Goal: Task Accomplishment & Management: Complete application form

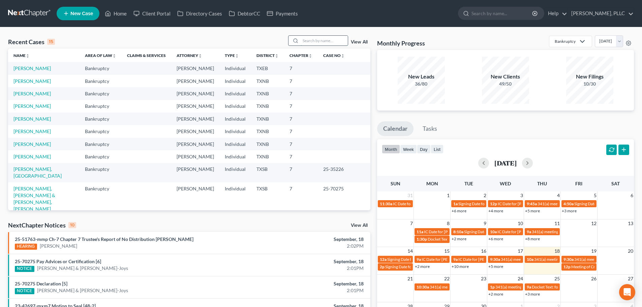
click at [326, 42] on input "search" at bounding box center [324, 41] width 47 height 10
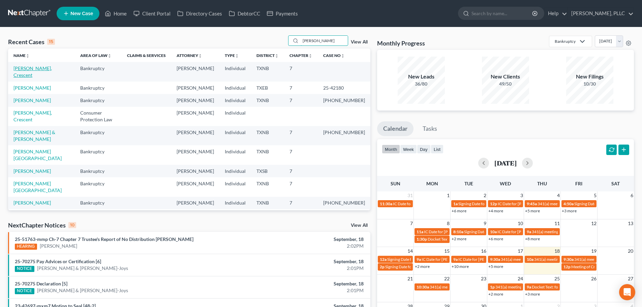
type input "[PERSON_NAME]"
click at [35, 68] on link "[PERSON_NAME], Crescent" at bounding box center [32, 71] width 38 height 12
select select "1"
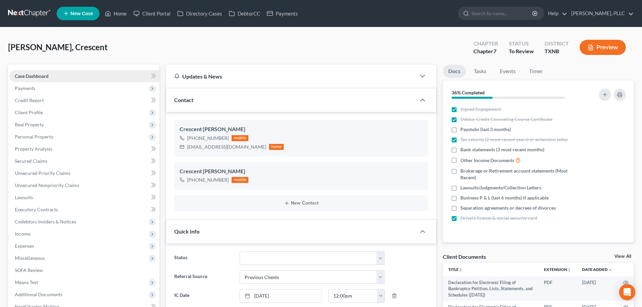
scroll to position [363, 0]
click at [28, 89] on span "Payments" at bounding box center [25, 88] width 21 height 6
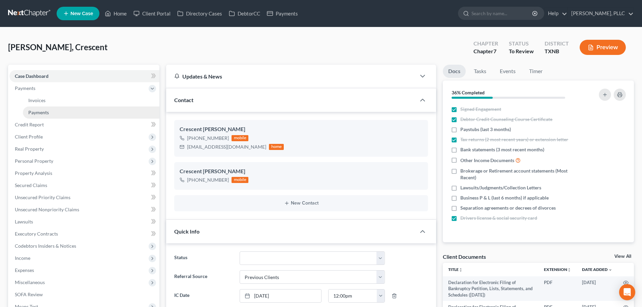
click at [39, 112] on span "Payments" at bounding box center [38, 113] width 21 height 6
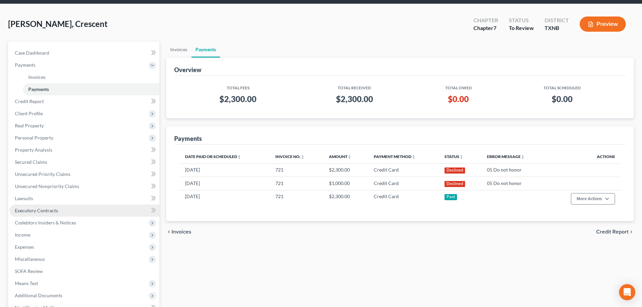
scroll to position [100, 0]
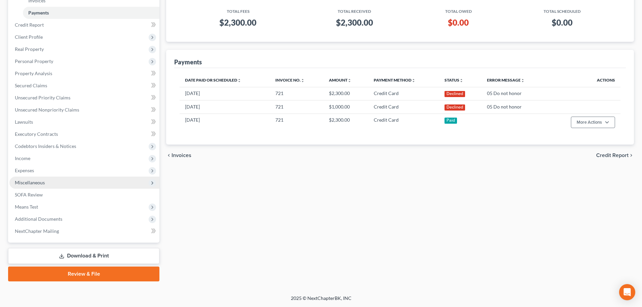
click at [45, 185] on span "Miscellaneous" at bounding box center [84, 183] width 150 height 12
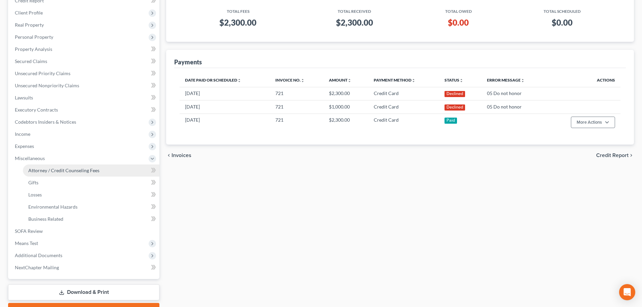
click at [55, 174] on link "Attorney / Credit Counseling Fees" at bounding box center [91, 171] width 137 height 12
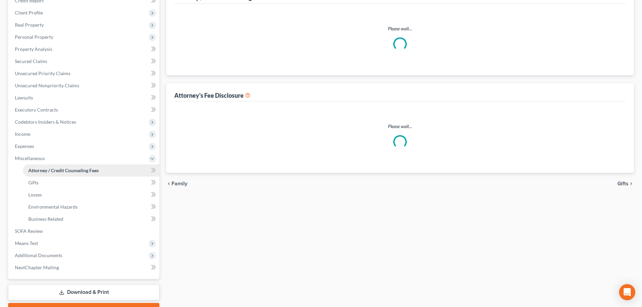
scroll to position [1, 0]
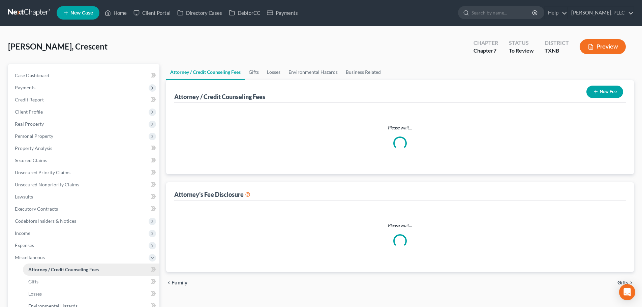
select select "0"
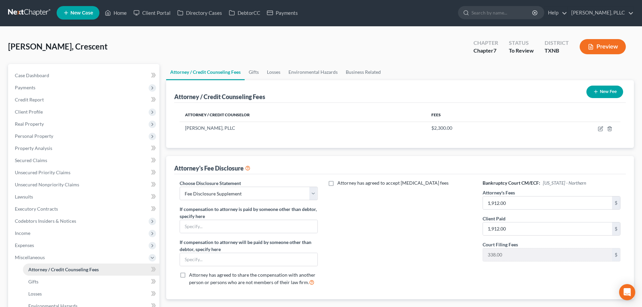
scroll to position [0, 0]
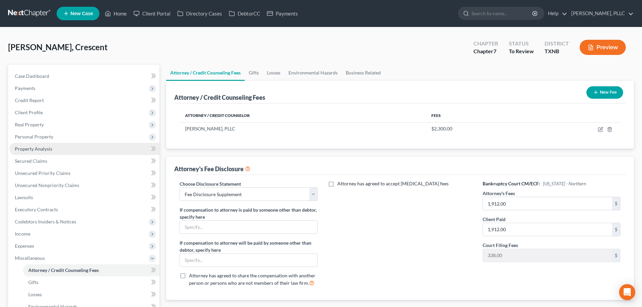
click at [41, 152] on link "Property Analysis" at bounding box center [84, 149] width 150 height 12
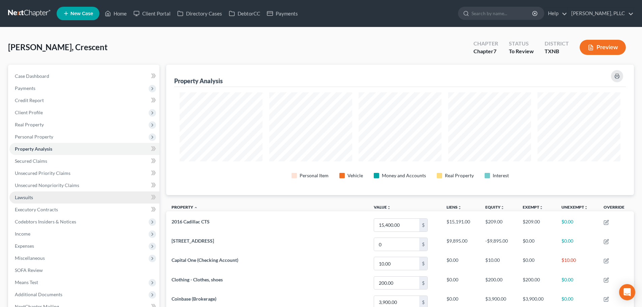
click at [33, 198] on link "Lawsuits" at bounding box center [84, 197] width 150 height 12
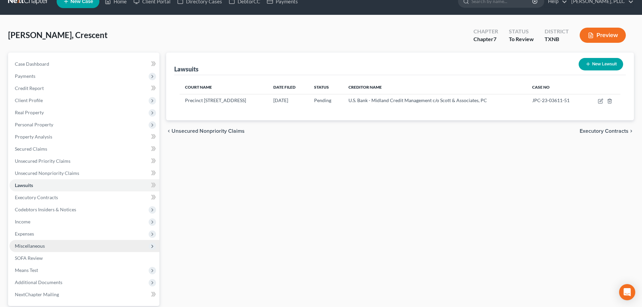
scroll to position [34, 0]
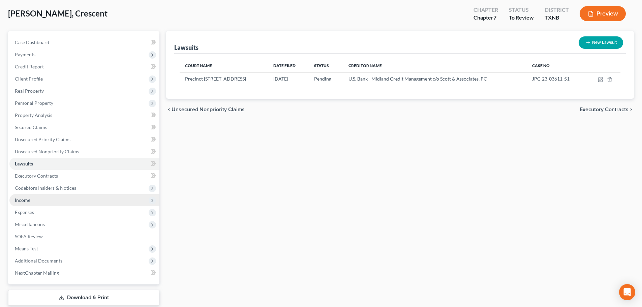
click at [33, 201] on span "Income" at bounding box center [84, 200] width 150 height 12
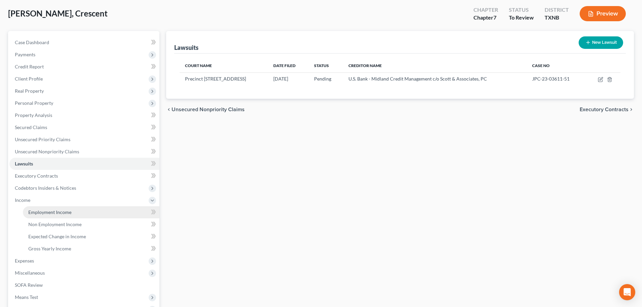
click at [37, 211] on span "Employment Income" at bounding box center [49, 212] width 43 height 6
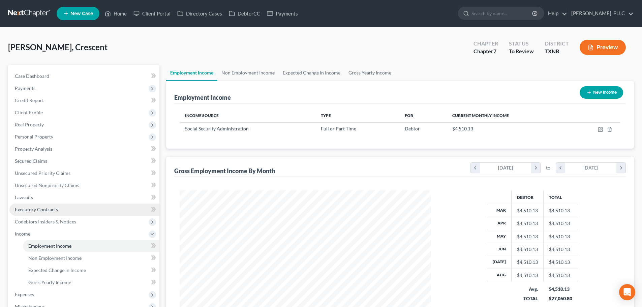
scroll to position [126, 265]
click at [237, 73] on link "Non Employment Income" at bounding box center [247, 73] width 61 height 16
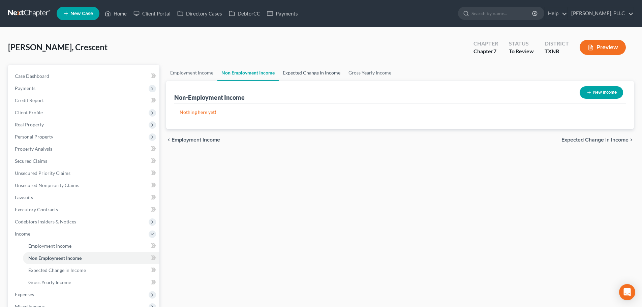
drag, startPoint x: 293, startPoint y: 71, endPoint x: 307, endPoint y: 72, distance: 13.8
click at [294, 71] on link "Expected Change in Income" at bounding box center [312, 73] width 66 height 16
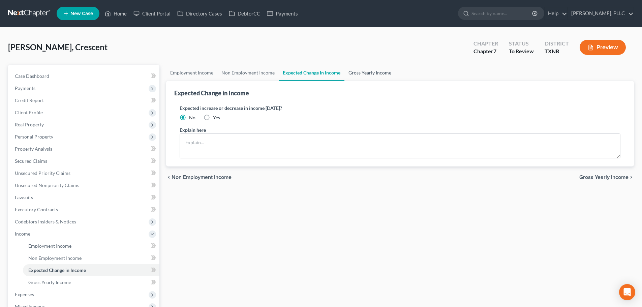
click at [350, 71] on link "Gross Yearly Income" at bounding box center [370, 73] width 51 height 16
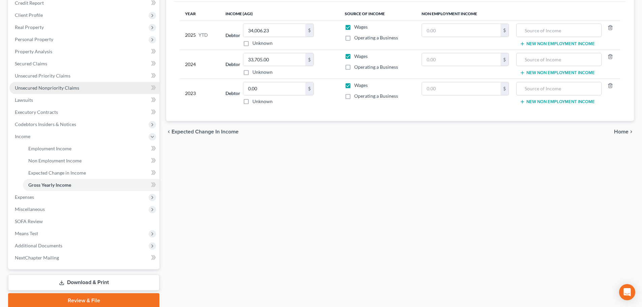
scroll to position [124, 0]
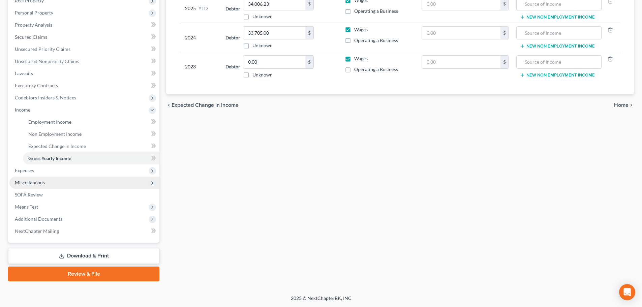
click at [42, 183] on span "Miscellaneous" at bounding box center [30, 183] width 30 height 6
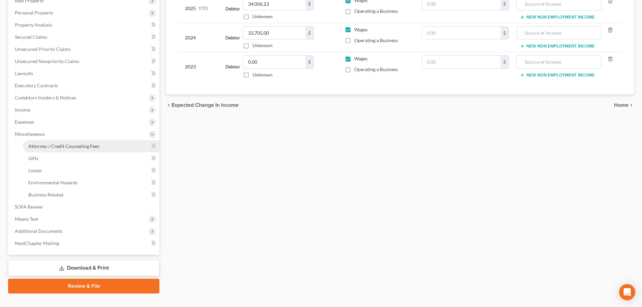
click at [48, 148] on span "Attorney / Credit Counseling Fees" at bounding box center [63, 146] width 71 height 6
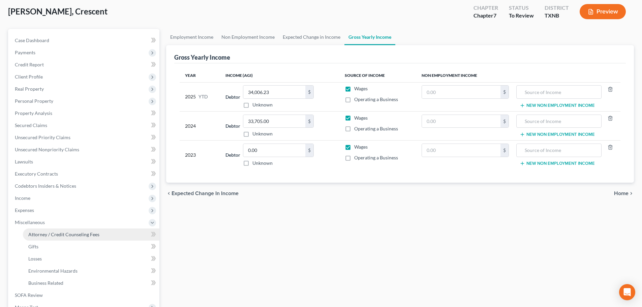
select select "0"
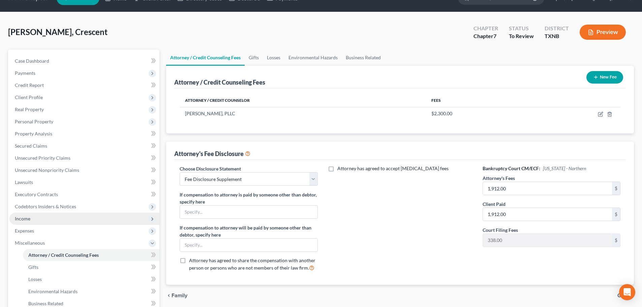
scroll to position [101, 0]
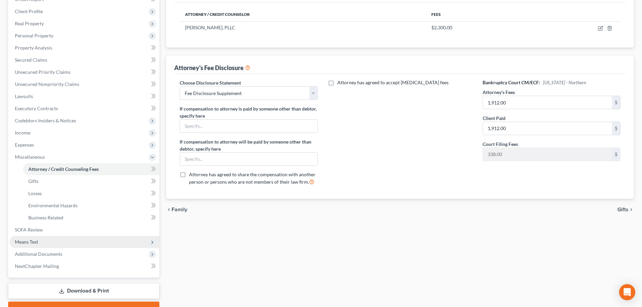
click at [48, 241] on span "Means Test" at bounding box center [84, 242] width 150 height 12
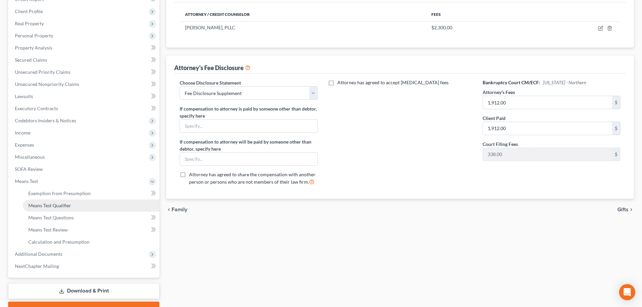
click at [48, 207] on span "Means Test Qualifier" at bounding box center [49, 206] width 43 height 6
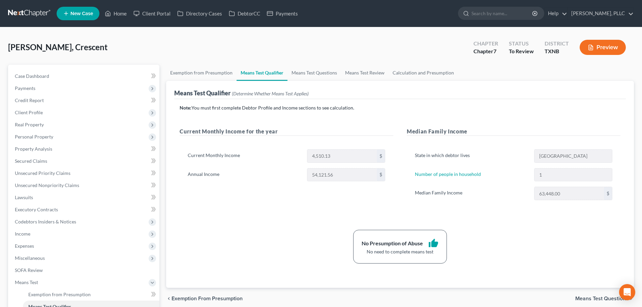
click at [99, 52] on div "[PERSON_NAME], Crescent Upgraded Chapter Chapter 7 Status To Review [GEOGRAPHIC…" at bounding box center [321, 49] width 626 height 29
click at [136, 48] on div "[PERSON_NAME], Crescent Upgraded Chapter Chapter 7 Status To Review [GEOGRAPHIC…" at bounding box center [321, 49] width 626 height 29
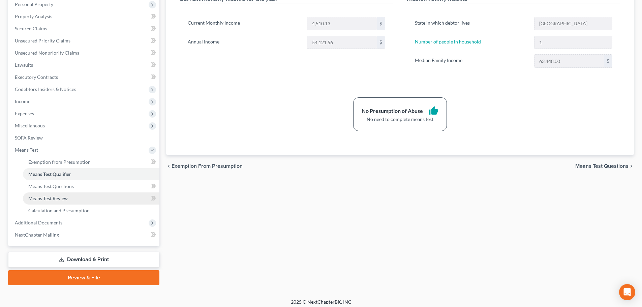
scroll to position [136, 0]
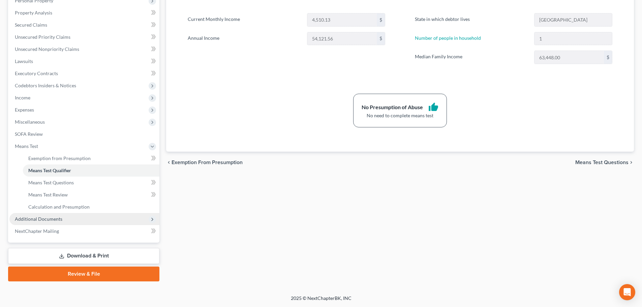
click at [29, 219] on span "Additional Documents" at bounding box center [39, 219] width 48 height 6
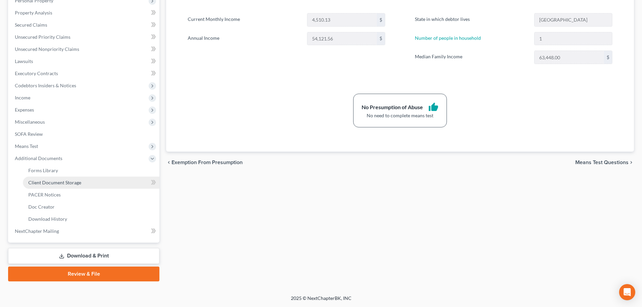
click at [33, 183] on span "Client Document Storage" at bounding box center [54, 183] width 53 height 6
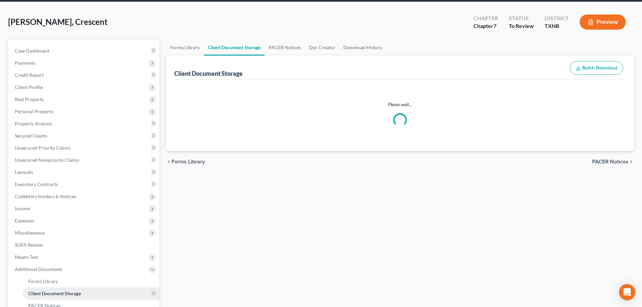
select select "6"
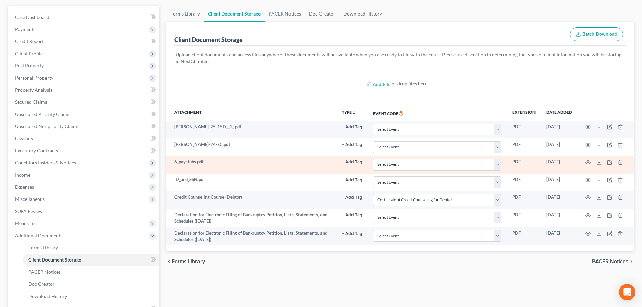
scroll to position [67, 0]
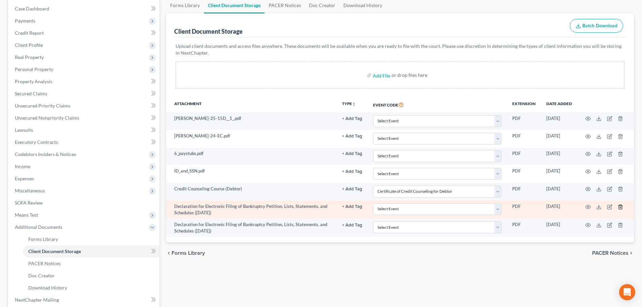
click at [620, 207] on line "button" at bounding box center [620, 207] width 0 height 1
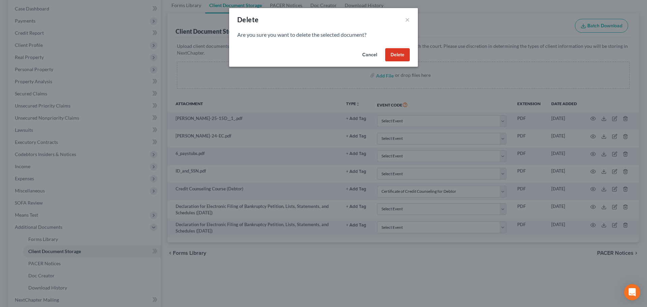
click at [394, 54] on button "Delete" at bounding box center [397, 54] width 25 height 13
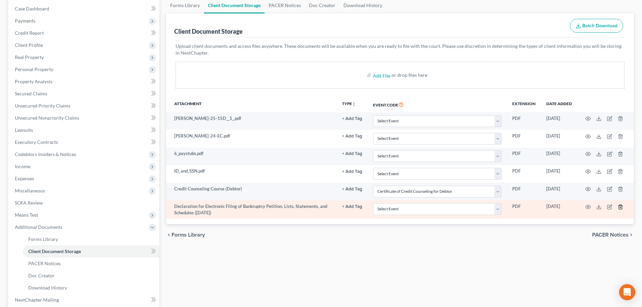
click at [621, 209] on icon "button" at bounding box center [620, 206] width 5 height 5
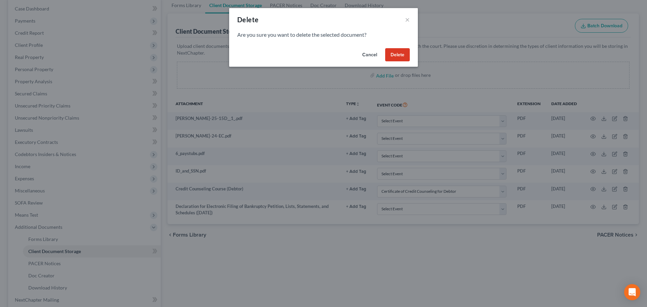
click at [394, 58] on button "Delete" at bounding box center [397, 54] width 25 height 13
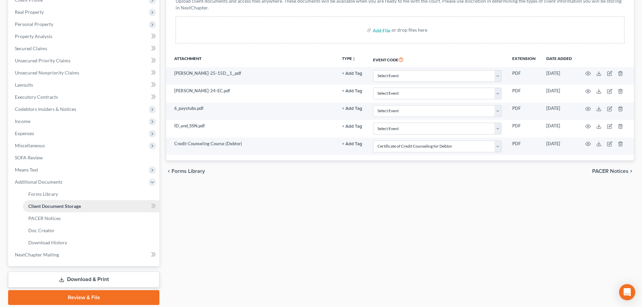
scroll to position [135, 0]
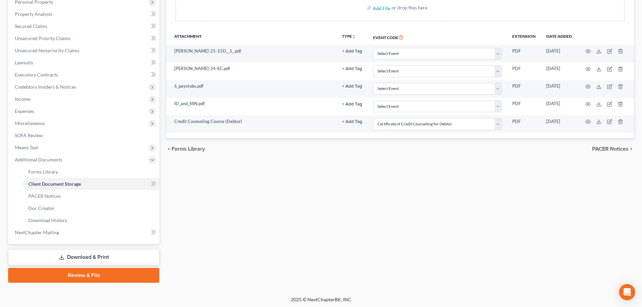
click at [96, 259] on link "Download & Print" at bounding box center [83, 257] width 151 height 16
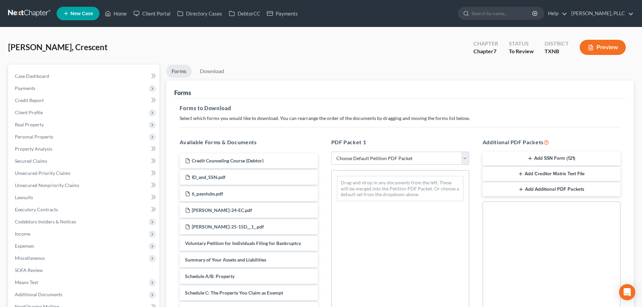
click at [543, 158] on button "Add SSN Form (121)" at bounding box center [552, 159] width 138 height 14
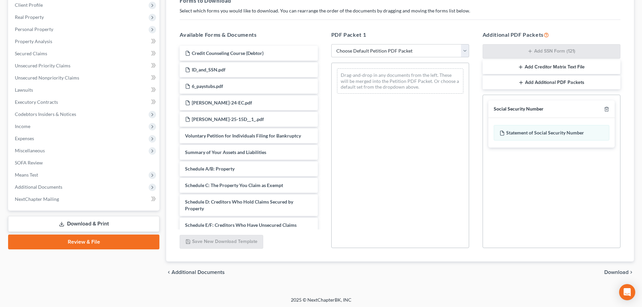
scroll to position [109, 0]
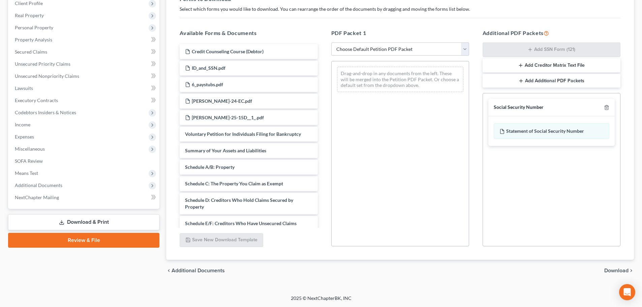
click at [610, 272] on span "Download" at bounding box center [616, 270] width 24 height 5
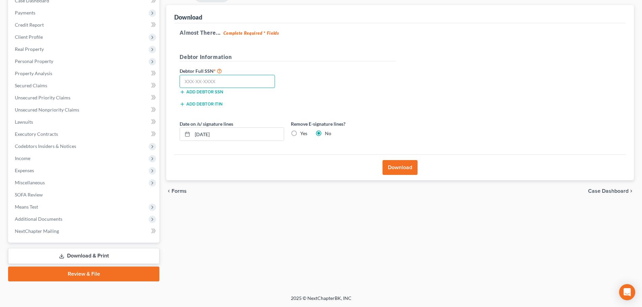
click at [257, 84] on input "text" at bounding box center [227, 81] width 95 height 13
click at [213, 81] on input "text" at bounding box center [227, 81] width 95 height 13
type input "613-46-5596"
click at [394, 167] on button "Download" at bounding box center [400, 167] width 35 height 15
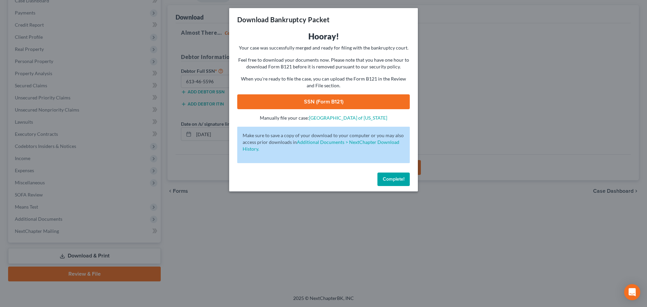
click at [341, 103] on link "SSN (Form B121)" at bounding box center [323, 101] width 173 height 15
click at [400, 184] on button "Complete!" at bounding box center [394, 179] width 32 height 13
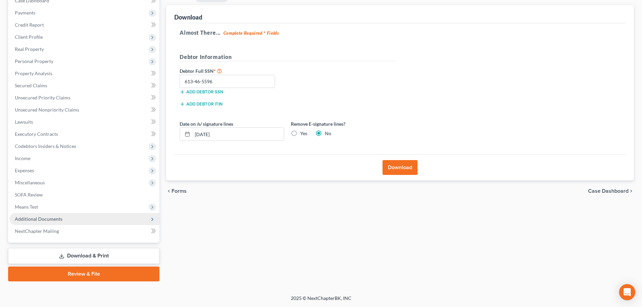
click at [38, 218] on span "Additional Documents" at bounding box center [39, 219] width 48 height 6
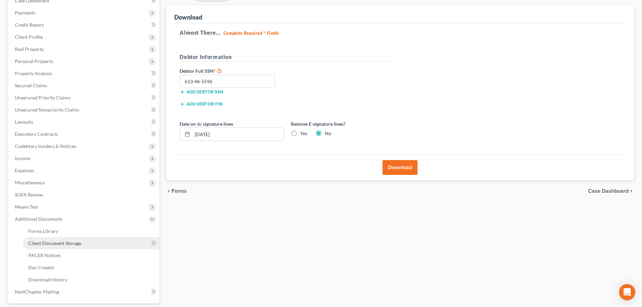
click at [55, 244] on span "Client Document Storage" at bounding box center [54, 243] width 53 height 6
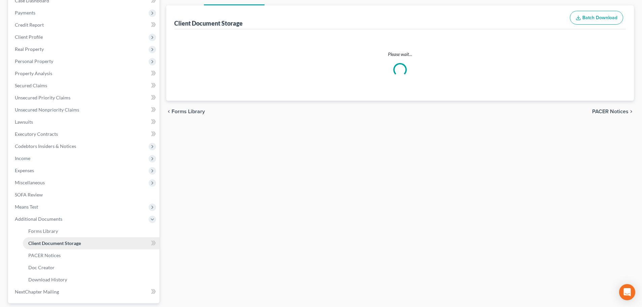
scroll to position [12, 0]
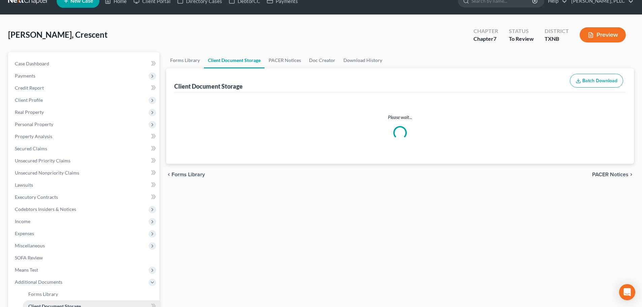
select select "6"
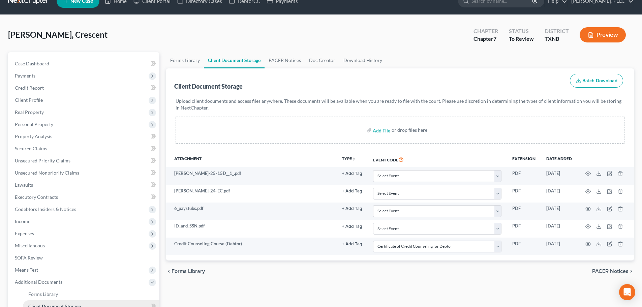
scroll to position [0, 0]
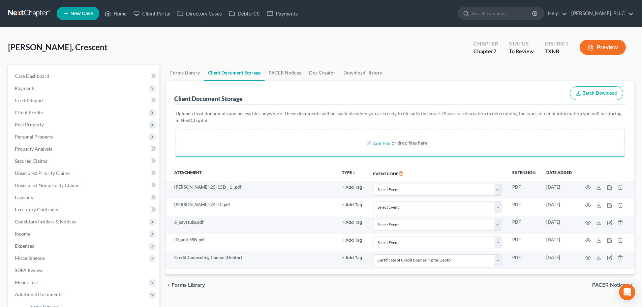
select select "6"
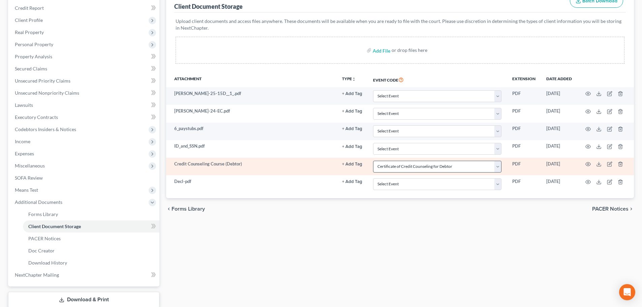
scroll to position [101, 0]
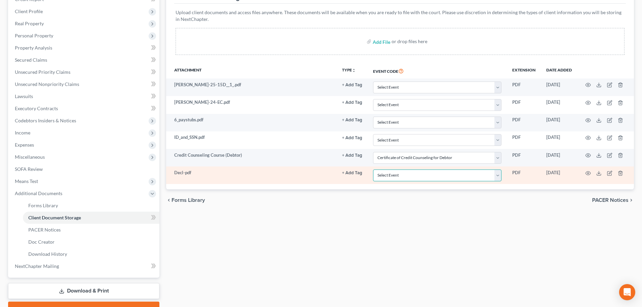
click at [478, 177] on select "Select Event 20 Largest unsecured creditors Amended petition Attachment to Volu…" at bounding box center [437, 176] width 128 height 12
select select "19"
click at [373, 170] on select "Select Event 20 Largest unsecured creditors Amended petition Attachment to Volu…" at bounding box center [437, 176] width 128 height 12
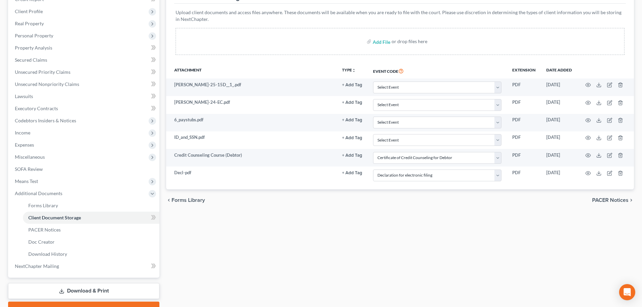
click at [464, 207] on div "chevron_left Forms Library PACER Notices chevron_right" at bounding box center [400, 200] width 468 height 22
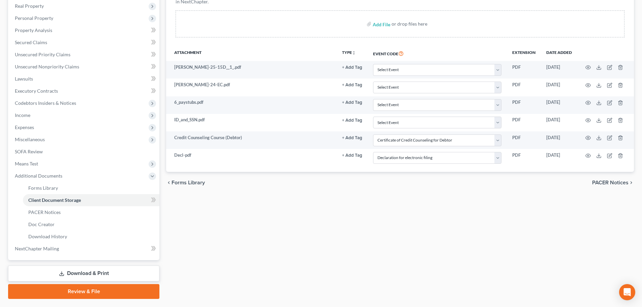
scroll to position [136, 0]
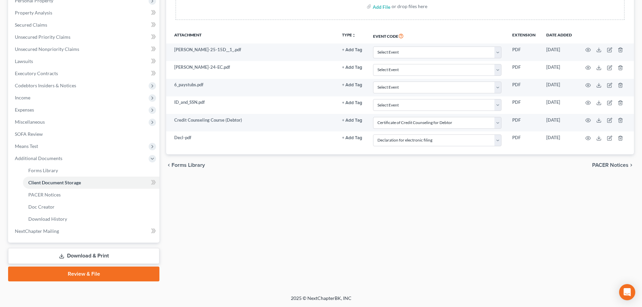
click at [135, 276] on link "Review & File" at bounding box center [83, 274] width 151 height 15
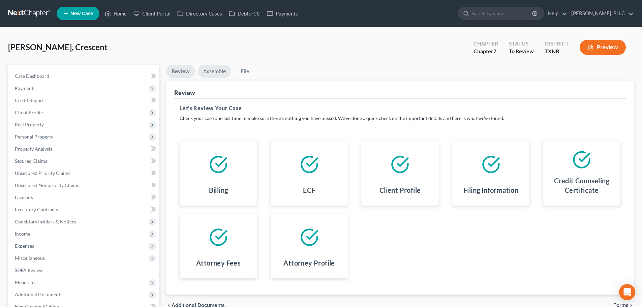
click at [211, 75] on link "Assemble" at bounding box center [214, 71] width 33 height 13
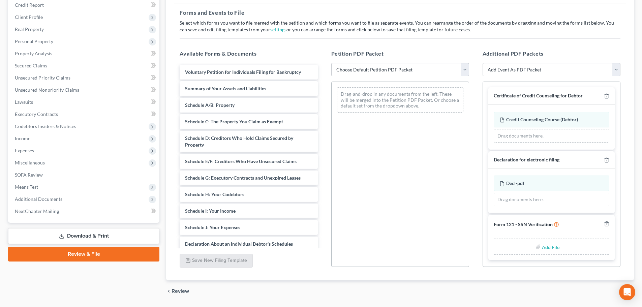
scroll to position [101, 0]
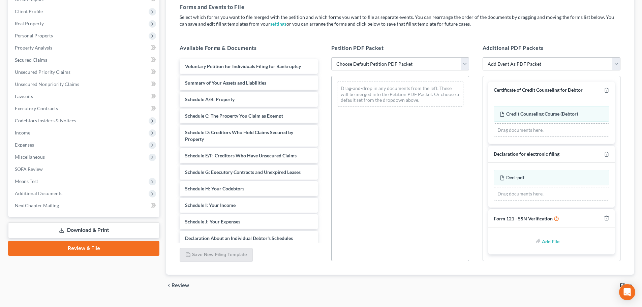
click at [390, 65] on select "Choose Default Petition PDF Packet Complete Bankruptcy Petition (all forms and …" at bounding box center [400, 63] width 138 height 13
select select "0"
click at [331, 57] on select "Choose Default Petition PDF Packet Complete Bankruptcy Petition (all forms and …" at bounding box center [400, 63] width 138 height 13
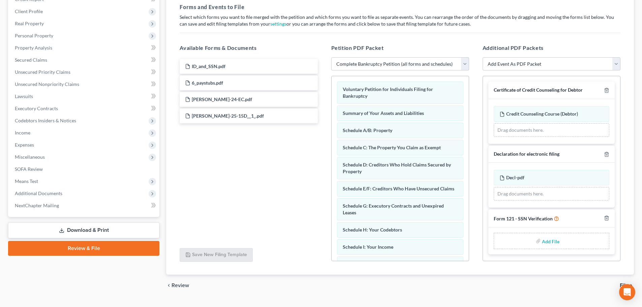
click at [550, 241] on input "file" at bounding box center [550, 241] width 16 height 12
type input "C:\fakepath\SSN Ver.pdf"
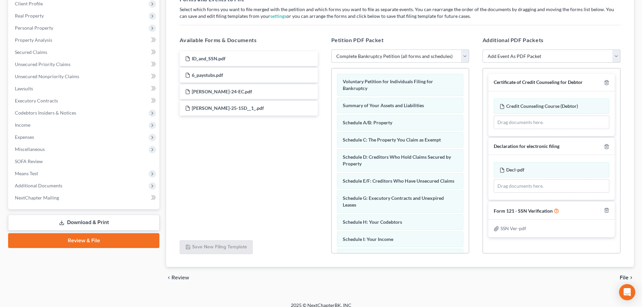
scroll to position [116, 0]
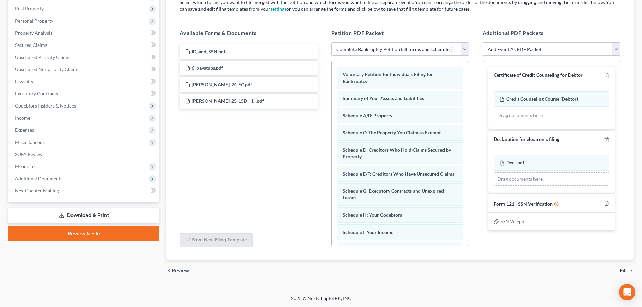
click at [622, 271] on span "File" at bounding box center [624, 270] width 9 height 5
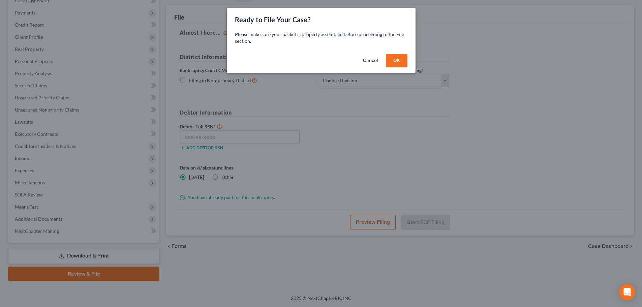
scroll to position [76, 0]
click at [398, 63] on button "OK" at bounding box center [399, 60] width 22 height 13
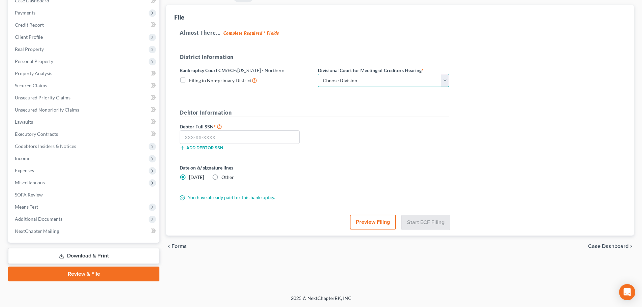
click at [357, 82] on select "Choose Division [PERSON_NAME] [GEOGRAPHIC_DATA] [GEOGRAPHIC_DATA] [GEOGRAPHIC_D…" at bounding box center [383, 80] width 131 height 13
select select "3"
click at [318, 74] on select "Choose Division [PERSON_NAME] [GEOGRAPHIC_DATA] [GEOGRAPHIC_DATA] [GEOGRAPHIC_D…" at bounding box center [383, 80] width 131 height 13
click at [265, 134] on input "text" at bounding box center [240, 136] width 120 height 13
click at [267, 138] on input "text" at bounding box center [240, 136] width 120 height 13
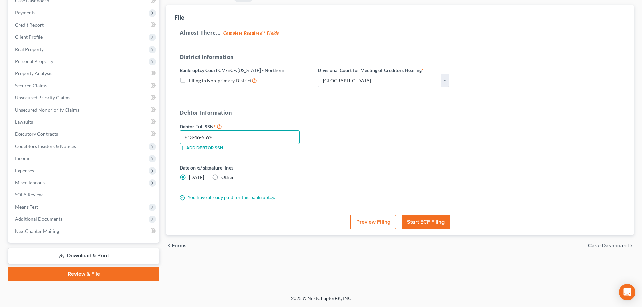
type input "613-46-5596"
click at [418, 221] on button "Start ECF Filing" at bounding box center [426, 222] width 48 height 15
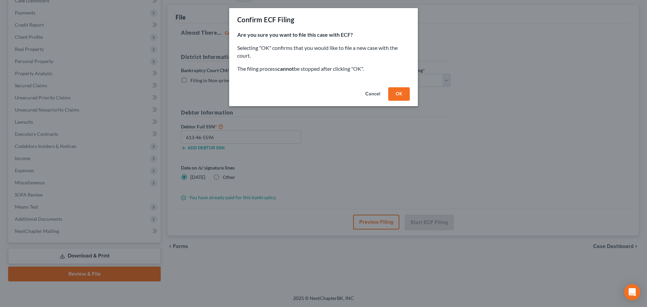
click at [398, 94] on button "OK" at bounding box center [399, 93] width 22 height 13
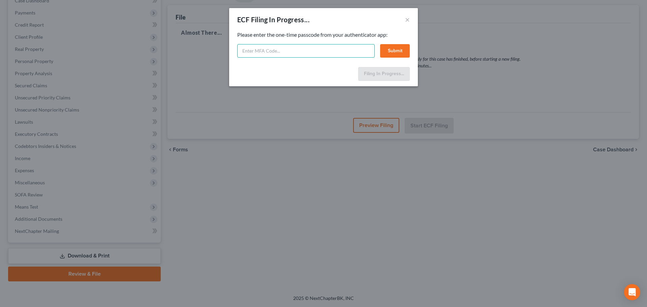
click at [292, 49] on input "text" at bounding box center [306, 50] width 138 height 13
paste input "633034"
type input "633034"
click at [389, 52] on button "Submit" at bounding box center [395, 50] width 30 height 13
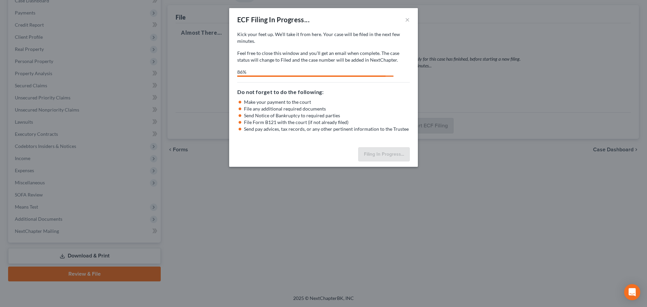
select select "3"
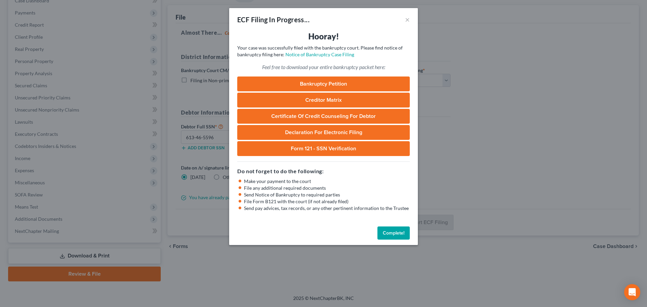
click at [391, 233] on button "Complete!" at bounding box center [394, 233] width 32 height 13
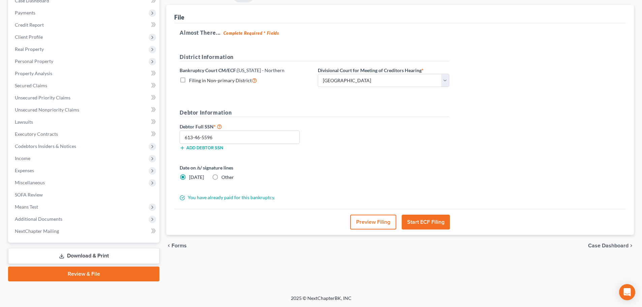
click at [516, 175] on div "Almost There... Complete Required * Fields District Information Bankruptcy Cour…" at bounding box center [400, 116] width 452 height 186
click at [406, 179] on div "Date on /s/ signature lines [DATE] Other" at bounding box center [314, 175] width 276 height 22
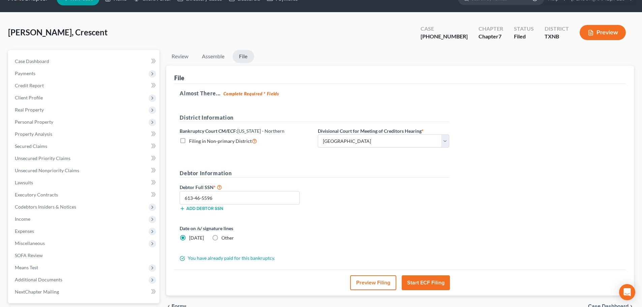
scroll to position [0, 0]
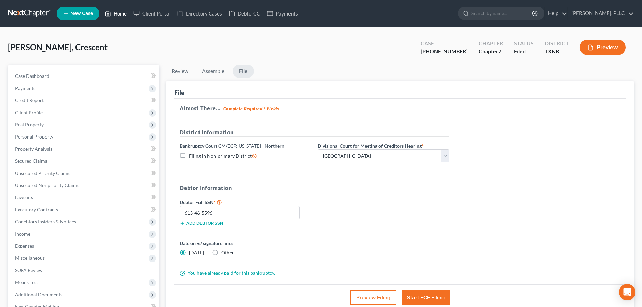
click at [121, 13] on link "Home" at bounding box center [115, 13] width 29 height 12
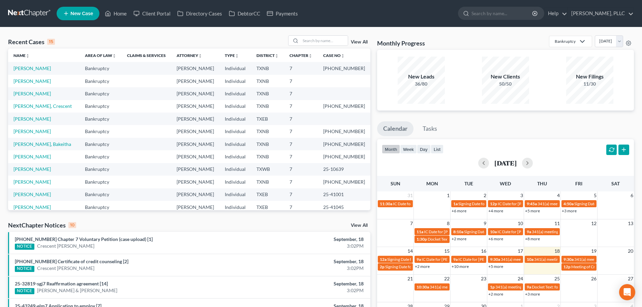
click at [318, 141] on td "7" at bounding box center [301, 144] width 34 height 12
click at [311, 37] on input "search" at bounding box center [324, 41] width 47 height 10
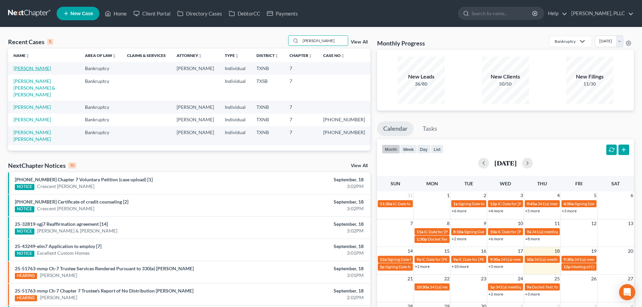
type input "[PERSON_NAME]"
click at [32, 70] on link "[PERSON_NAME]" at bounding box center [31, 68] width 37 height 6
select select "4"
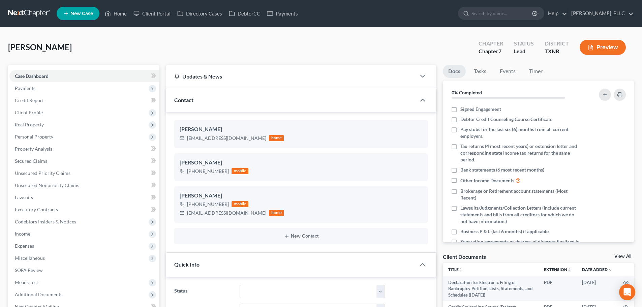
scroll to position [219, 0]
click at [26, 90] on span "Payments" at bounding box center [25, 88] width 21 height 6
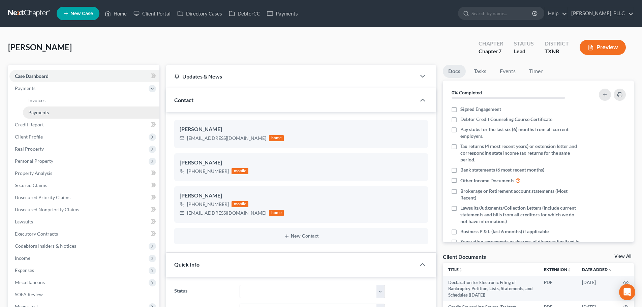
click at [39, 112] on span "Payments" at bounding box center [38, 113] width 21 height 6
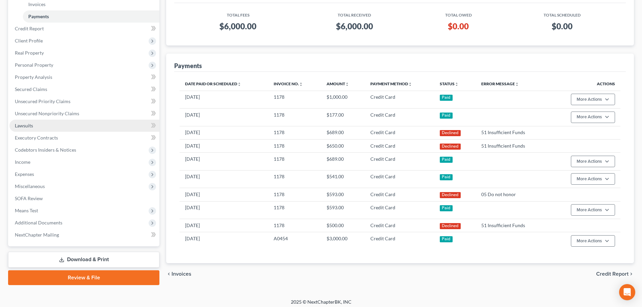
scroll to position [100, 0]
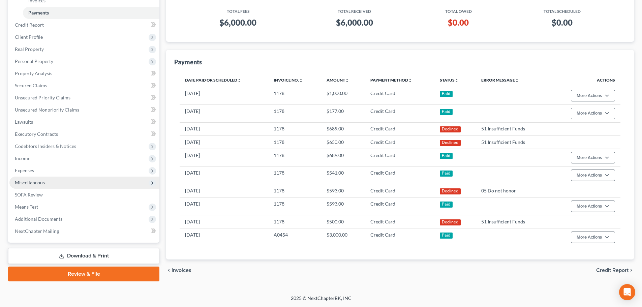
click at [40, 184] on span "Miscellaneous" at bounding box center [30, 183] width 30 height 6
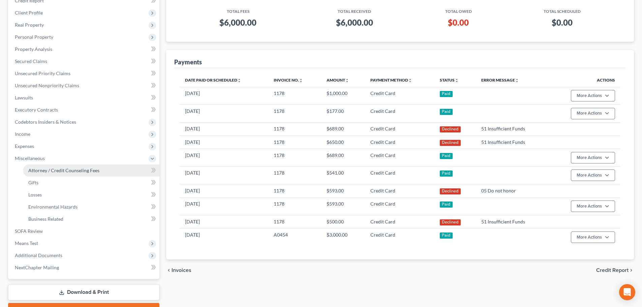
click at [46, 172] on span "Attorney / Credit Counseling Fees" at bounding box center [63, 171] width 71 height 6
select select "0"
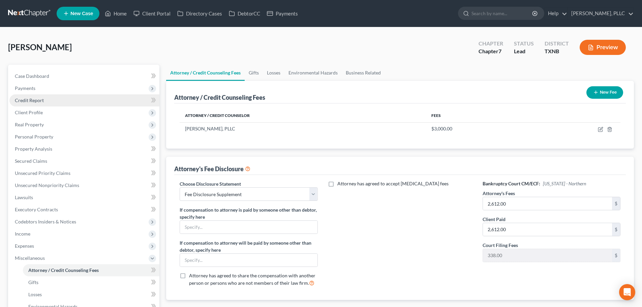
click at [31, 101] on span "Credit Report" at bounding box center [29, 100] width 29 height 6
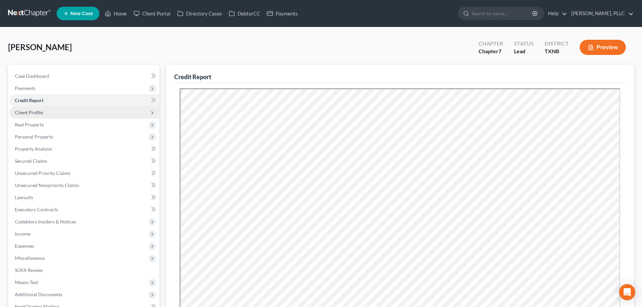
click at [44, 113] on span "Client Profile" at bounding box center [84, 113] width 150 height 12
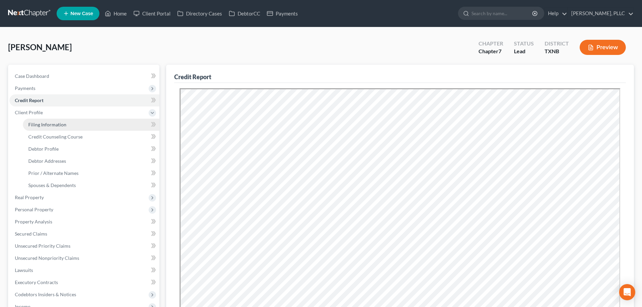
click at [46, 125] on span "Filing Information" at bounding box center [47, 125] width 38 height 6
select select "1"
select select "0"
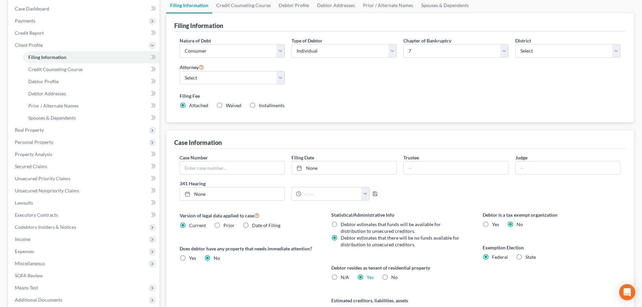
scroll to position [34, 0]
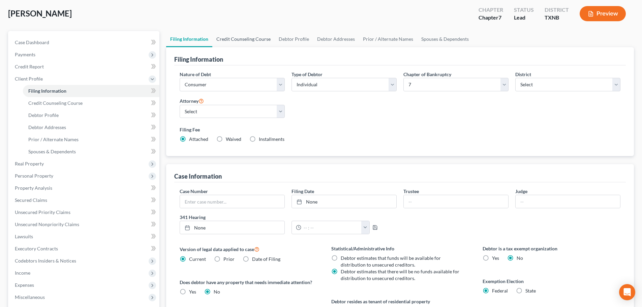
click at [231, 39] on link "Credit Counseling Course" at bounding box center [243, 39] width 62 height 16
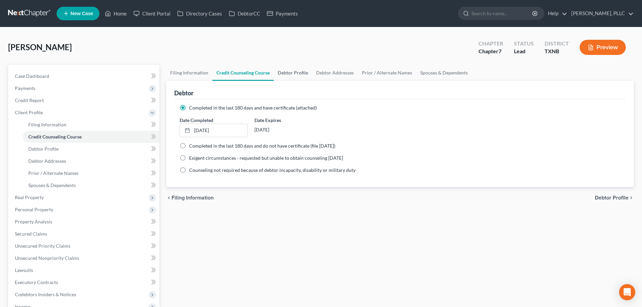
click at [293, 75] on link "Debtor Profile" at bounding box center [293, 73] width 38 height 16
select select "3"
select select "0"
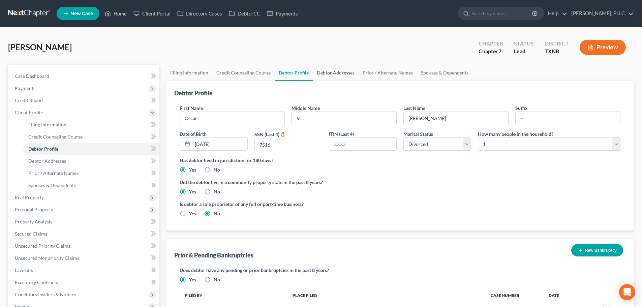
click at [335, 75] on link "Debtor Addresses" at bounding box center [336, 73] width 46 height 16
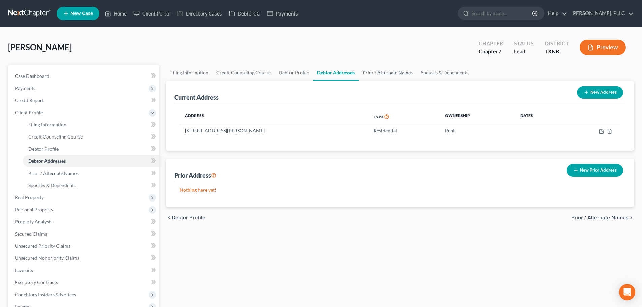
click at [376, 73] on link "Prior / Alternate Names" at bounding box center [388, 73] width 58 height 16
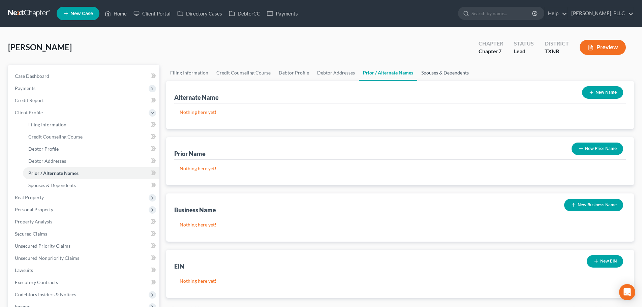
click at [443, 72] on link "Spouses & Dependents" at bounding box center [445, 73] width 56 height 16
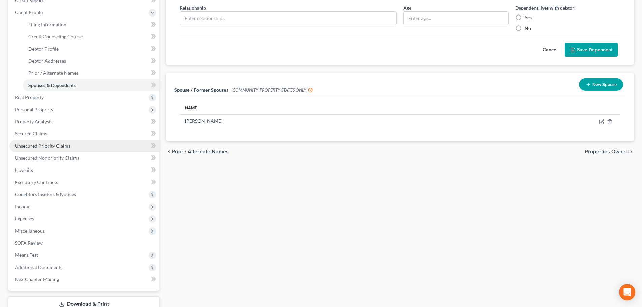
scroll to position [101, 0]
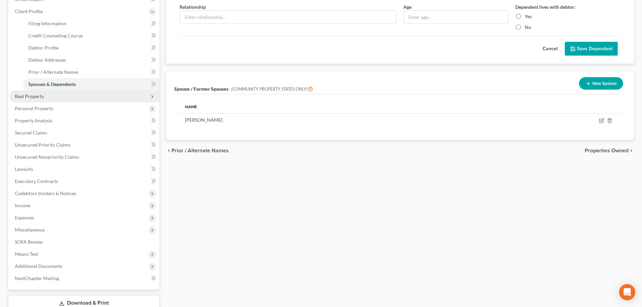
click at [44, 96] on span "Real Property" at bounding box center [84, 96] width 150 height 12
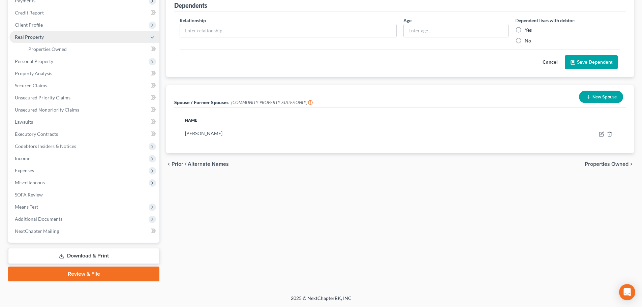
scroll to position [88, 0]
click at [54, 49] on span "Properties Owned" at bounding box center [47, 49] width 38 height 6
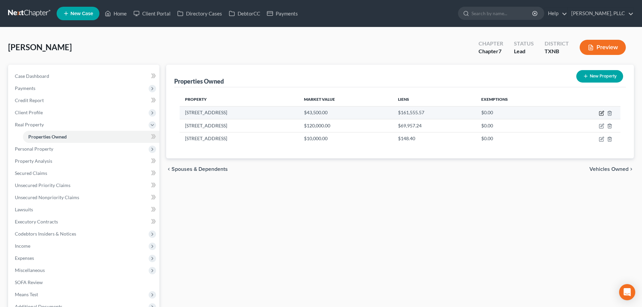
click at [602, 114] on icon "button" at bounding box center [601, 113] width 5 height 5
select select "45"
select select "56"
select select "0"
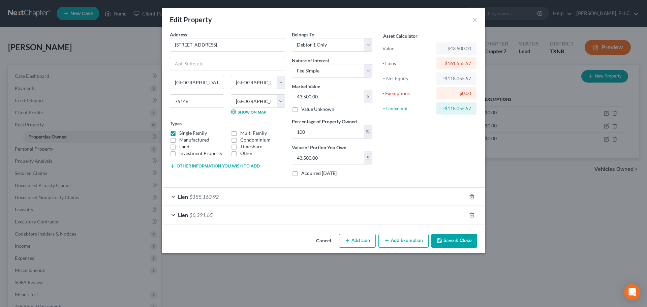
click at [173, 197] on div "Lien $155,163.92" at bounding box center [314, 197] width 305 height 18
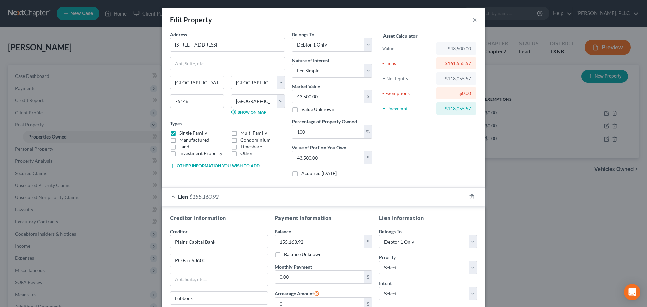
click at [473, 20] on button "×" at bounding box center [475, 20] width 5 height 8
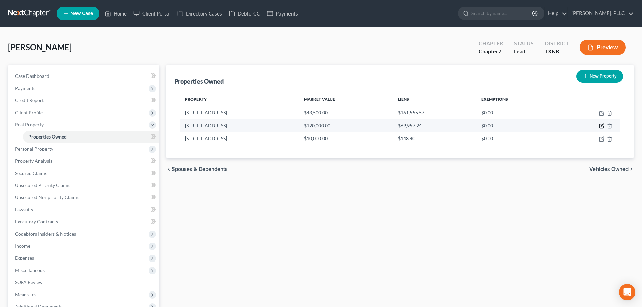
click at [600, 127] on icon "button" at bounding box center [601, 125] width 5 height 5
select select "45"
select select "160"
select select "0"
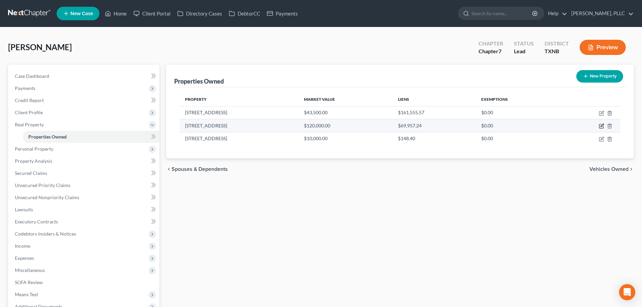
select select "45"
select select "0"
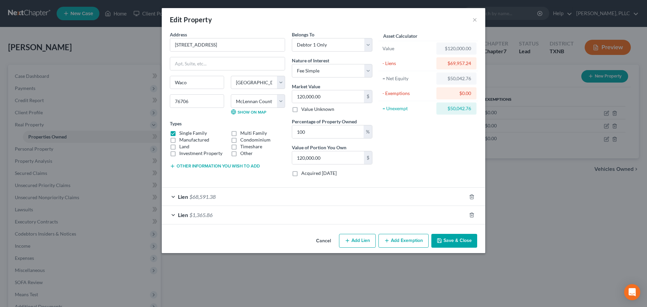
click at [173, 196] on div "Lien $68,591.38" at bounding box center [314, 197] width 305 height 18
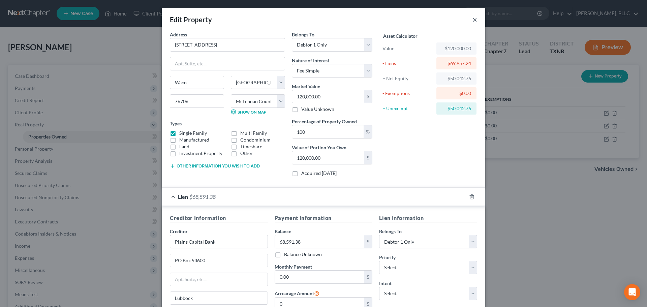
click at [473, 21] on button "×" at bounding box center [475, 20] width 5 height 8
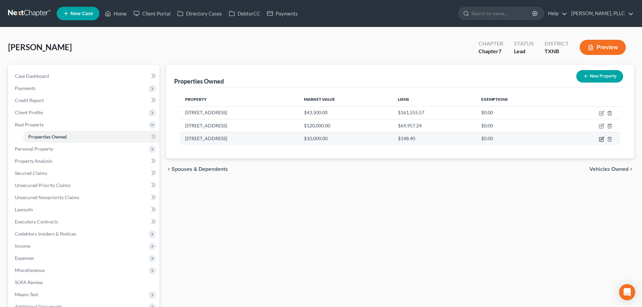
click at [600, 140] on icon "button" at bounding box center [601, 139] width 5 height 5
select select "45"
select select "219"
select select "0"
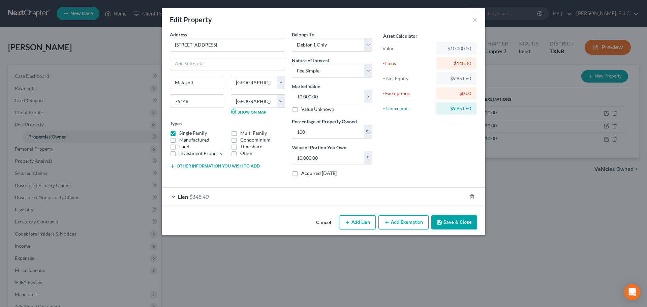
click at [173, 197] on div "Lien $148.40" at bounding box center [314, 197] width 305 height 18
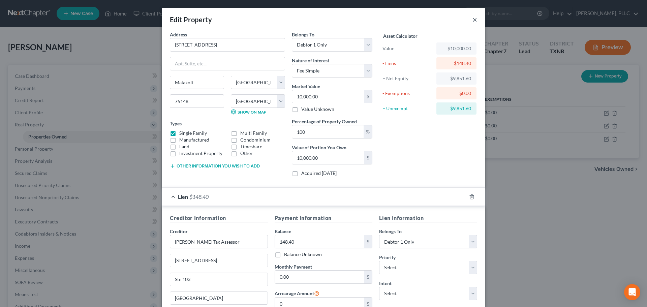
click at [473, 21] on button "×" at bounding box center [475, 20] width 5 height 8
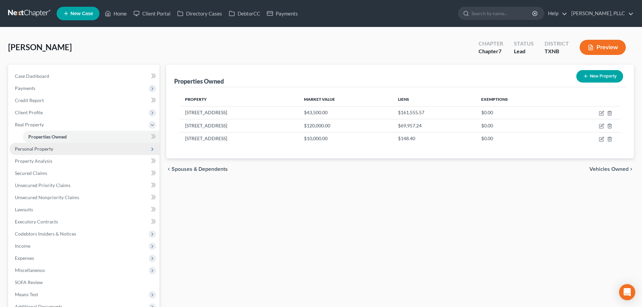
click at [46, 148] on span "Personal Property" at bounding box center [34, 149] width 38 height 6
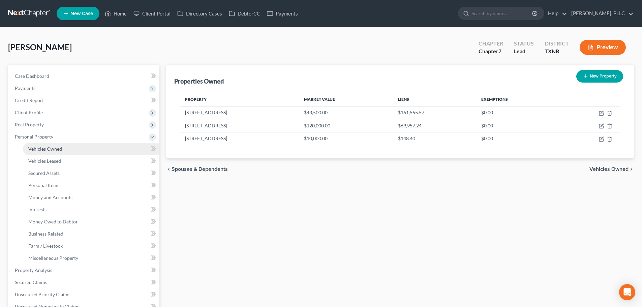
click at [51, 150] on span "Vehicles Owned" at bounding box center [45, 149] width 34 height 6
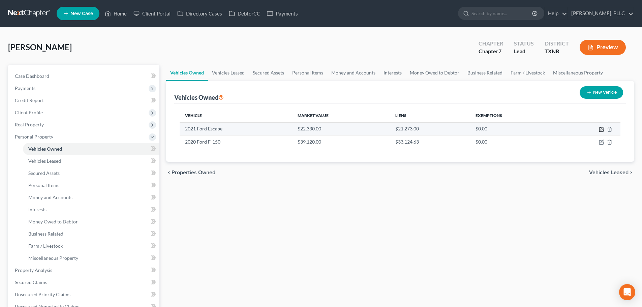
click at [600, 128] on icon "button" at bounding box center [601, 130] width 4 height 4
select select "0"
select select "5"
select select "0"
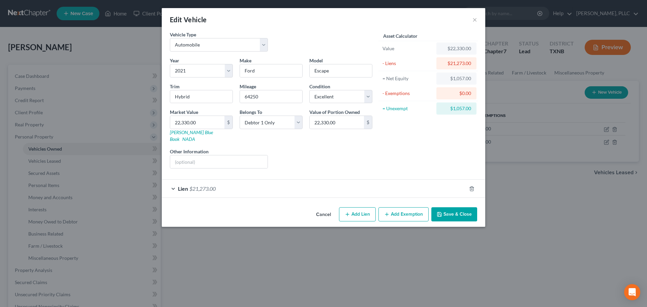
click at [175, 182] on div "Lien $21,273.00" at bounding box center [314, 189] width 305 height 18
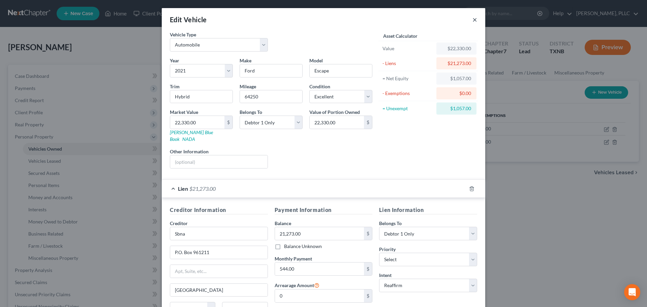
click at [473, 20] on button "×" at bounding box center [475, 20] width 5 height 8
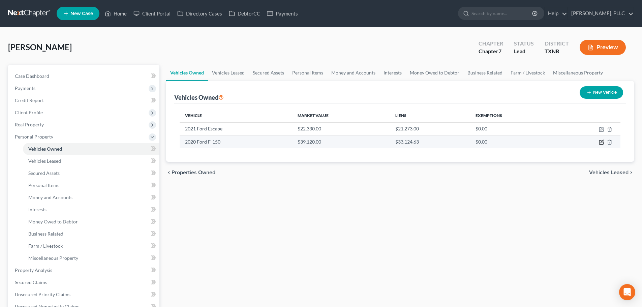
click at [600, 141] on icon "button" at bounding box center [601, 143] width 4 height 4
select select "0"
select select "6"
select select "0"
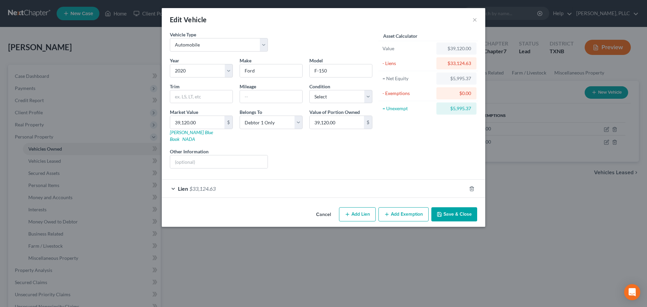
click at [172, 182] on div "Lien $33,124.63" at bounding box center [314, 189] width 305 height 18
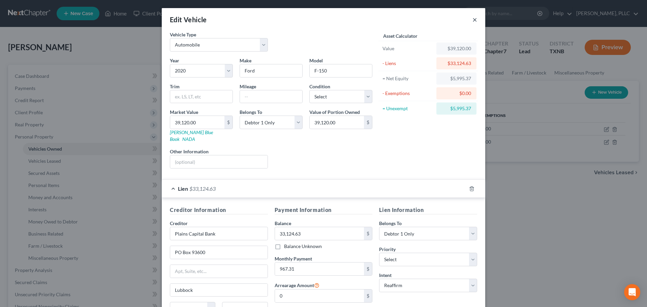
click at [473, 18] on button "×" at bounding box center [475, 20] width 5 height 8
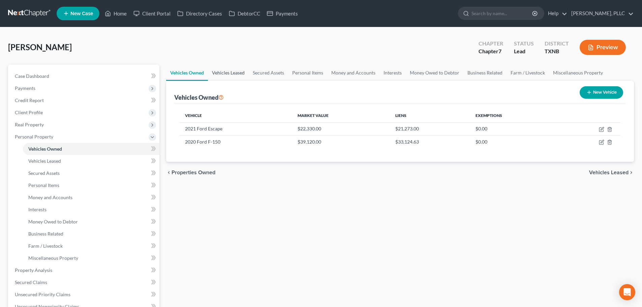
click at [228, 71] on link "Vehicles Leased" at bounding box center [228, 73] width 41 height 16
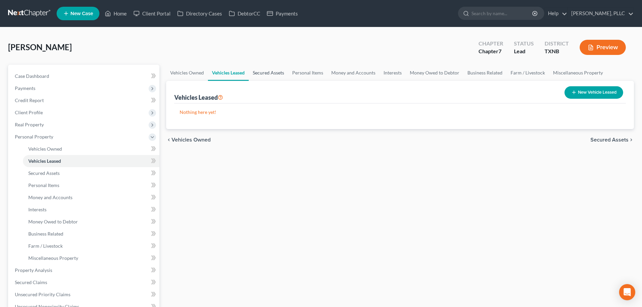
click at [272, 71] on link "Secured Assets" at bounding box center [268, 73] width 39 height 16
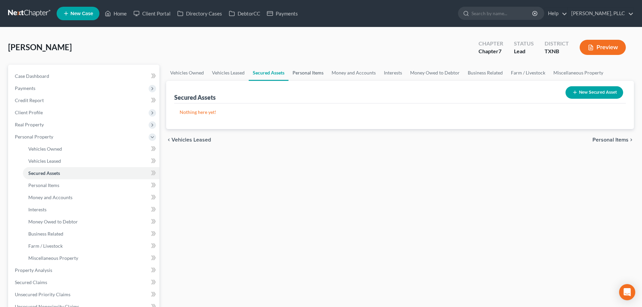
click at [299, 71] on link "Personal Items" at bounding box center [308, 73] width 39 height 16
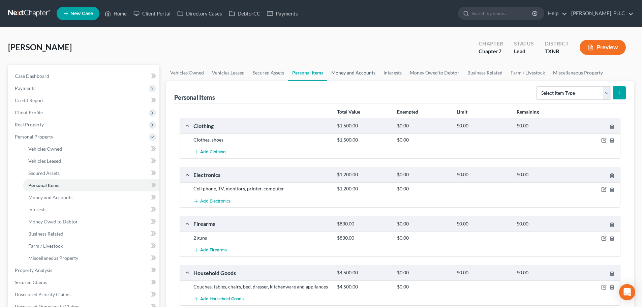
click at [357, 73] on link "Money and Accounts" at bounding box center [353, 73] width 52 height 16
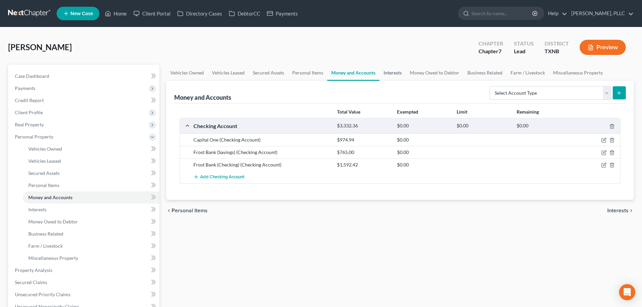
click at [385, 71] on link "Interests" at bounding box center [393, 73] width 26 height 16
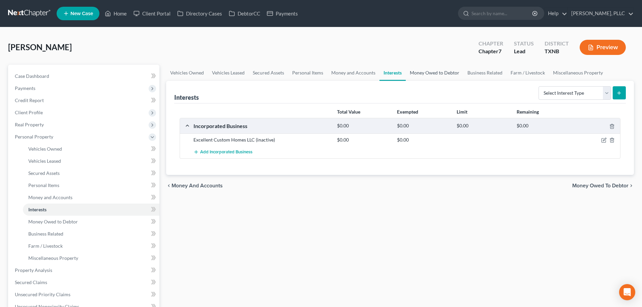
click at [420, 71] on link "Money Owed to Debtor" at bounding box center [435, 73] width 58 height 16
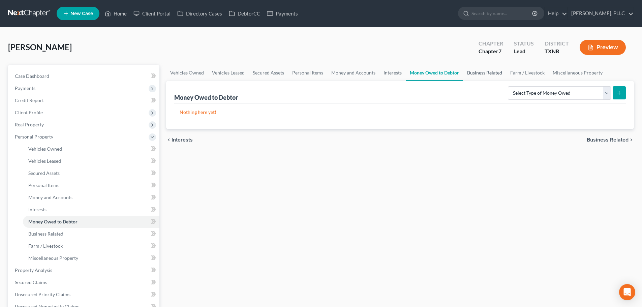
click at [472, 72] on link "Business Related" at bounding box center [484, 73] width 43 height 16
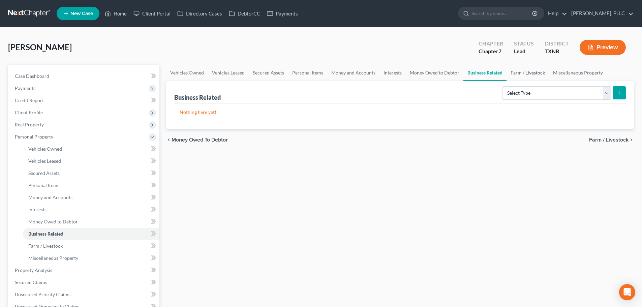
click at [520, 72] on link "Farm / Livestock" at bounding box center [528, 73] width 42 height 16
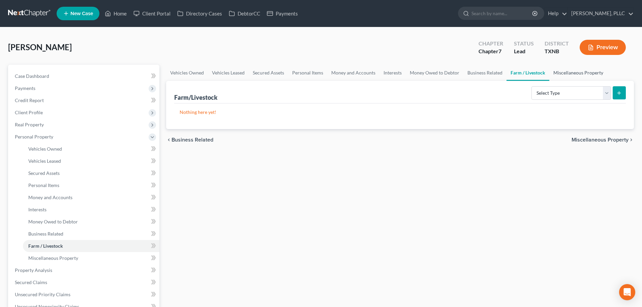
click at [574, 71] on link "Miscellaneous Property" at bounding box center [578, 73] width 58 height 16
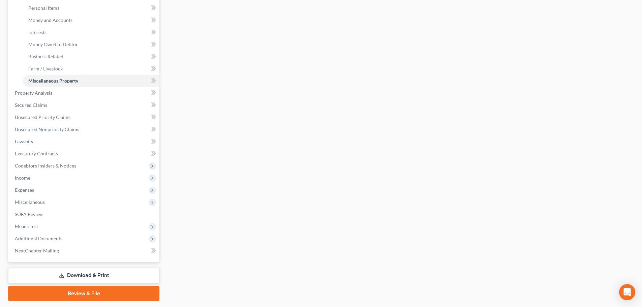
scroll to position [197, 0]
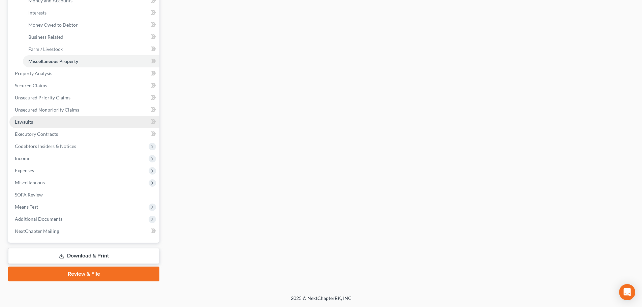
click at [29, 122] on span "Lawsuits" at bounding box center [24, 122] width 18 height 6
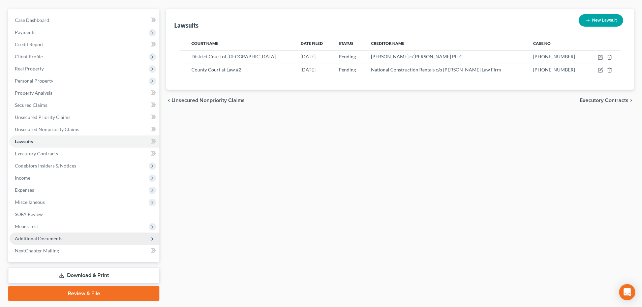
scroll to position [67, 0]
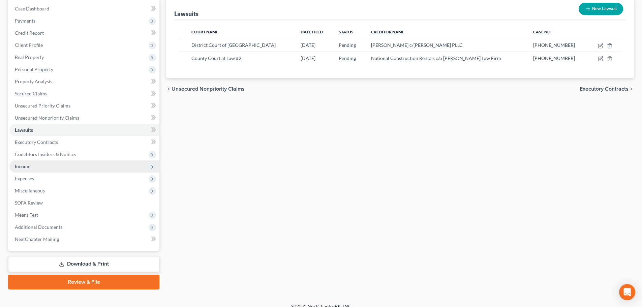
click at [34, 169] on span "Income" at bounding box center [84, 166] width 150 height 12
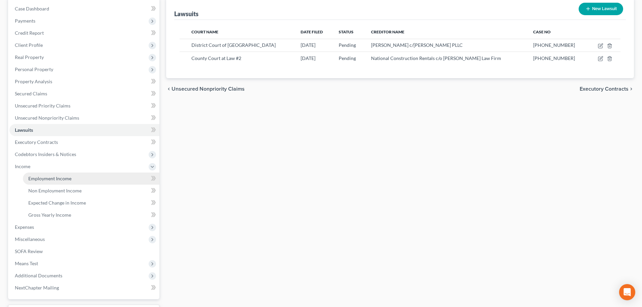
click at [40, 178] on span "Employment Income" at bounding box center [49, 179] width 43 height 6
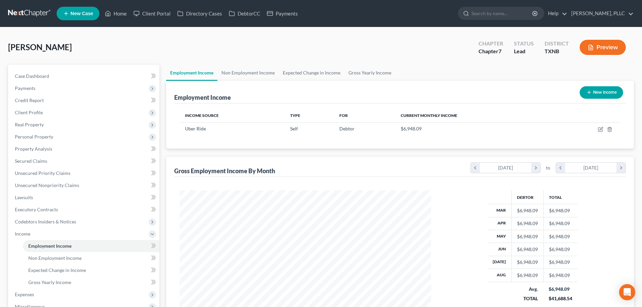
scroll to position [126, 265]
click at [249, 74] on link "Non Employment Income" at bounding box center [247, 73] width 61 height 16
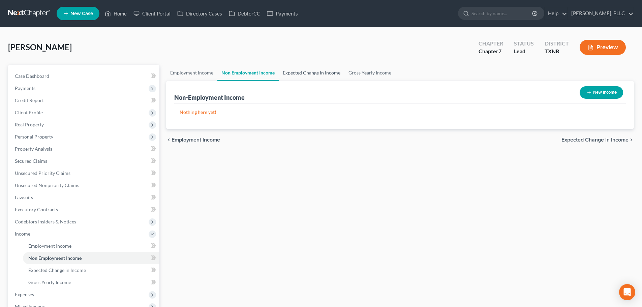
click at [292, 74] on link "Expected Change in Income" at bounding box center [312, 73] width 66 height 16
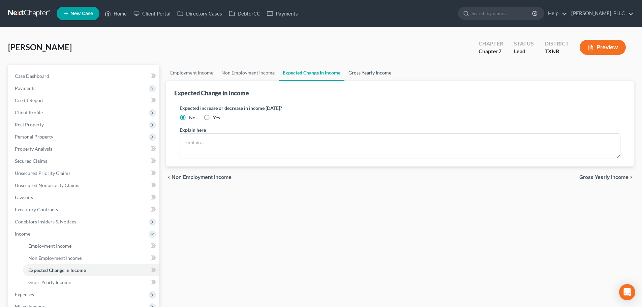
click at [355, 73] on link "Gross Yearly Income" at bounding box center [370, 73] width 51 height 16
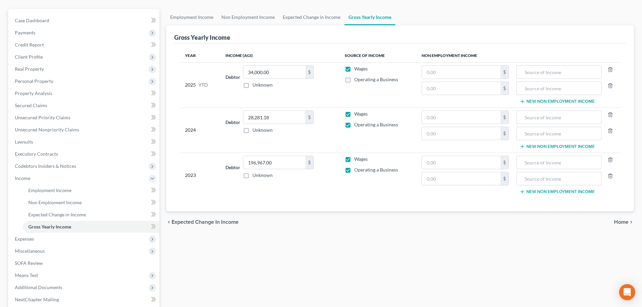
scroll to position [67, 0]
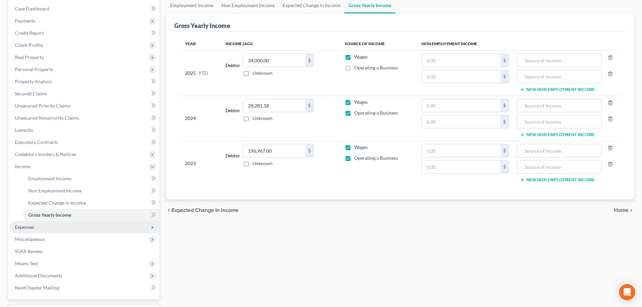
click at [56, 228] on span "Expenses" at bounding box center [84, 227] width 150 height 12
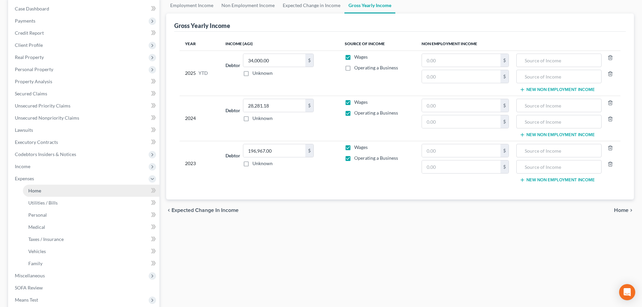
click at [53, 192] on link "Home" at bounding box center [91, 191] width 137 height 12
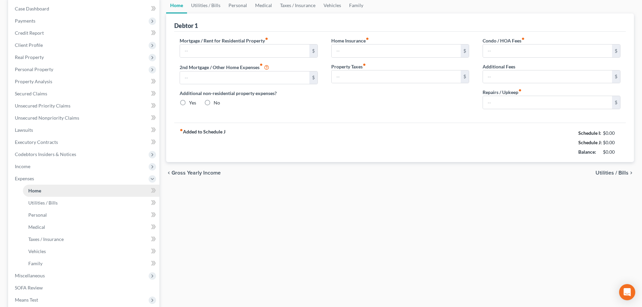
scroll to position [9, 0]
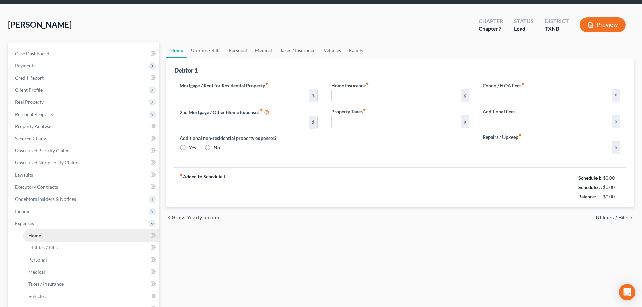
type input "1,750.00"
type input "0.00"
radio input "true"
type input "45.00"
type input "0.00"
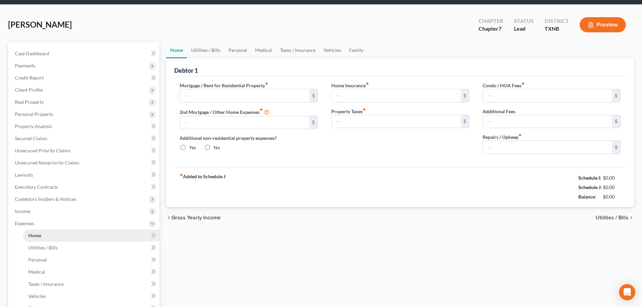
type input "0.00"
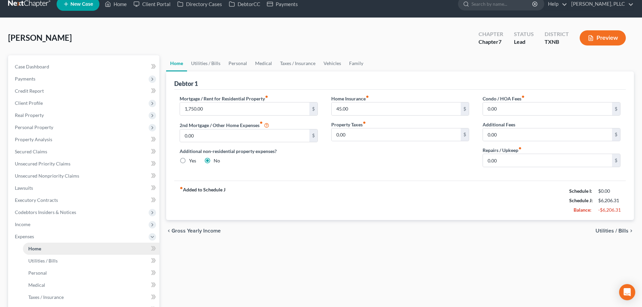
scroll to position [0, 0]
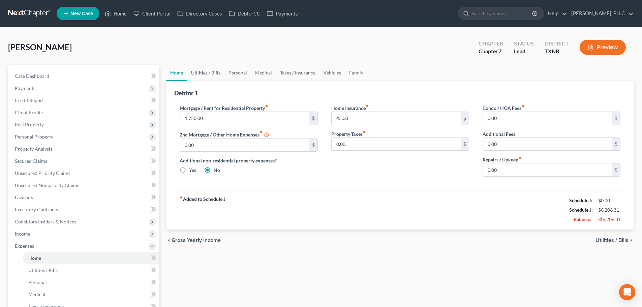
click at [207, 71] on link "Utilities / Bills" at bounding box center [205, 73] width 37 height 16
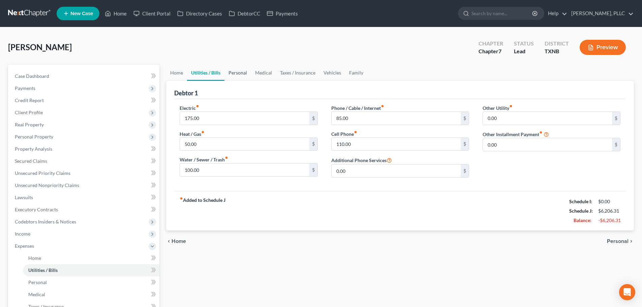
click at [240, 71] on link "Personal" at bounding box center [238, 73] width 27 height 16
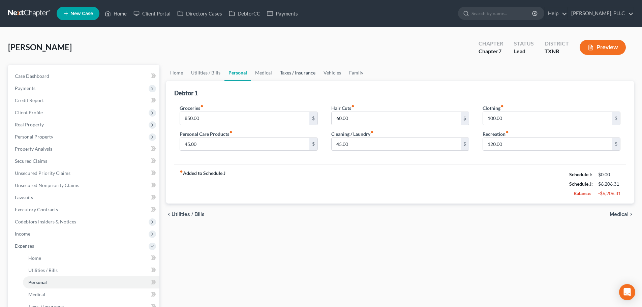
click at [281, 74] on link "Taxes / Insurance" at bounding box center [297, 73] width 43 height 16
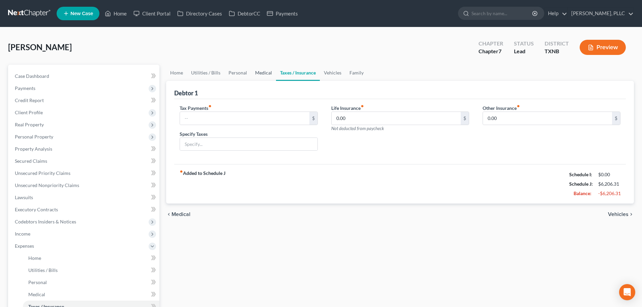
click at [266, 76] on link "Medical" at bounding box center [263, 73] width 25 height 16
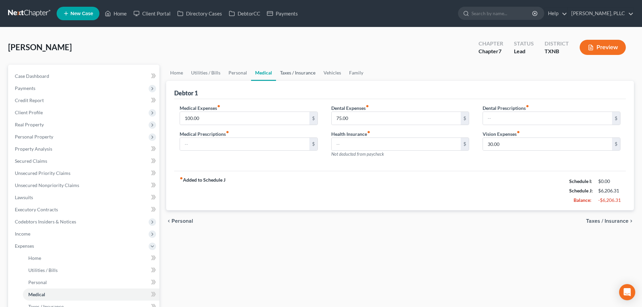
click at [299, 75] on link "Taxes / Insurance" at bounding box center [297, 73] width 43 height 16
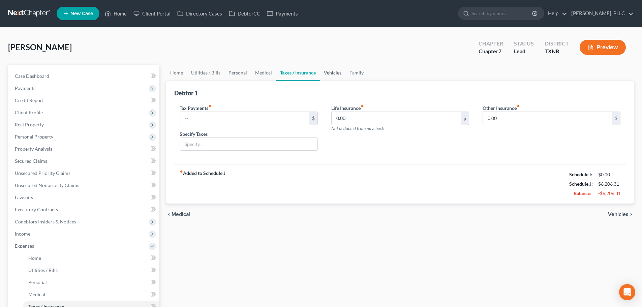
click at [321, 73] on link "Vehicles" at bounding box center [333, 73] width 26 height 16
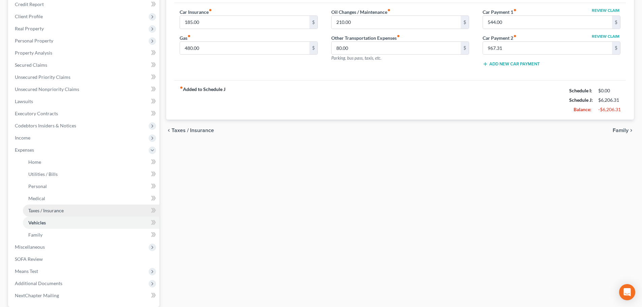
scroll to position [101, 0]
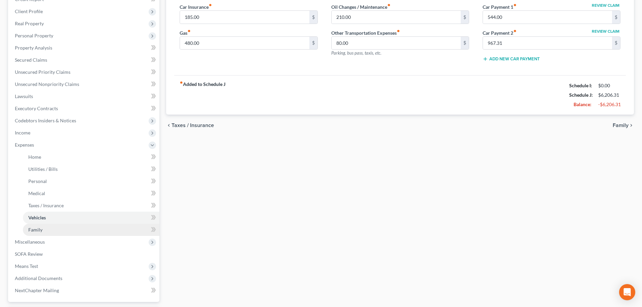
click at [47, 232] on link "Family" at bounding box center [91, 230] width 137 height 12
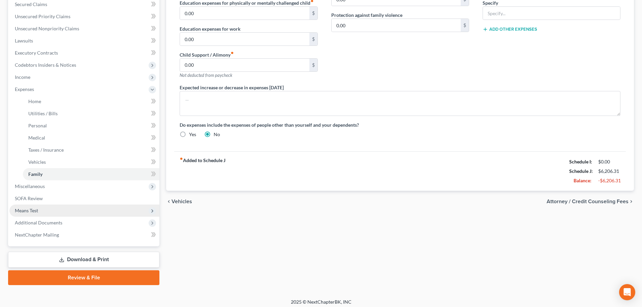
scroll to position [160, 0]
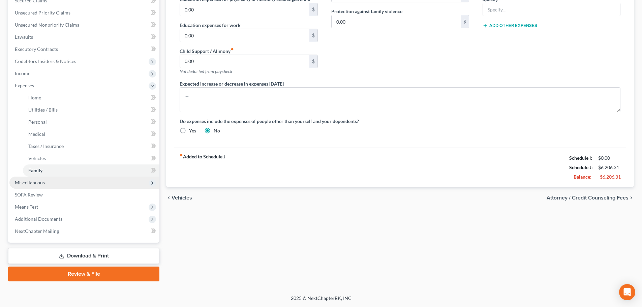
click at [45, 185] on span "Miscellaneous" at bounding box center [84, 183] width 150 height 12
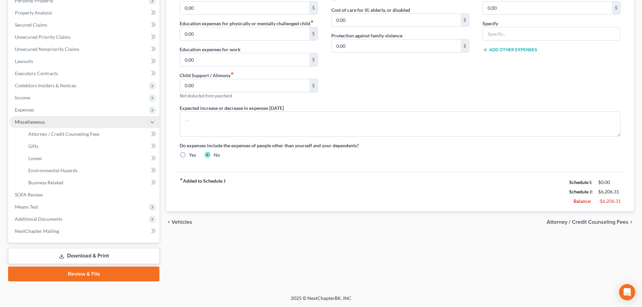
scroll to position [136, 0]
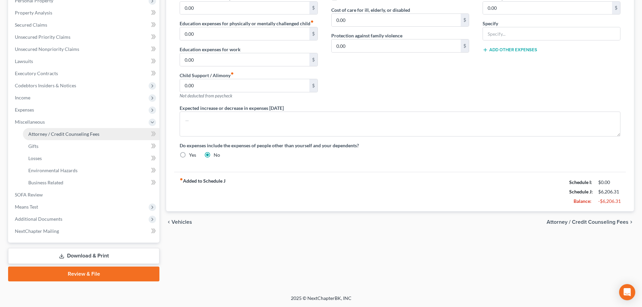
click at [52, 136] on span "Attorney / Credit Counseling Fees" at bounding box center [63, 134] width 71 height 6
select select "0"
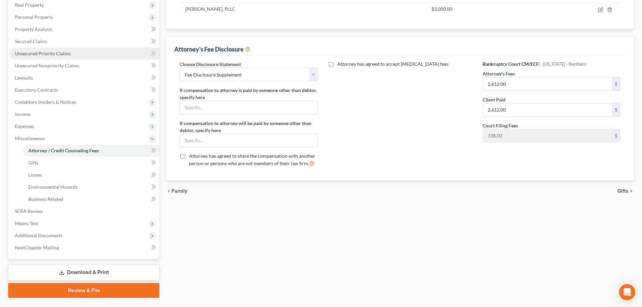
scroll to position [136, 0]
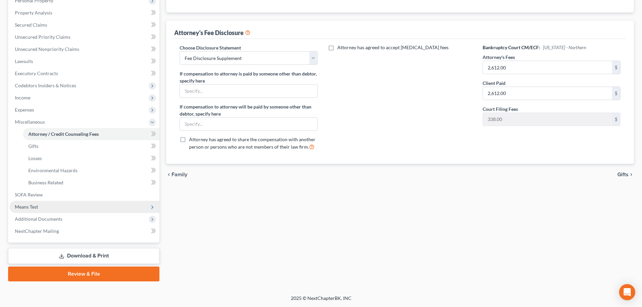
click at [40, 207] on span "Means Test" at bounding box center [84, 207] width 150 height 12
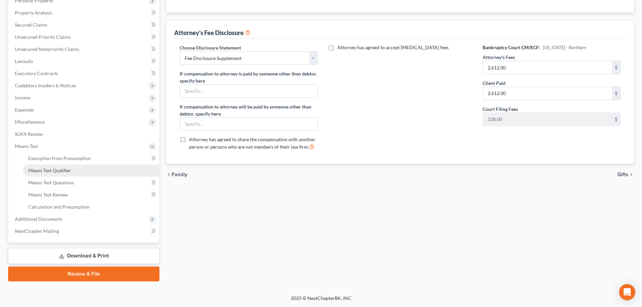
click at [50, 171] on span "Means Test Qualifier" at bounding box center [49, 171] width 43 height 6
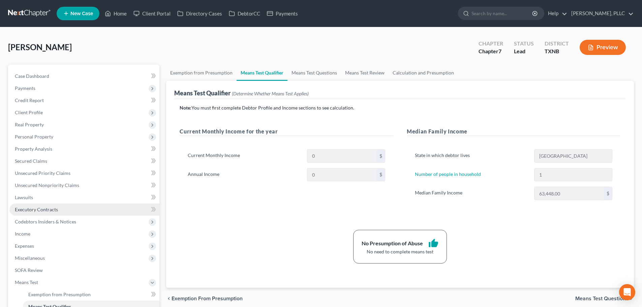
click at [32, 209] on span "Executory Contracts" at bounding box center [36, 210] width 43 height 6
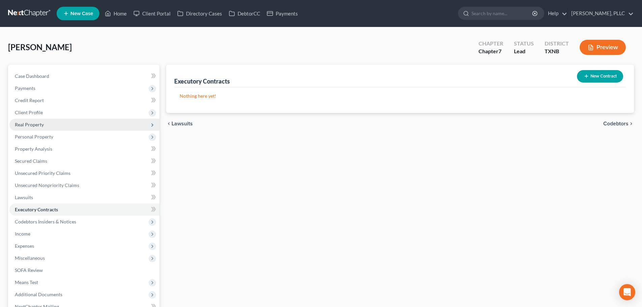
click at [37, 127] on span "Real Property" at bounding box center [29, 125] width 29 height 6
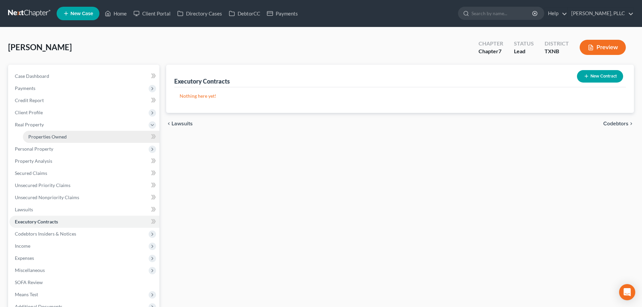
click at [42, 135] on span "Properties Owned" at bounding box center [47, 137] width 38 height 6
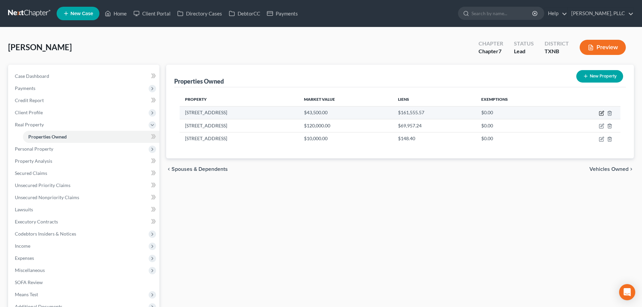
click at [603, 114] on icon "button" at bounding box center [601, 113] width 5 height 5
select select "45"
select select "56"
select select "0"
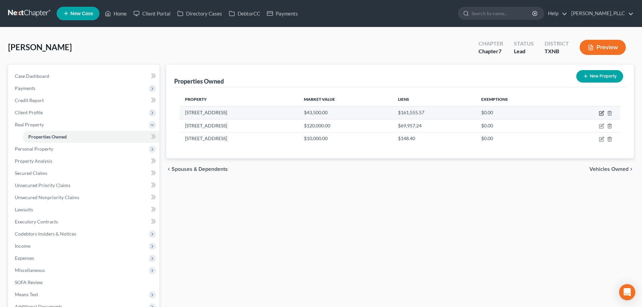
select select "45"
select select "0"
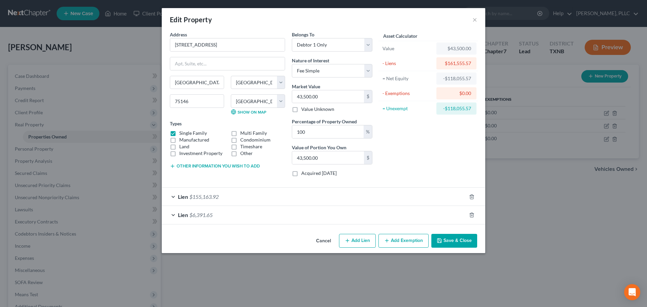
click at [174, 196] on div "Lien $155,163.92" at bounding box center [314, 197] width 305 height 18
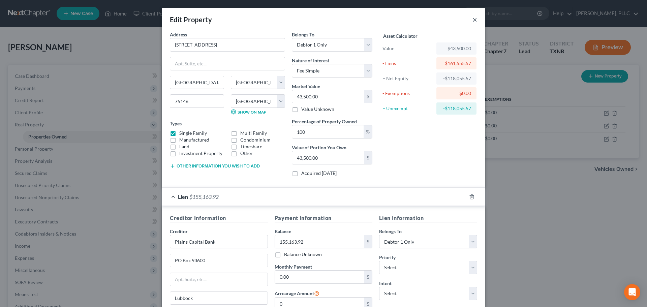
click at [473, 21] on button "×" at bounding box center [475, 20] width 5 height 8
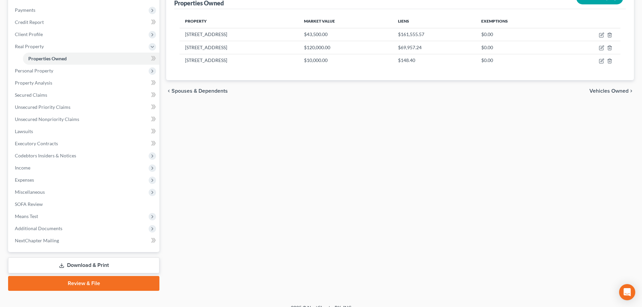
scroll to position [88, 0]
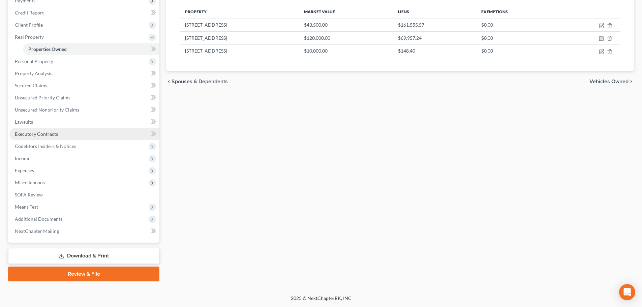
click at [55, 136] on span "Executory Contracts" at bounding box center [36, 134] width 43 height 6
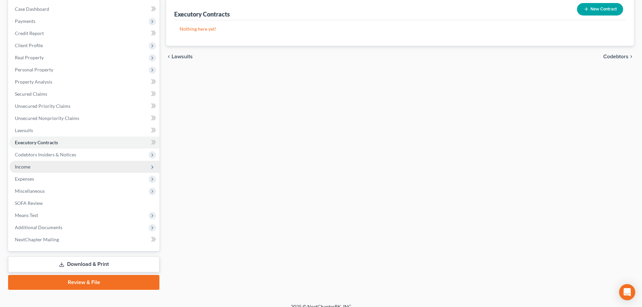
scroll to position [67, 0]
click at [27, 168] on span "Income" at bounding box center [23, 166] width 16 height 6
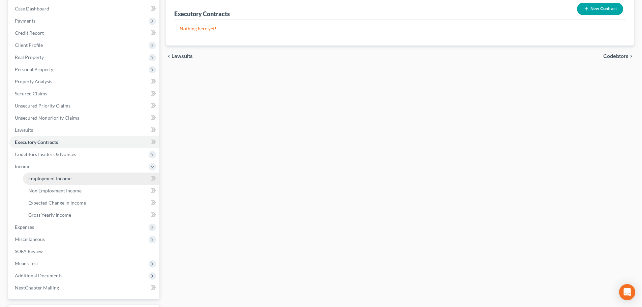
click at [42, 178] on span "Employment Income" at bounding box center [49, 179] width 43 height 6
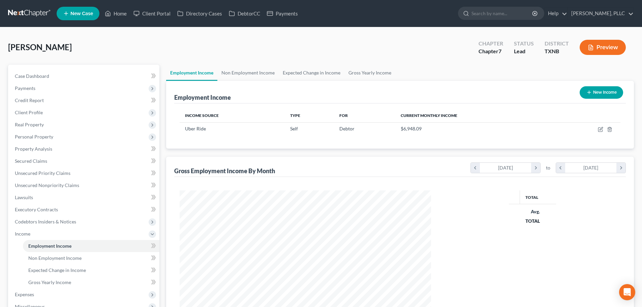
scroll to position [126, 265]
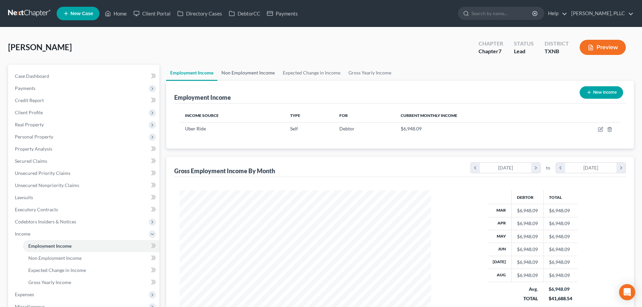
click at [258, 72] on link "Non Employment Income" at bounding box center [247, 73] width 61 height 16
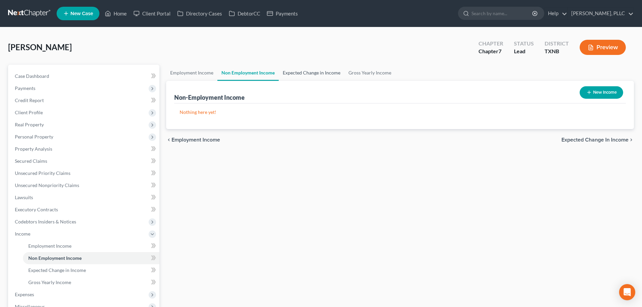
click at [299, 73] on link "Expected Change in Income" at bounding box center [312, 73] width 66 height 16
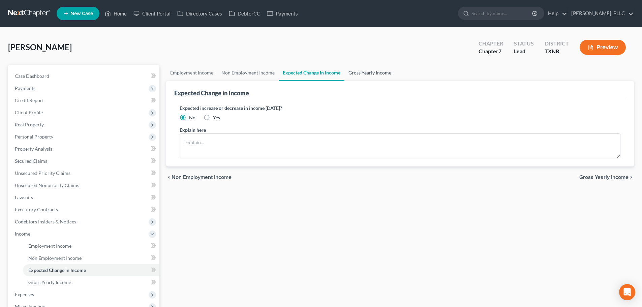
click at [351, 72] on link "Gross Yearly Income" at bounding box center [370, 73] width 51 height 16
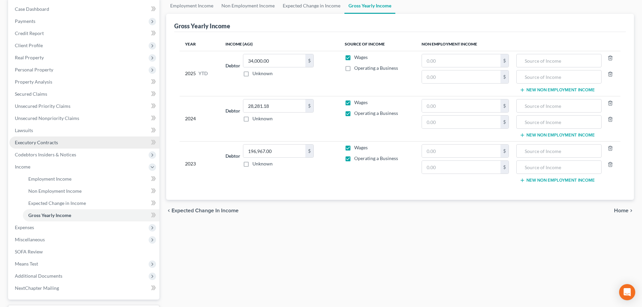
scroll to position [101, 0]
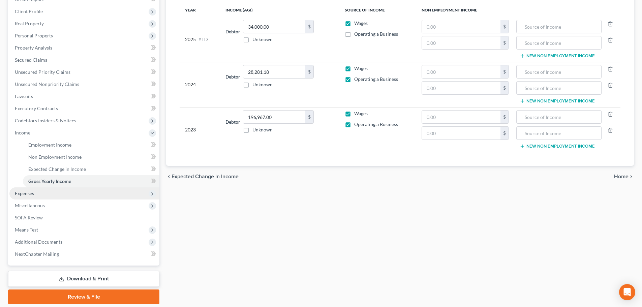
click at [50, 191] on span "Expenses" at bounding box center [84, 193] width 150 height 12
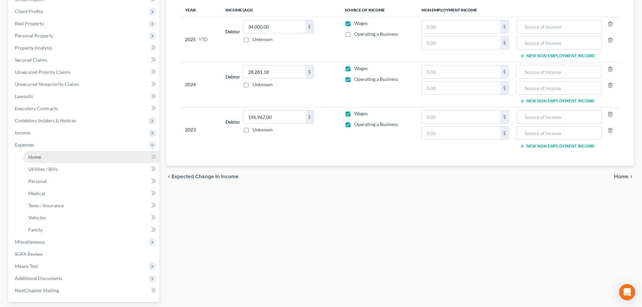
click at [43, 155] on link "Home" at bounding box center [91, 157] width 137 height 12
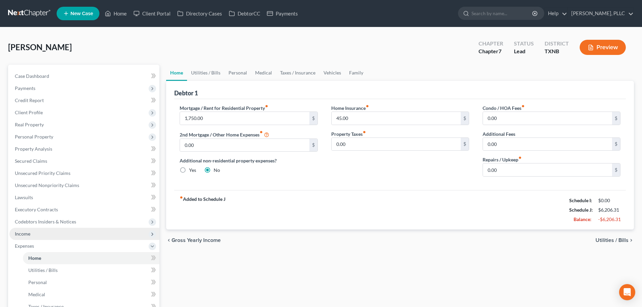
click at [35, 232] on span "Income" at bounding box center [84, 234] width 150 height 12
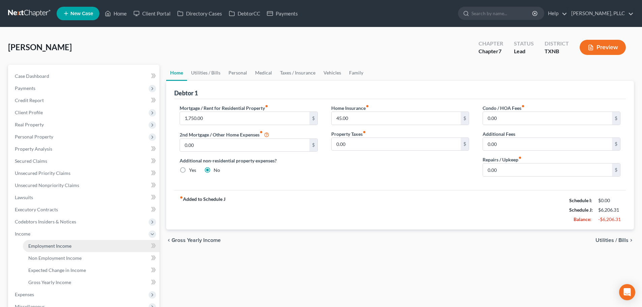
click at [45, 244] on span "Employment Income" at bounding box center [49, 246] width 43 height 6
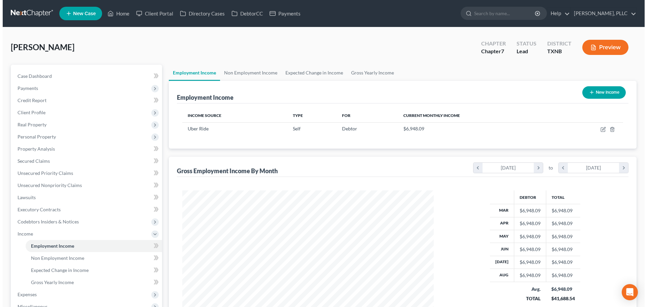
scroll to position [126, 265]
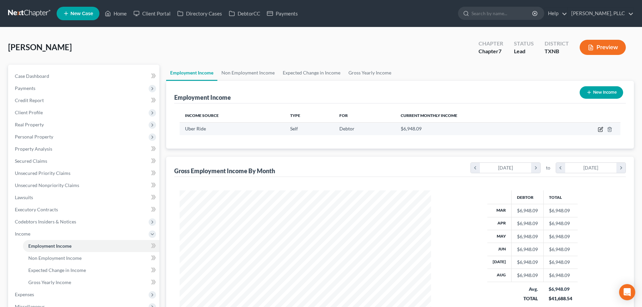
click at [598, 129] on icon "button" at bounding box center [600, 130] width 4 height 4
select select "1"
select select "4"
select select "0"
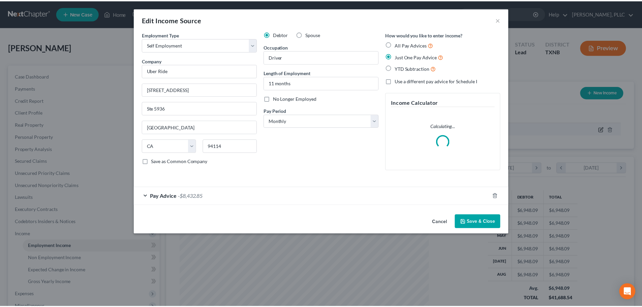
scroll to position [127, 267]
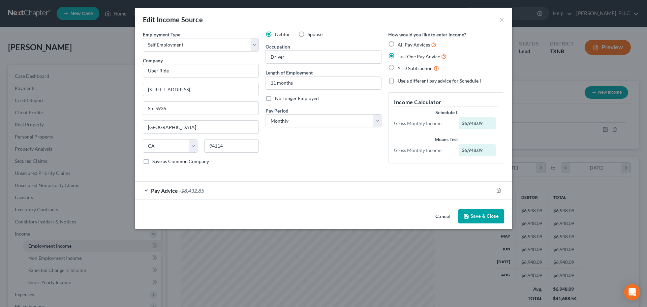
click at [146, 191] on div "Pay Advice -$8,432.85" at bounding box center [314, 191] width 359 height 18
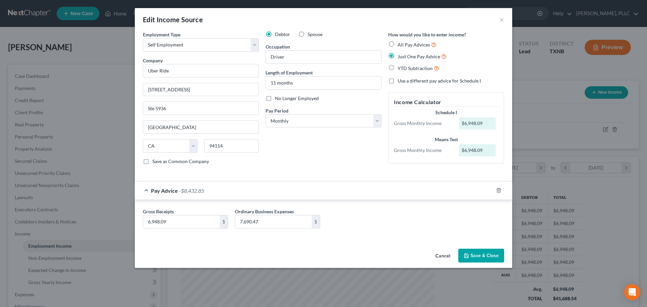
click at [334, 172] on div "Employment Type * Select Full or [DEMOGRAPHIC_DATA] Employment Self Employment …" at bounding box center [324, 103] width 368 height 145
click at [326, 163] on div "Debtor Spouse Occupation Driver Length of Employment 11 months No Longer Employ…" at bounding box center [323, 100] width 123 height 139
click at [439, 257] on button "Cancel" at bounding box center [443, 255] width 26 height 13
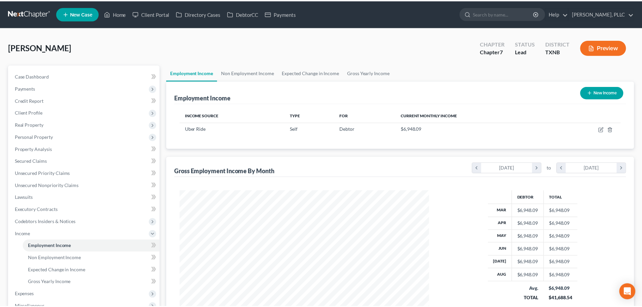
scroll to position [336983, 336844]
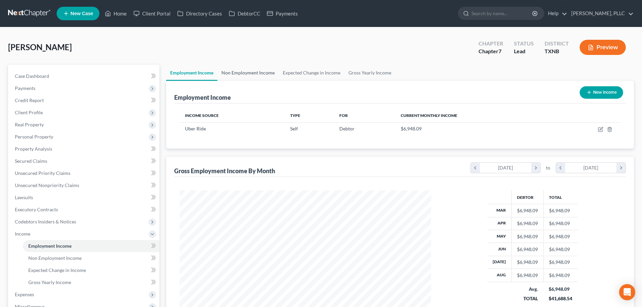
click at [251, 73] on link "Non Employment Income" at bounding box center [247, 73] width 61 height 16
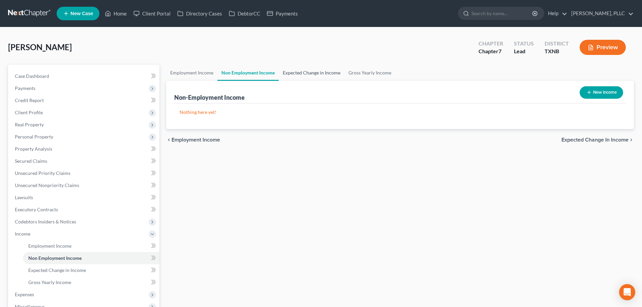
click at [292, 70] on link "Expected Change in Income" at bounding box center [312, 73] width 66 height 16
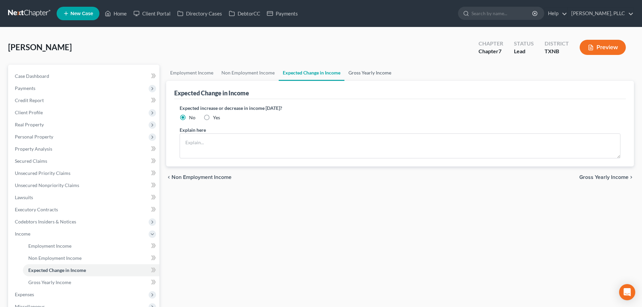
click at [361, 70] on link "Gross Yearly Income" at bounding box center [370, 73] width 51 height 16
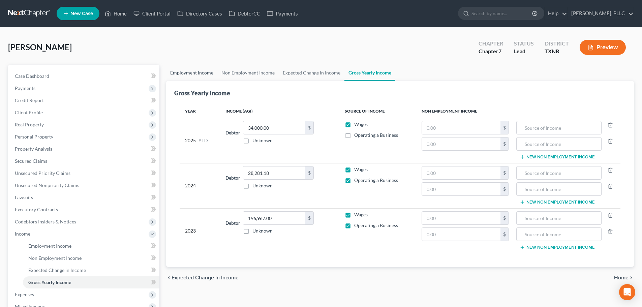
click at [204, 74] on link "Employment Income" at bounding box center [191, 73] width 51 height 16
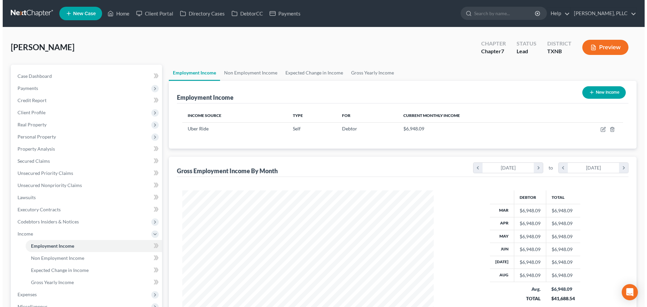
scroll to position [126, 265]
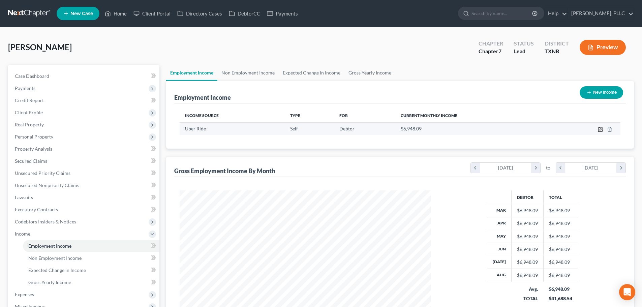
click at [599, 129] on icon "button" at bounding box center [600, 129] width 5 height 5
select select "1"
select select "4"
select select "0"
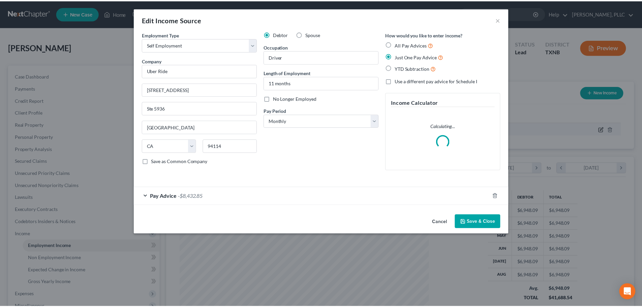
scroll to position [127, 267]
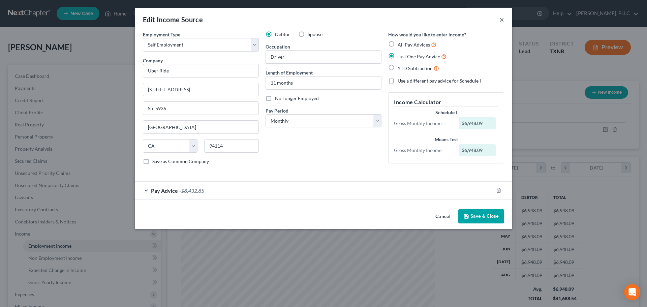
click at [502, 19] on button "×" at bounding box center [502, 20] width 5 height 8
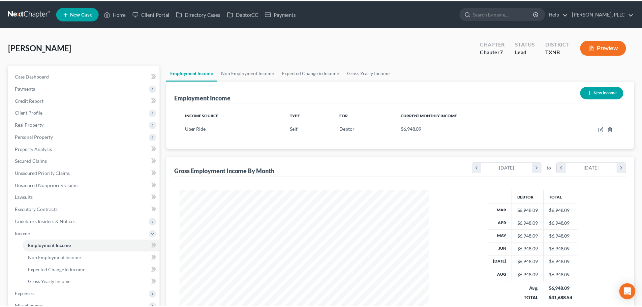
scroll to position [336983, 336844]
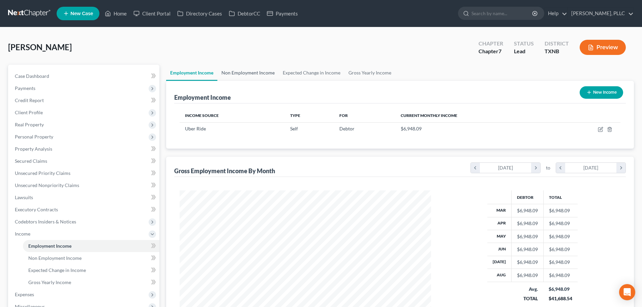
click at [255, 72] on link "Non Employment Income" at bounding box center [247, 73] width 61 height 16
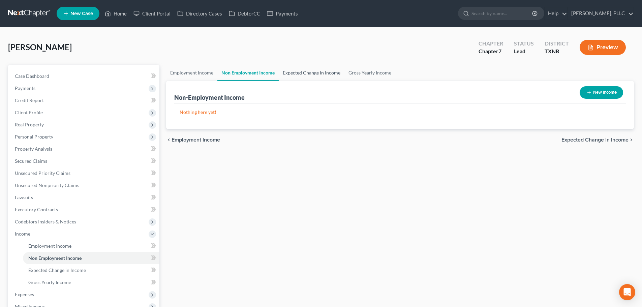
click at [296, 72] on link "Expected Change in Income" at bounding box center [312, 73] width 66 height 16
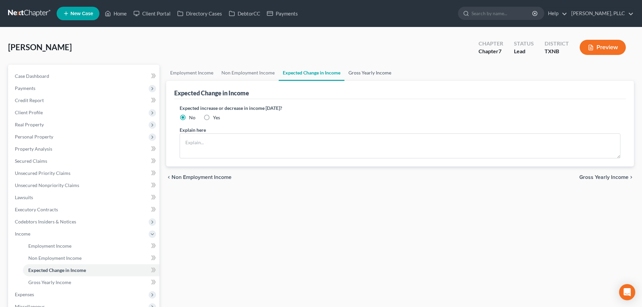
click at [355, 70] on link "Gross Yearly Income" at bounding box center [370, 73] width 51 height 16
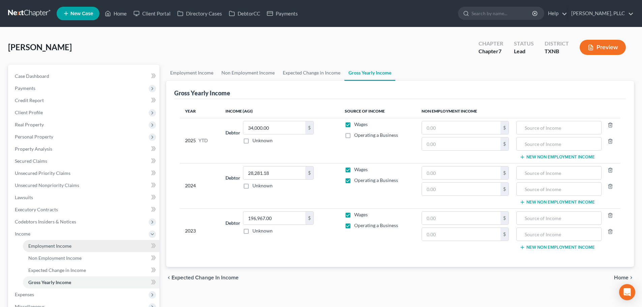
click at [61, 248] on span "Employment Income" at bounding box center [49, 246] width 43 height 6
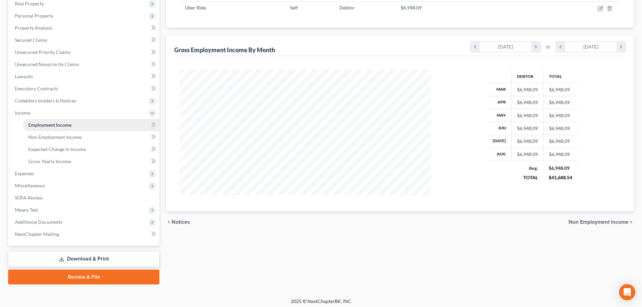
scroll to position [124, 0]
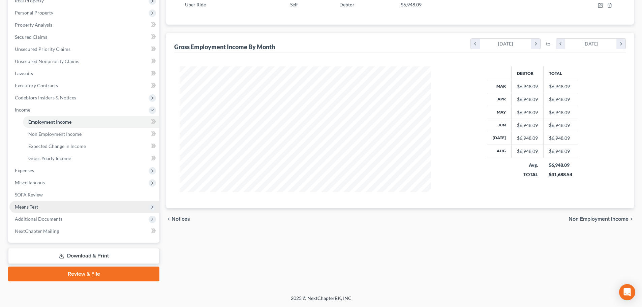
click at [37, 209] on span "Means Test" at bounding box center [26, 207] width 23 height 6
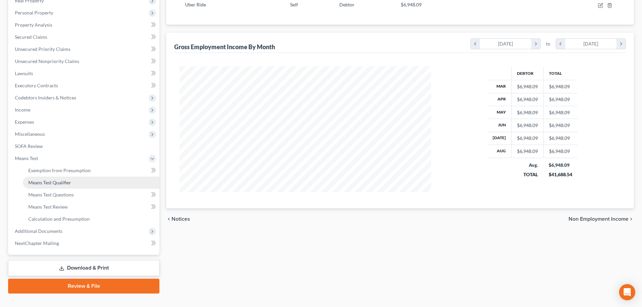
click at [43, 182] on span "Means Test Qualifier" at bounding box center [49, 183] width 43 height 6
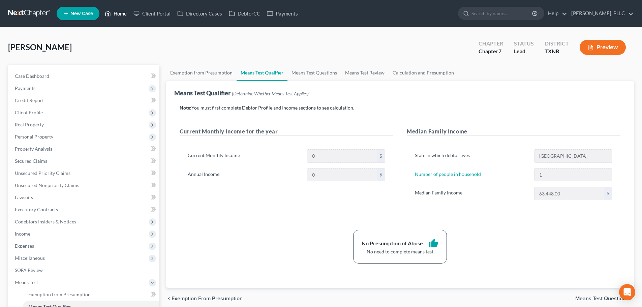
click at [118, 14] on link "Home" at bounding box center [115, 13] width 29 height 12
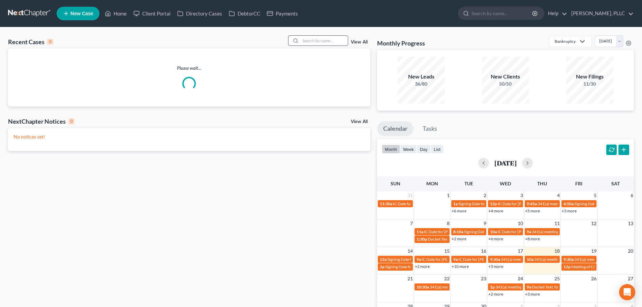
click at [324, 41] on input "search" at bounding box center [324, 41] width 47 height 10
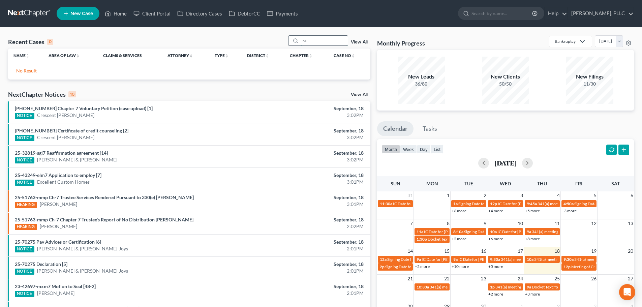
type input "r"
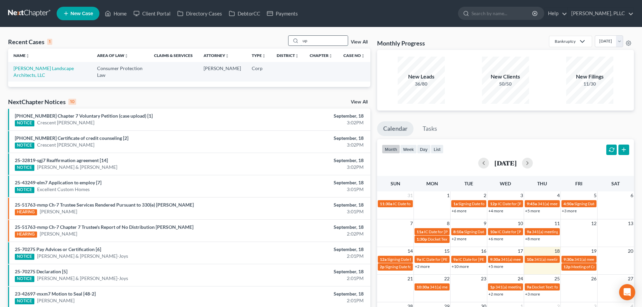
type input "u"
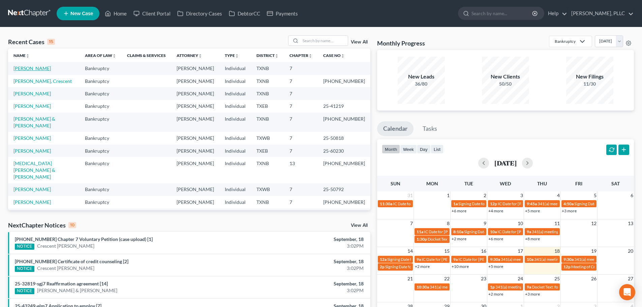
click at [35, 69] on link "[PERSON_NAME]" at bounding box center [31, 68] width 37 height 6
select select "4"
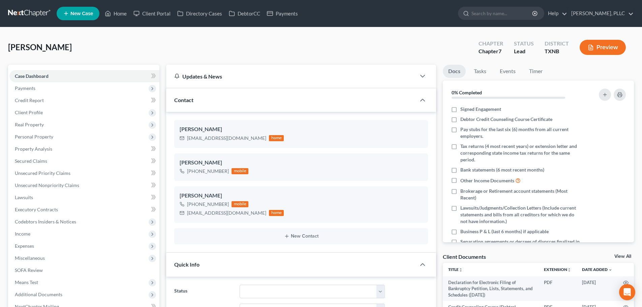
scroll to position [219, 0]
click at [39, 198] on link "Lawsuits" at bounding box center [84, 197] width 150 height 12
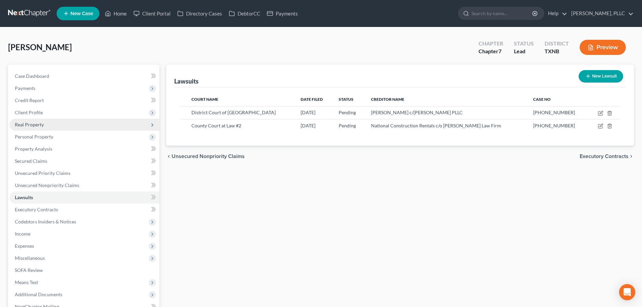
click at [35, 125] on span "Real Property" at bounding box center [29, 125] width 29 height 6
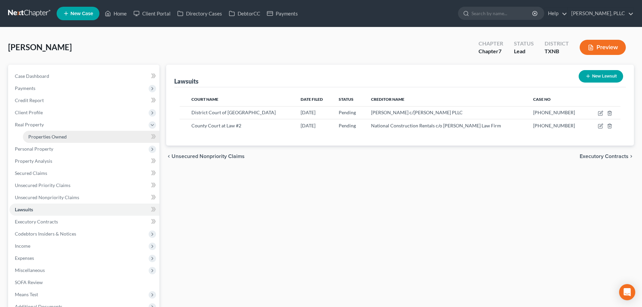
click at [41, 137] on span "Properties Owned" at bounding box center [47, 137] width 38 height 6
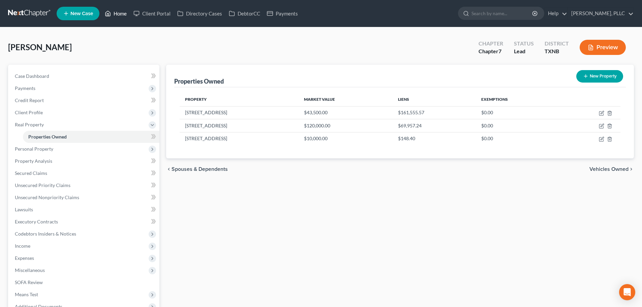
click at [118, 12] on link "Home" at bounding box center [115, 13] width 29 height 12
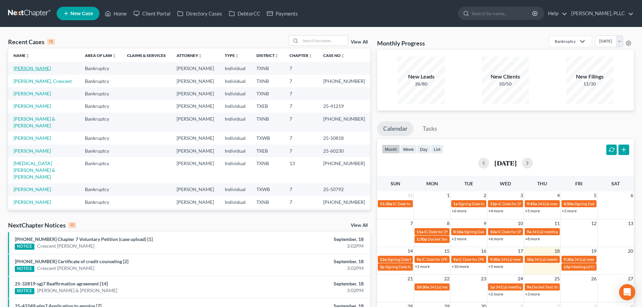
click at [36, 68] on link "[PERSON_NAME]" at bounding box center [31, 68] width 37 height 6
select select "4"
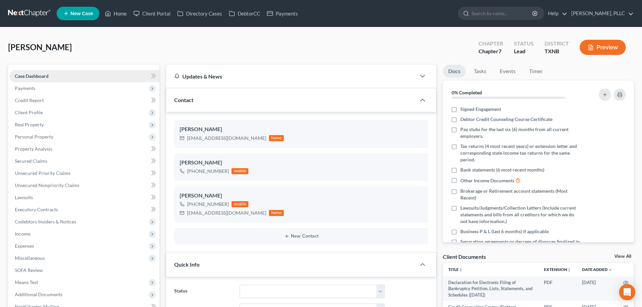
scroll to position [219, 0]
click at [33, 113] on span "Client Profile" at bounding box center [29, 113] width 28 height 6
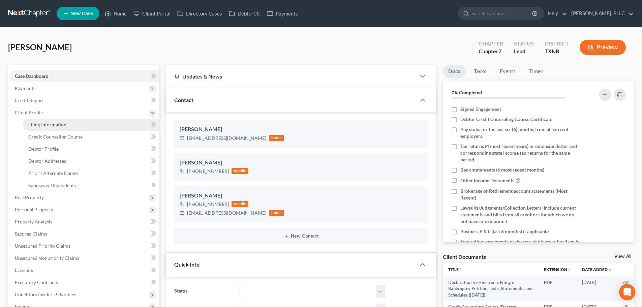
click at [63, 126] on span "Filing Information" at bounding box center [47, 125] width 38 height 6
select select "1"
select select "0"
select select "78"
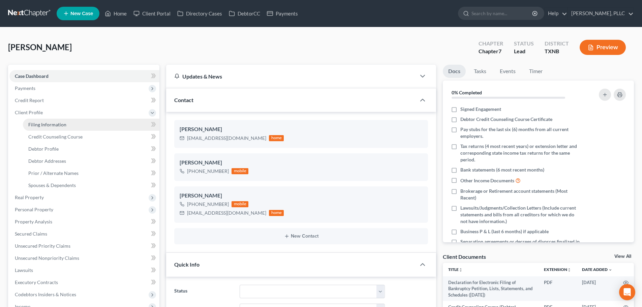
select select "1"
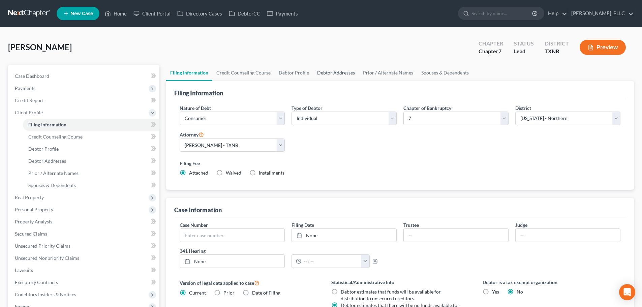
click at [326, 72] on link "Debtor Addresses" at bounding box center [336, 73] width 46 height 16
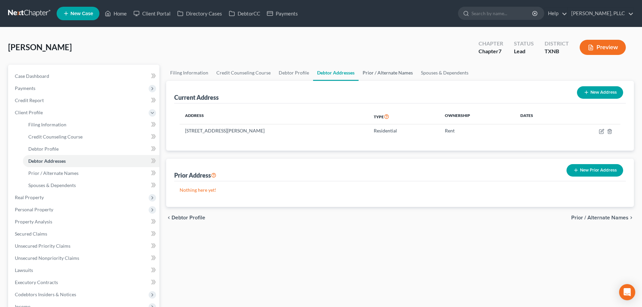
click at [372, 73] on link "Prior / Alternate Names" at bounding box center [388, 73] width 58 height 16
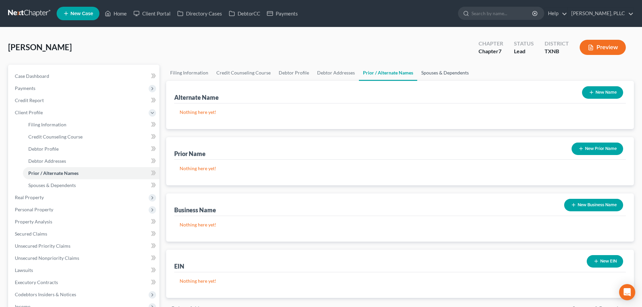
click at [425, 72] on link "Spouses & Dependents" at bounding box center [445, 73] width 56 height 16
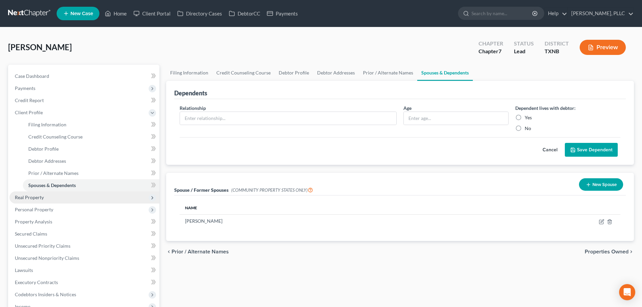
click at [54, 198] on span "Real Property" at bounding box center [84, 197] width 150 height 12
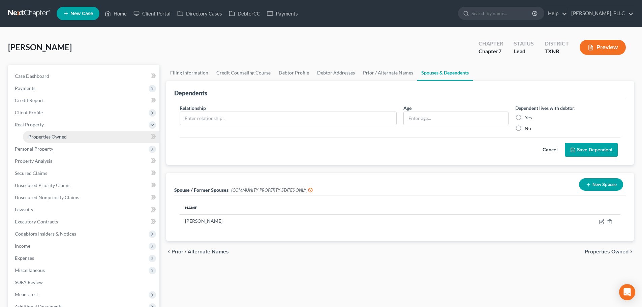
click at [44, 137] on span "Properties Owned" at bounding box center [47, 137] width 38 height 6
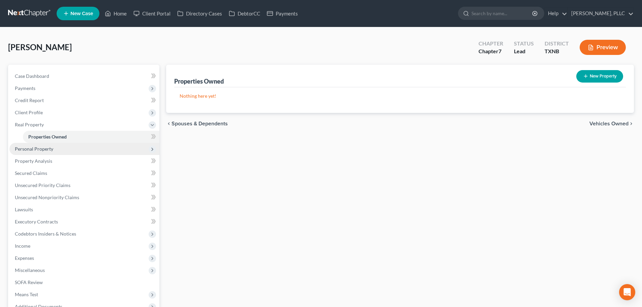
click at [48, 149] on span "Personal Property" at bounding box center [34, 149] width 38 height 6
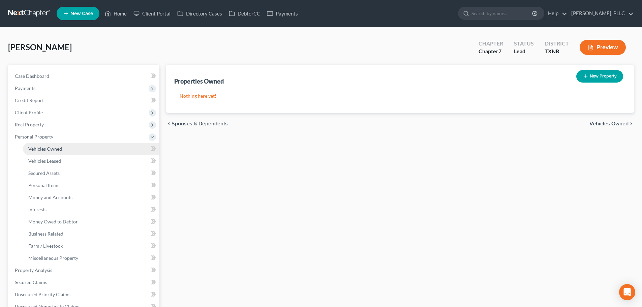
click at [60, 151] on span "Vehicles Owned" at bounding box center [45, 149] width 34 height 6
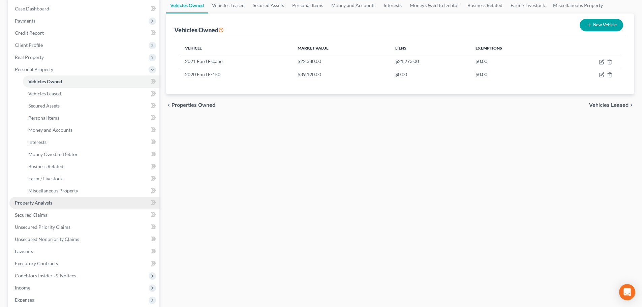
click at [51, 202] on span "Property Analysis" at bounding box center [33, 203] width 37 height 6
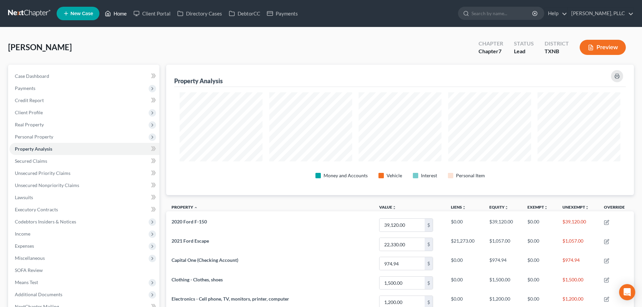
click at [122, 13] on link "Home" at bounding box center [115, 13] width 29 height 12
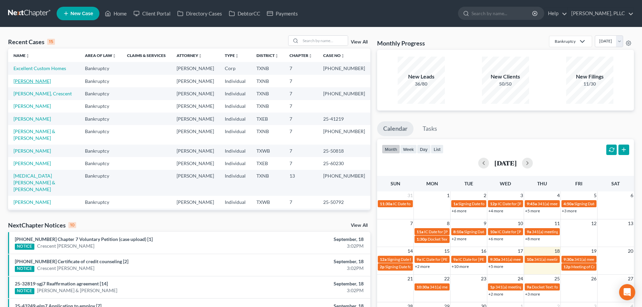
click at [34, 81] on link "[PERSON_NAME]" at bounding box center [31, 81] width 37 height 6
select select "4"
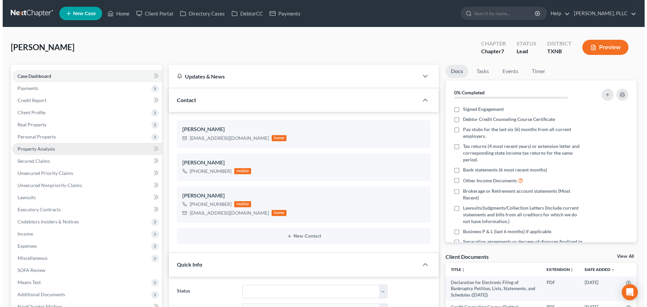
scroll to position [219, 0]
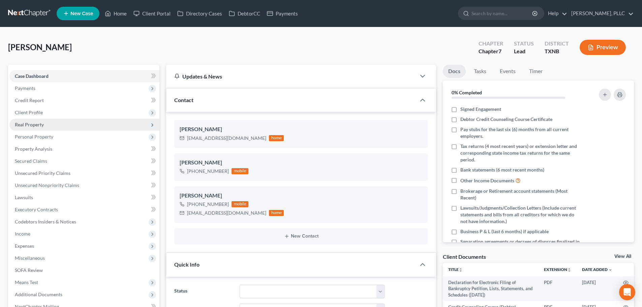
click at [34, 125] on span "Real Property" at bounding box center [29, 125] width 29 height 6
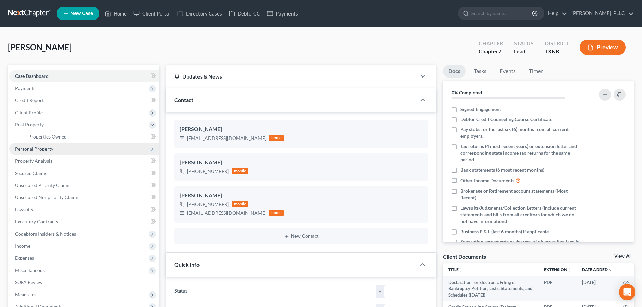
click at [33, 148] on span "Personal Property" at bounding box center [34, 149] width 38 height 6
click at [38, 150] on span "Vehicles Owned" at bounding box center [45, 149] width 34 height 6
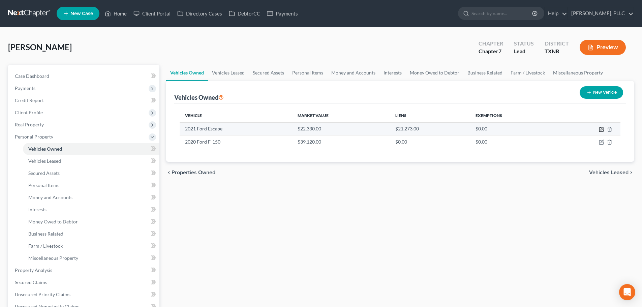
click at [599, 129] on icon "button" at bounding box center [601, 129] width 5 height 5
select select "0"
select select "5"
select select "0"
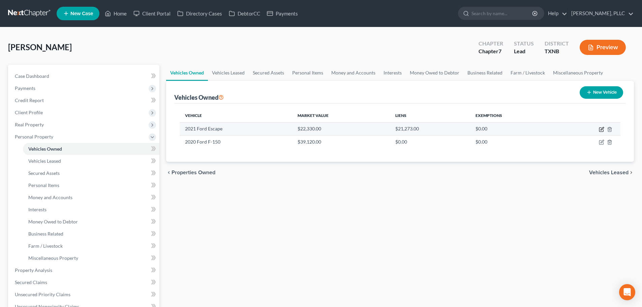
select select "45"
select select "0"
select select "2"
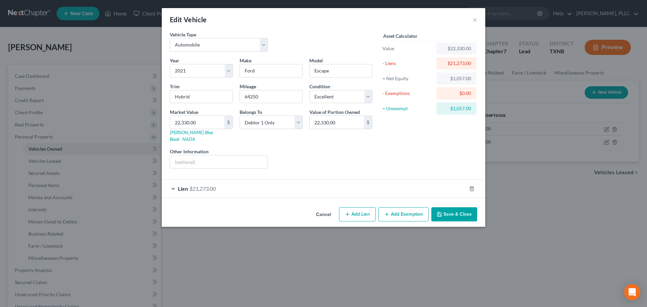
click at [172, 181] on div "Lien $21,273.00" at bounding box center [314, 189] width 305 height 18
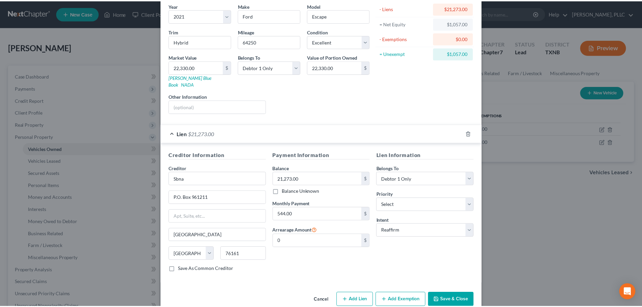
scroll to position [62, 0]
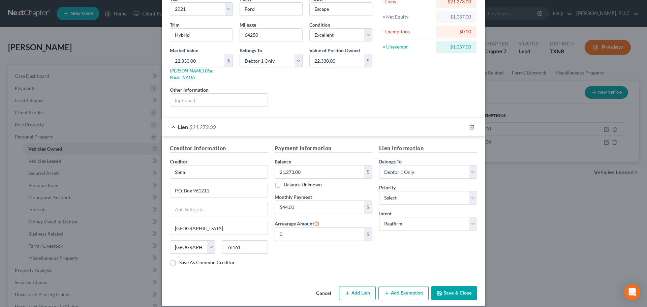
click at [454, 288] on button "Save & Close" at bounding box center [454, 293] width 46 height 14
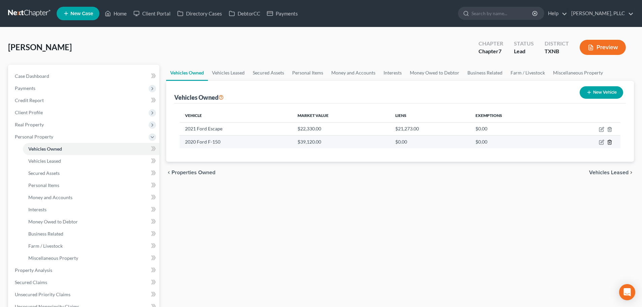
click at [609, 142] on icon "button" at bounding box center [609, 142] width 5 height 5
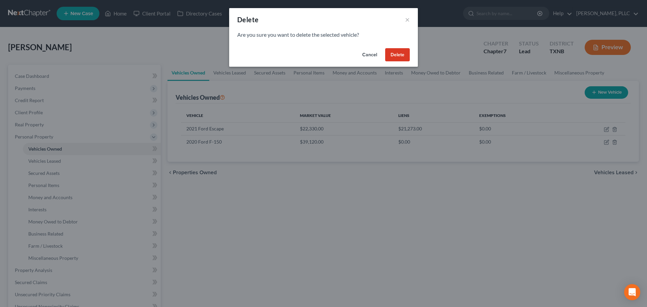
click at [397, 56] on button "Delete" at bounding box center [397, 54] width 25 height 13
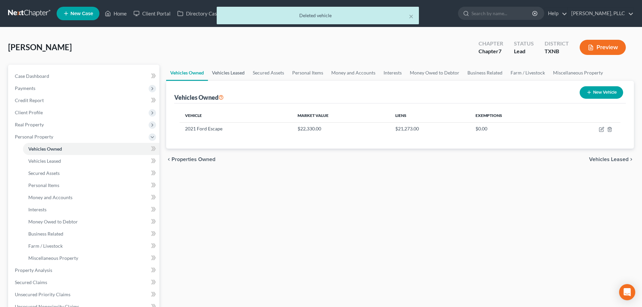
click at [235, 74] on link "Vehicles Leased" at bounding box center [228, 73] width 41 height 16
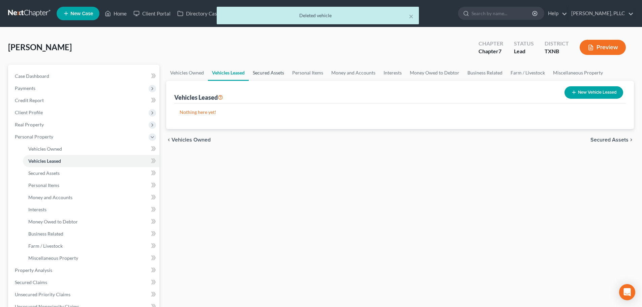
click at [271, 74] on link "Secured Assets" at bounding box center [268, 73] width 39 height 16
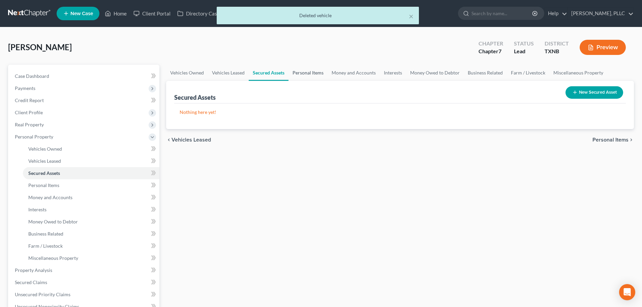
click at [304, 74] on link "Personal Items" at bounding box center [308, 73] width 39 height 16
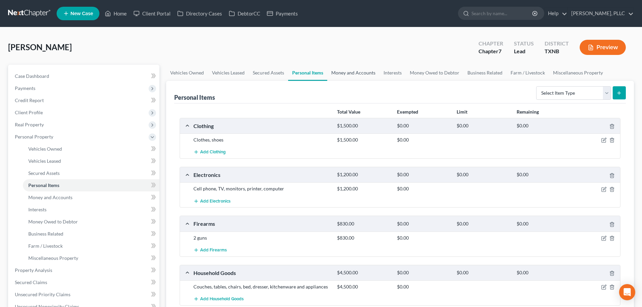
click at [343, 72] on link "Money and Accounts" at bounding box center [353, 73] width 52 height 16
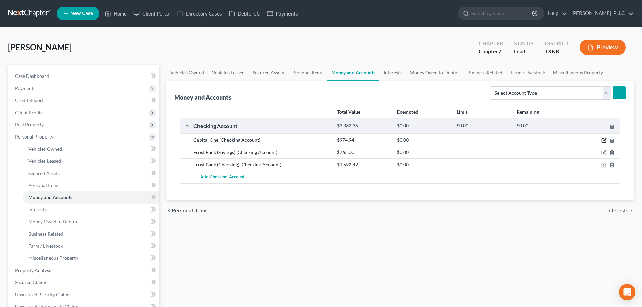
click at [603, 140] on icon "button" at bounding box center [603, 140] width 5 height 5
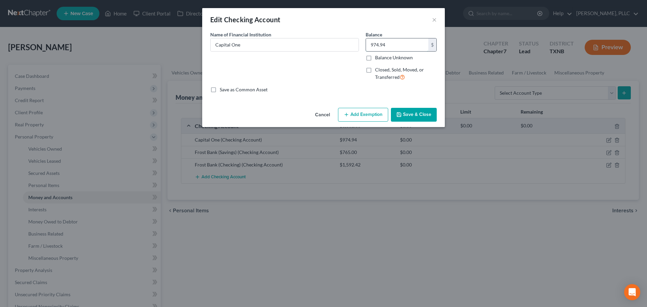
click at [397, 46] on input "974.94" at bounding box center [397, 44] width 62 height 13
type input "965.00"
click at [413, 114] on button "Save & Close" at bounding box center [414, 115] width 46 height 14
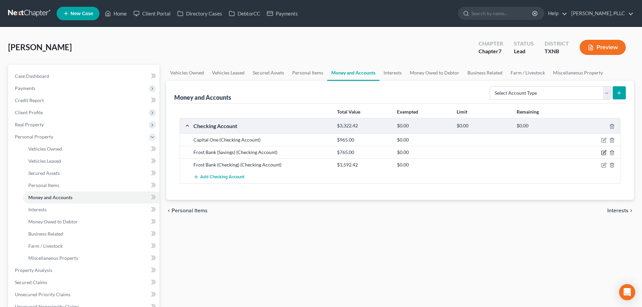
click at [603, 151] on icon "button" at bounding box center [604, 153] width 4 height 4
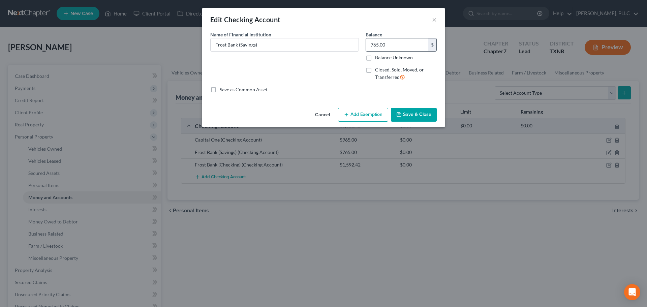
click at [406, 48] on input "765.00" at bounding box center [397, 44] width 62 height 13
type input "815.00"
click at [406, 115] on button "Save & Close" at bounding box center [414, 115] width 46 height 14
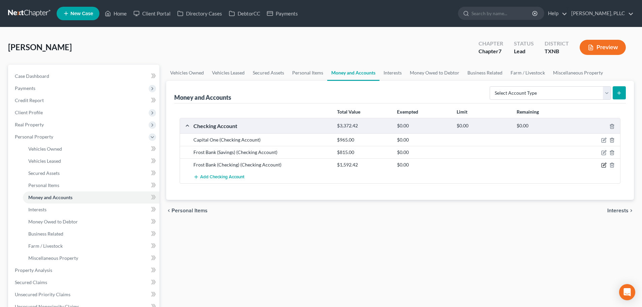
click at [604, 164] on icon "button" at bounding box center [604, 164] width 3 height 3
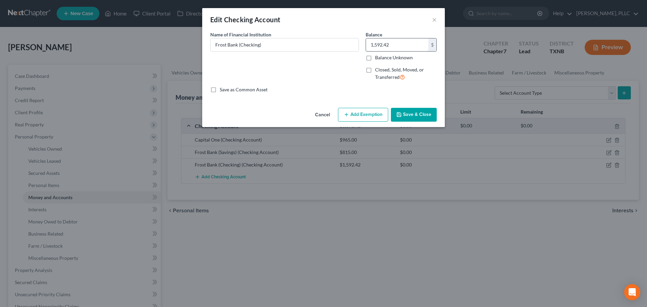
click at [396, 46] on input "1,592.42" at bounding box center [397, 44] width 62 height 13
type input "2,252.00"
click at [413, 117] on button "Save & Close" at bounding box center [414, 115] width 46 height 14
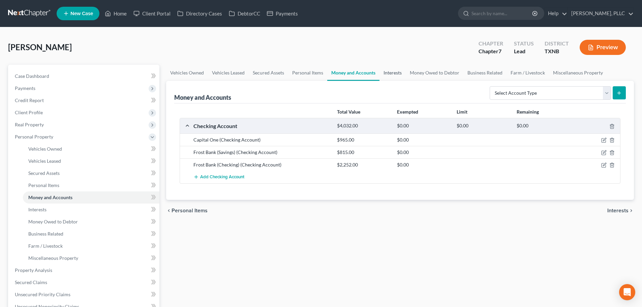
click at [392, 76] on link "Interests" at bounding box center [393, 73] width 26 height 16
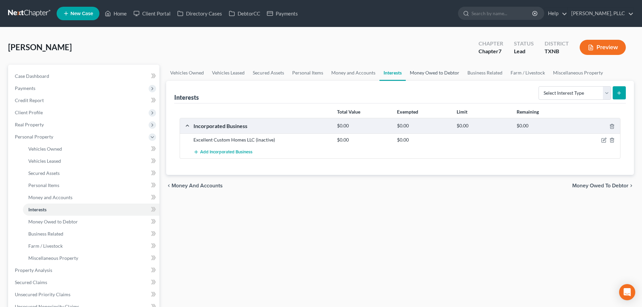
click at [426, 74] on link "Money Owed to Debtor" at bounding box center [435, 73] width 58 height 16
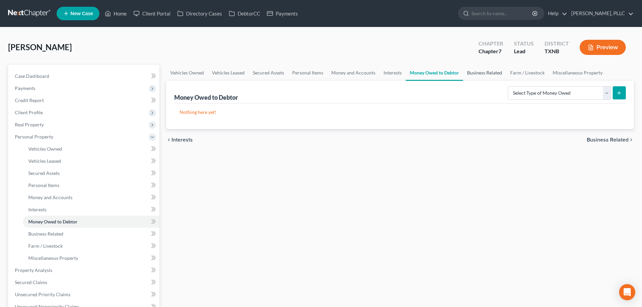
click at [474, 72] on link "Business Related" at bounding box center [484, 73] width 43 height 16
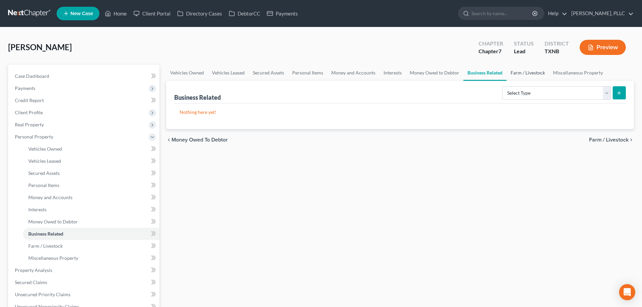
click at [514, 72] on link "Farm / Livestock" at bounding box center [528, 73] width 42 height 16
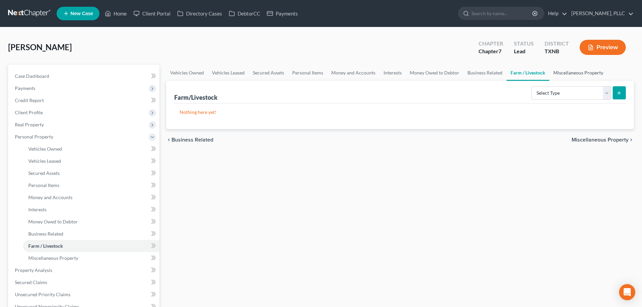
click at [559, 71] on link "Miscellaneous Property" at bounding box center [578, 73] width 58 height 16
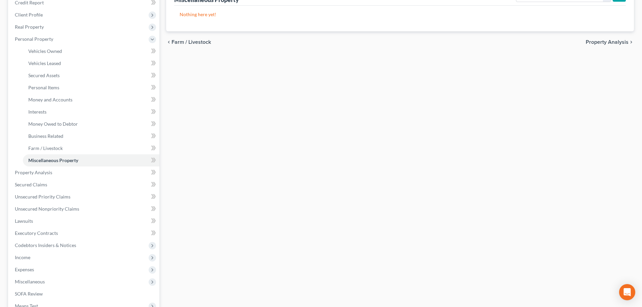
scroll to position [101, 0]
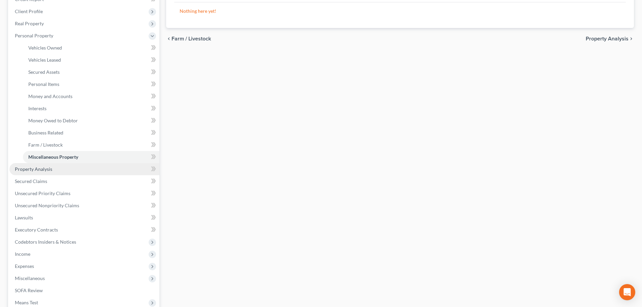
click at [44, 170] on span "Property Analysis" at bounding box center [33, 169] width 37 height 6
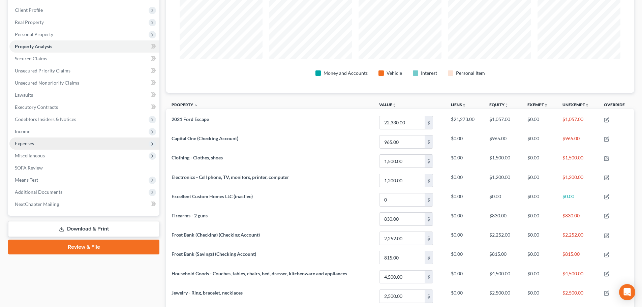
scroll to position [100, 0]
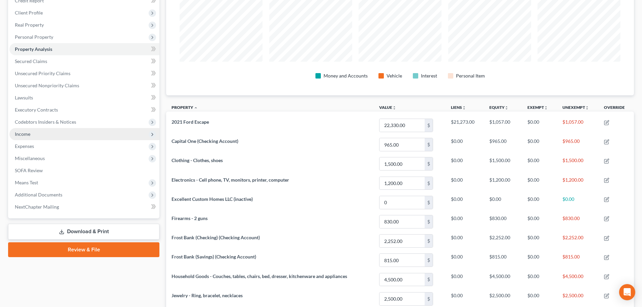
click at [25, 136] on span "Income" at bounding box center [23, 134] width 16 height 6
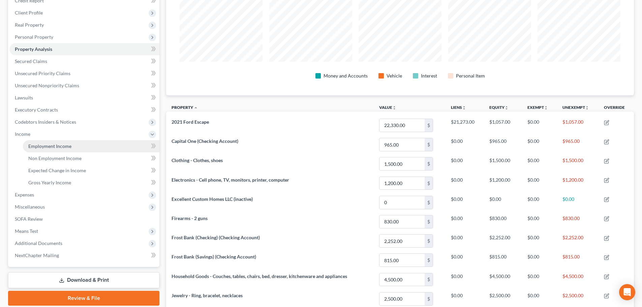
click at [33, 145] on span "Employment Income" at bounding box center [49, 146] width 43 height 6
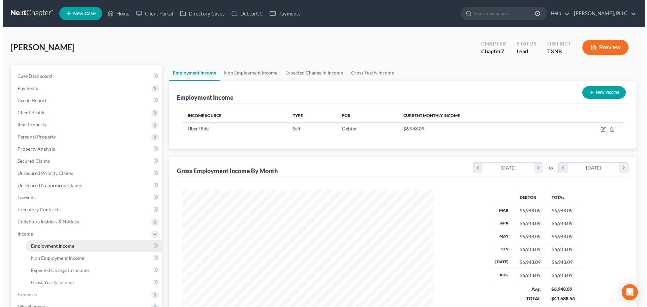
scroll to position [126, 265]
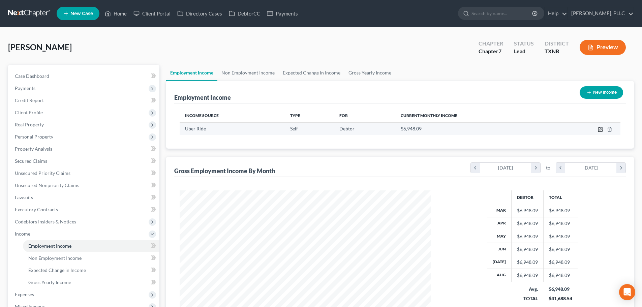
click at [601, 129] on icon "button" at bounding box center [600, 129] width 5 height 5
select select "1"
select select "4"
select select "0"
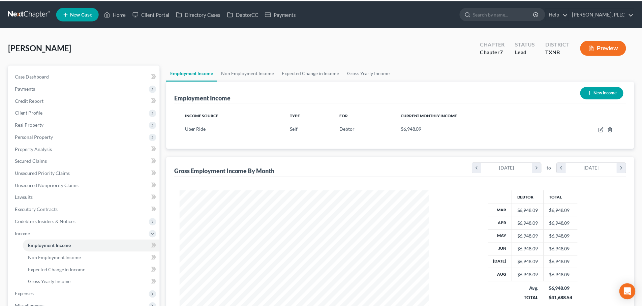
scroll to position [127, 267]
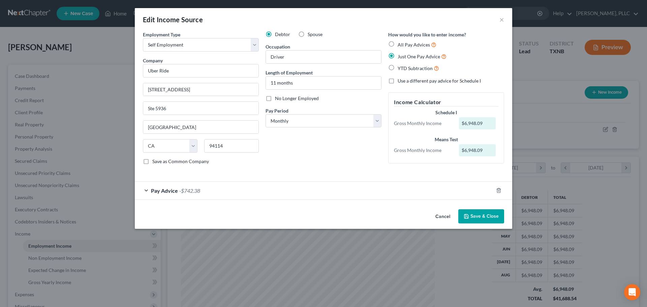
click at [144, 190] on div "Pay Advice -$742.38" at bounding box center [314, 191] width 359 height 18
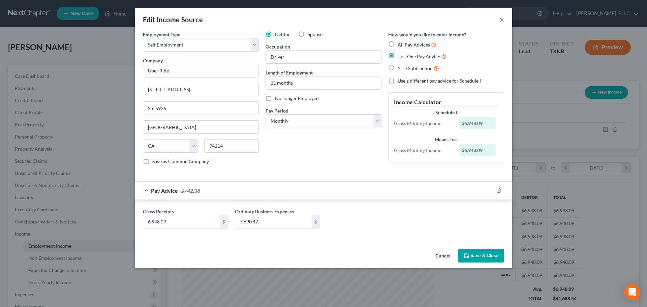
click at [500, 19] on button "×" at bounding box center [502, 20] width 5 height 8
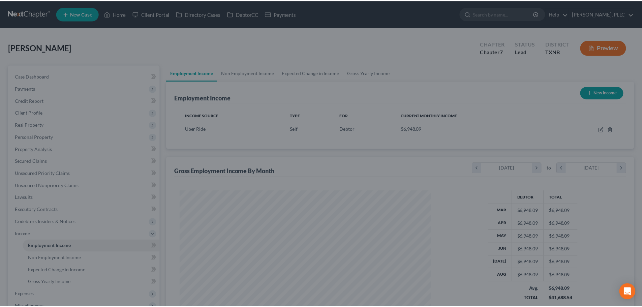
scroll to position [336983, 336844]
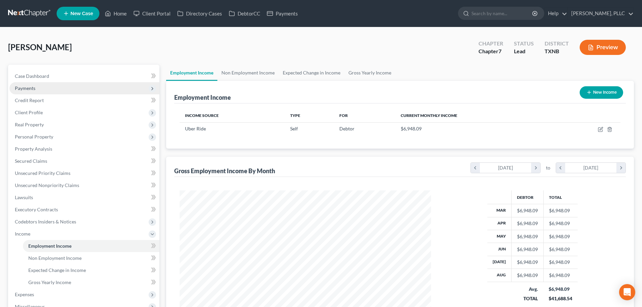
click at [32, 89] on span "Payments" at bounding box center [25, 88] width 21 height 6
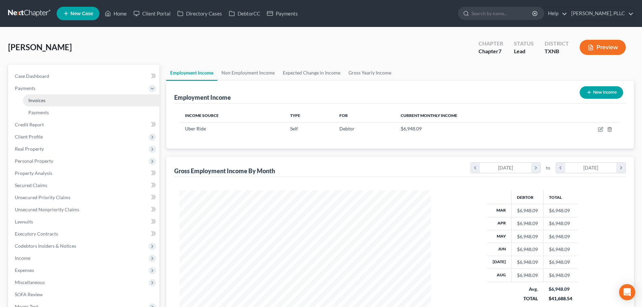
click at [37, 99] on span "Invoices" at bounding box center [36, 100] width 17 height 6
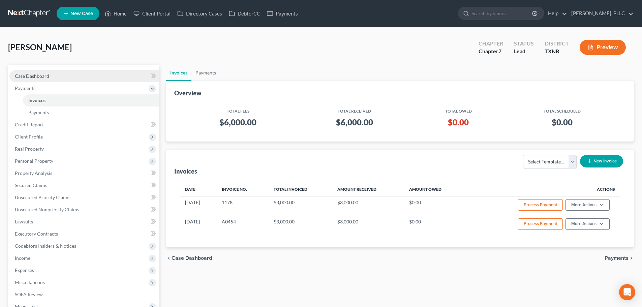
click at [39, 78] on span "Case Dashboard" at bounding box center [32, 76] width 34 height 6
select select "4"
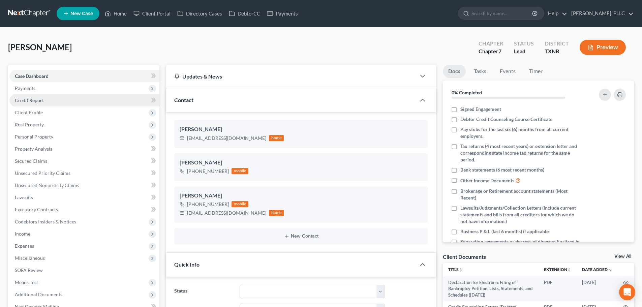
scroll to position [219, 0]
click at [126, 52] on div "Garcia, Oscar Upgraded Chapter Chapter 7 Status Lead District TXNB Preview" at bounding box center [321, 49] width 626 height 29
click at [267, 51] on div "Garcia, Oscar Upgraded Chapter Chapter 7 Status Lead District TXNB Preview" at bounding box center [321, 49] width 626 height 29
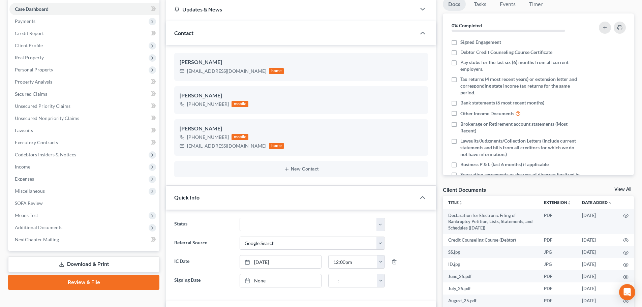
scroll to position [0, 0]
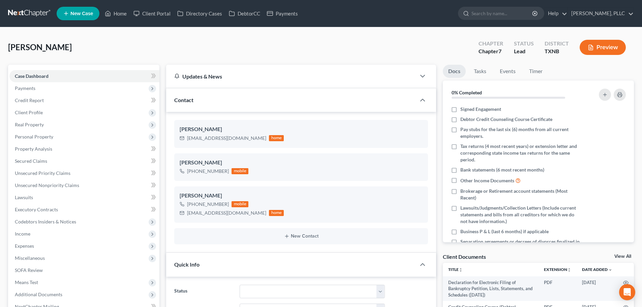
click at [332, 57] on div "Garcia, Oscar Upgraded Chapter Chapter 7 Status Lead District TXNB Preview" at bounding box center [321, 49] width 626 height 29
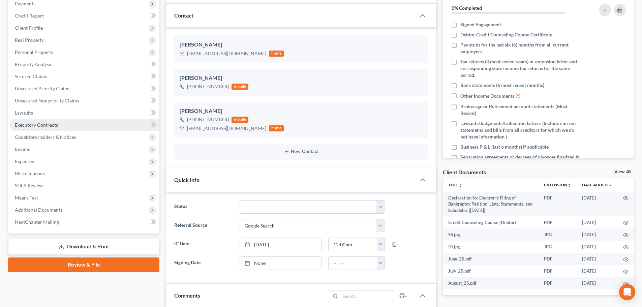
scroll to position [101, 0]
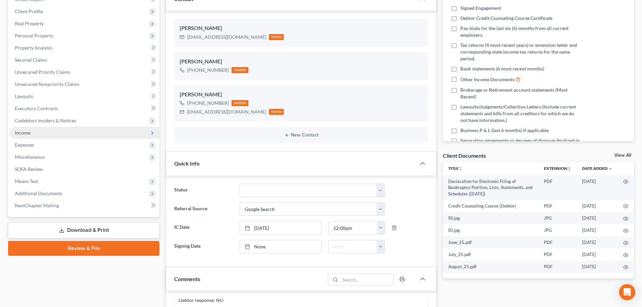
click at [39, 134] on span "Income" at bounding box center [84, 133] width 150 height 12
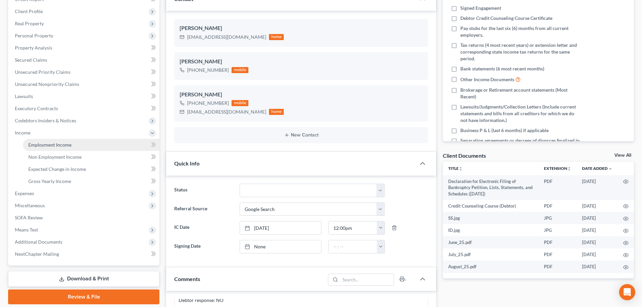
click at [52, 144] on span "Employment Income" at bounding box center [49, 145] width 43 height 6
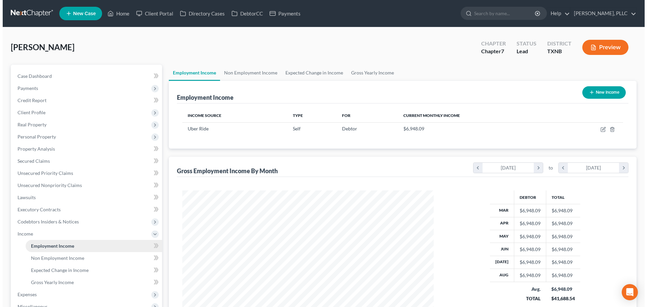
scroll to position [126, 265]
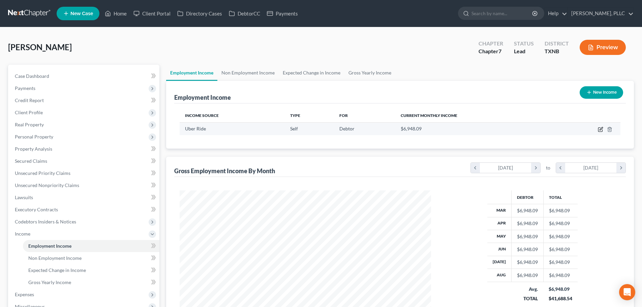
click at [601, 129] on icon "button" at bounding box center [601, 128] width 3 height 3
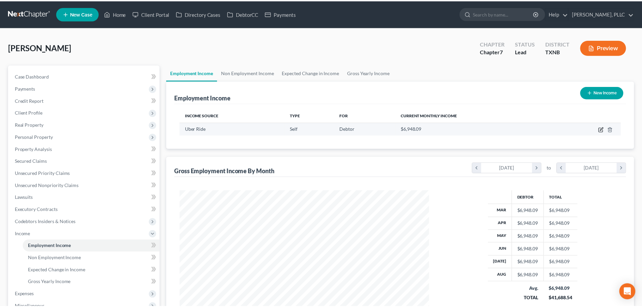
scroll to position [127, 267]
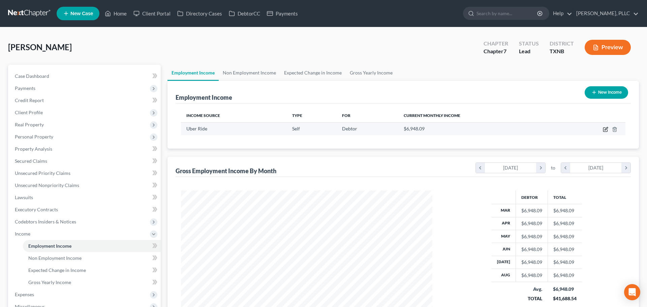
select select "1"
select select "4"
select select "0"
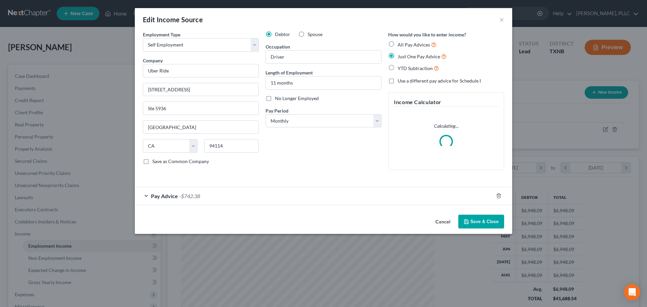
click at [147, 193] on div "Pay Advice -$742.38" at bounding box center [314, 196] width 359 height 18
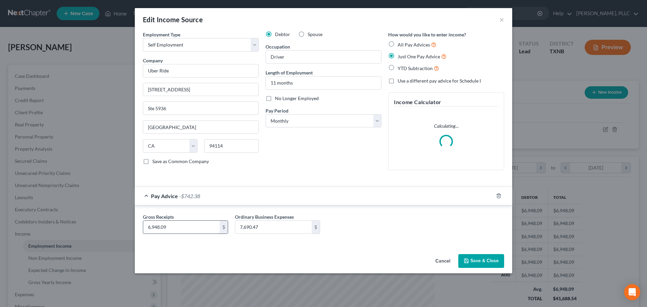
click at [188, 229] on input "6,948.09" at bounding box center [181, 227] width 77 height 13
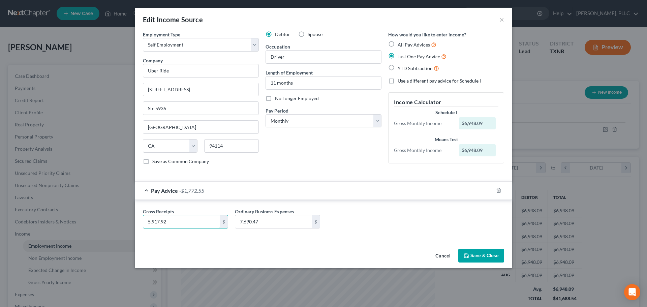
type input "5,917.92"
click at [368, 221] on div "Gross Receipts 5,917.92 $ Ordinary Business Expenses 7,690.47 $" at bounding box center [324, 221] width 368 height 26
click at [470, 253] on button "Save & Close" at bounding box center [481, 256] width 46 height 14
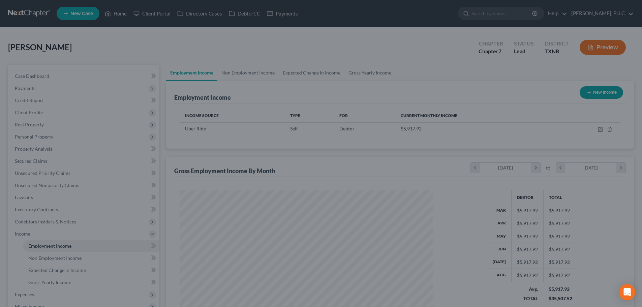
scroll to position [336983, 336844]
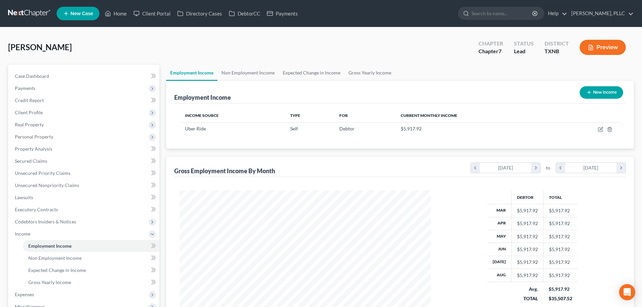
click at [377, 49] on div "Garcia, Oscar Upgraded Chapter Chapter 7 Status Lead District TXNB Preview" at bounding box center [321, 49] width 626 height 29
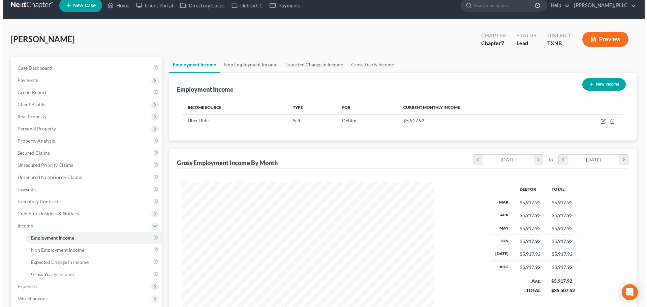
scroll to position [0, 0]
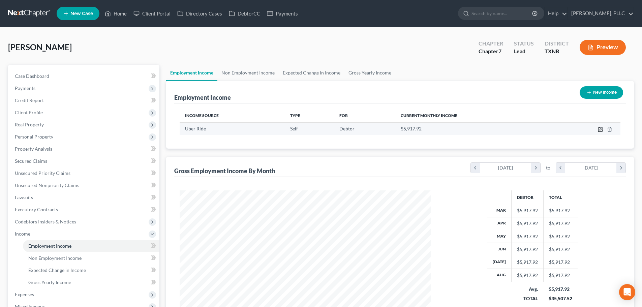
click at [602, 131] on icon "button" at bounding box center [600, 129] width 5 height 5
select select "1"
select select "4"
select select "0"
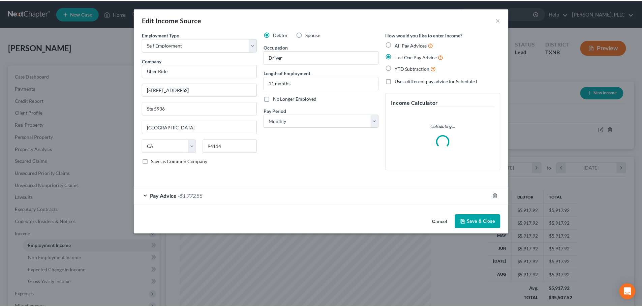
scroll to position [127, 267]
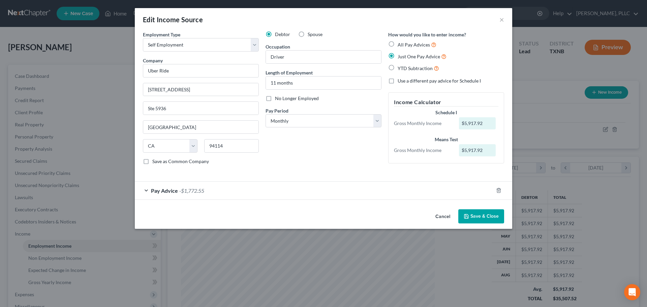
click at [148, 191] on div "Pay Advice -$1,772.55" at bounding box center [314, 191] width 359 height 18
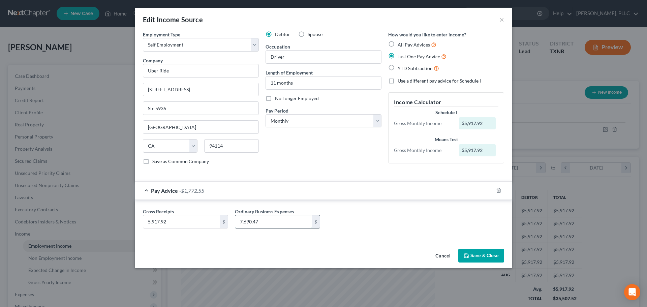
click at [289, 224] on input "7,690.47" at bounding box center [273, 221] width 77 height 13
type input "3,320.94"
click at [486, 259] on button "Save & Close" at bounding box center [481, 256] width 46 height 14
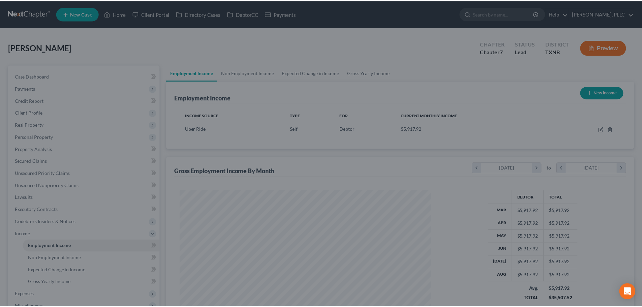
scroll to position [336983, 336844]
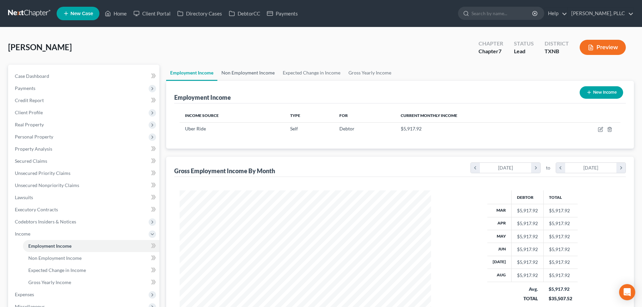
click at [236, 73] on link "Non Employment Income" at bounding box center [247, 73] width 61 height 16
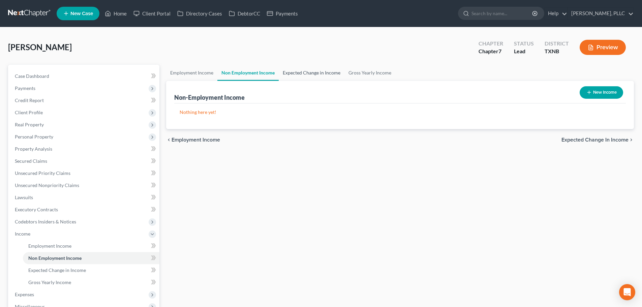
click at [307, 74] on link "Expected Change in Income" at bounding box center [312, 73] width 66 height 16
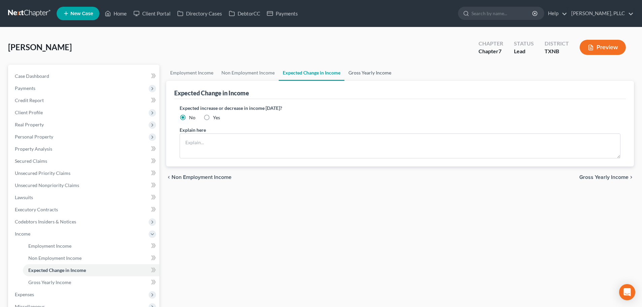
click at [350, 71] on link "Gross Yearly Income" at bounding box center [370, 73] width 51 height 16
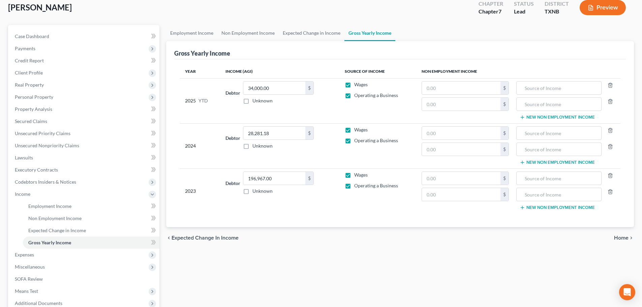
scroll to position [34, 0]
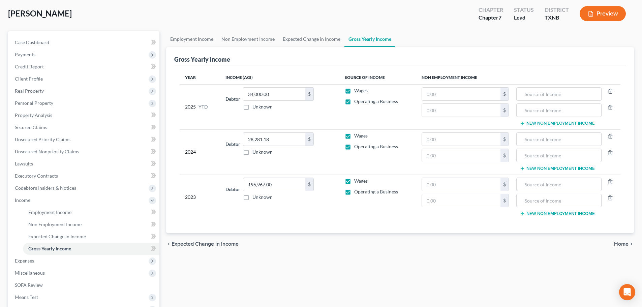
click at [354, 91] on label "Wages" at bounding box center [360, 90] width 13 height 7
click at [357, 91] on input "Wages" at bounding box center [359, 89] width 4 height 4
checkbox input "false"
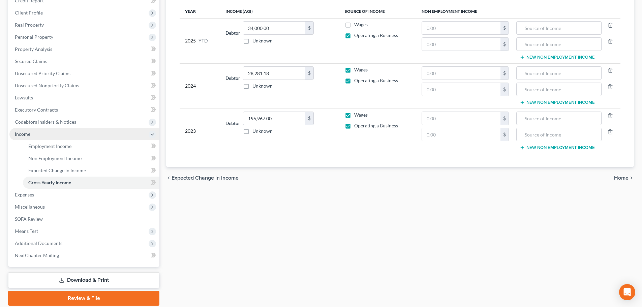
scroll to position [101, 0]
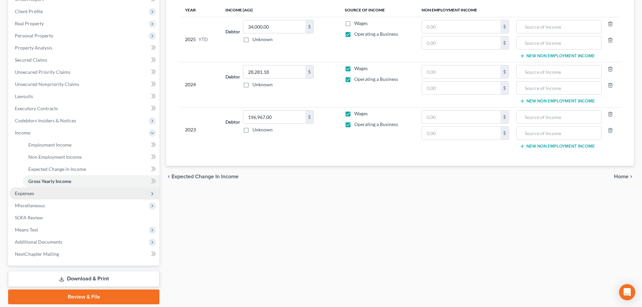
click at [42, 193] on span "Expenses" at bounding box center [84, 193] width 150 height 12
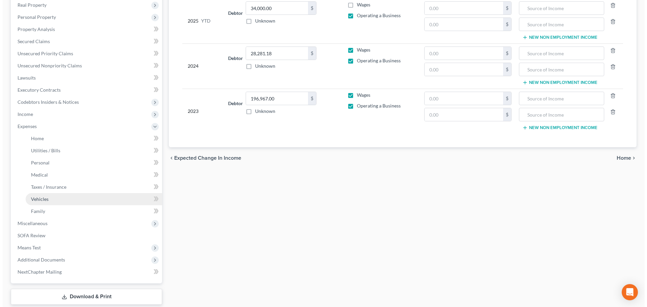
scroll to position [135, 0]
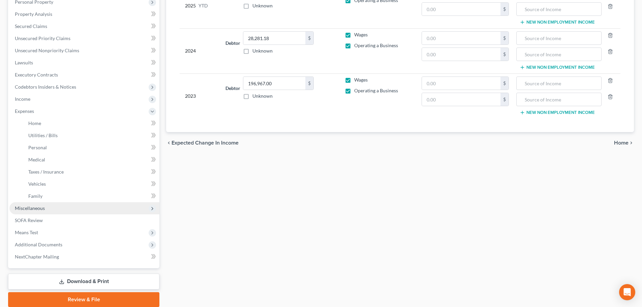
click at [34, 211] on span "Miscellaneous" at bounding box center [84, 208] width 150 height 12
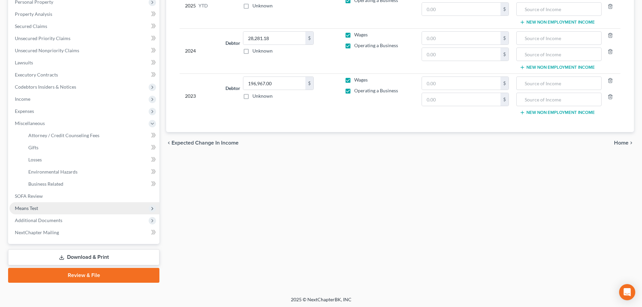
click at [38, 207] on span "Means Test" at bounding box center [26, 208] width 23 height 6
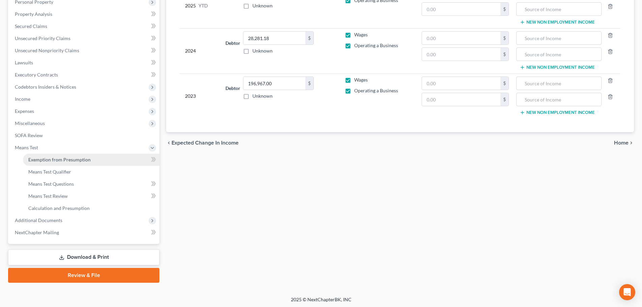
click at [58, 159] on span "Exemption from Presumption" at bounding box center [59, 160] width 62 height 6
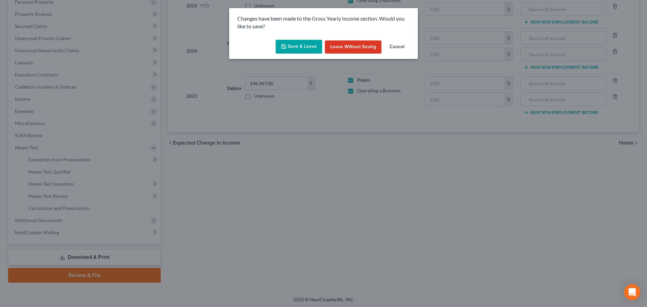
click at [292, 46] on button "Save & Leave" at bounding box center [299, 47] width 47 height 14
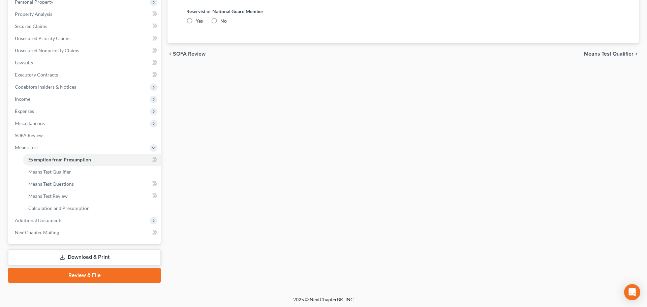
radio input "true"
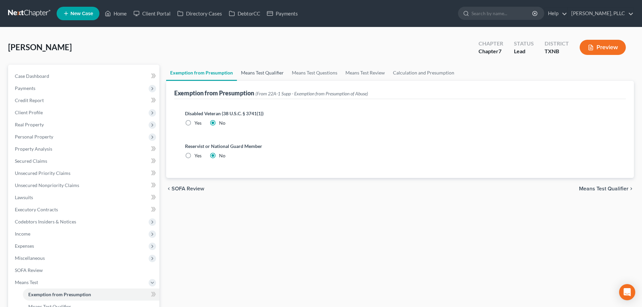
click at [262, 71] on link "Means Test Qualifier" at bounding box center [262, 73] width 51 height 16
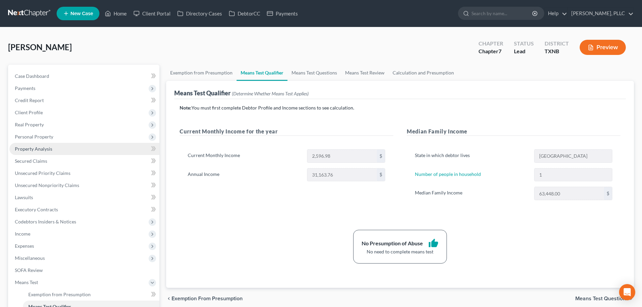
click at [50, 147] on span "Property Analysis" at bounding box center [33, 149] width 37 height 6
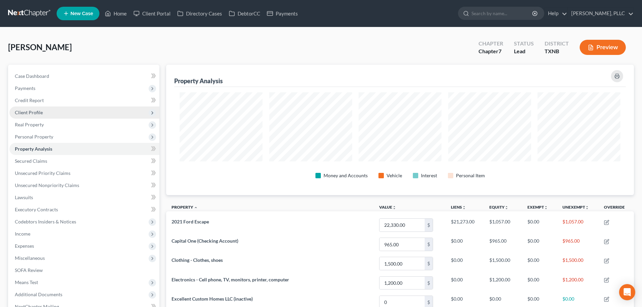
click at [31, 114] on span "Client Profile" at bounding box center [29, 113] width 28 height 6
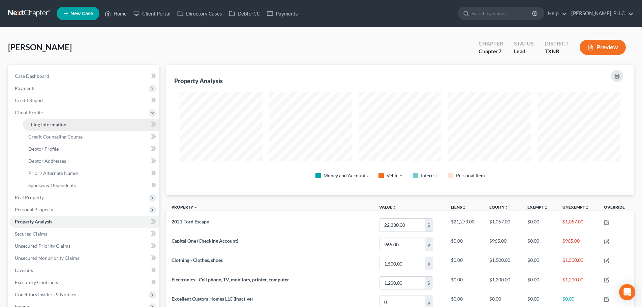
click at [40, 124] on span "Filing Information" at bounding box center [47, 125] width 38 height 6
select select "1"
select select "0"
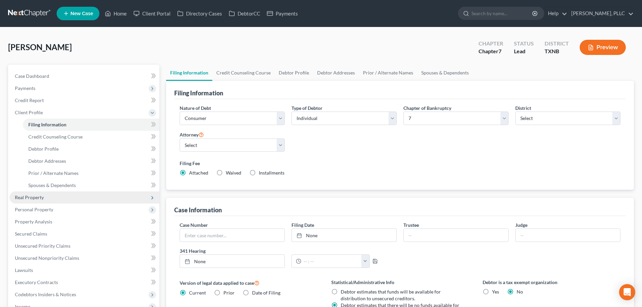
click at [36, 199] on span "Real Property" at bounding box center [29, 198] width 29 height 6
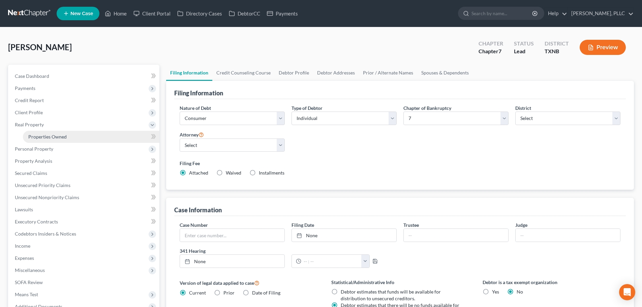
click at [53, 139] on span "Properties Owned" at bounding box center [47, 137] width 38 height 6
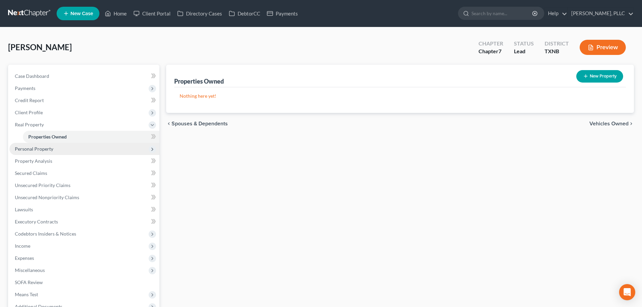
click at [50, 151] on span "Personal Property" at bounding box center [34, 149] width 38 height 6
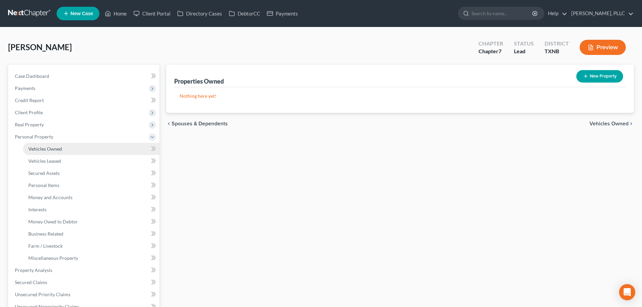
click at [53, 149] on span "Vehicles Owned" at bounding box center [45, 149] width 34 height 6
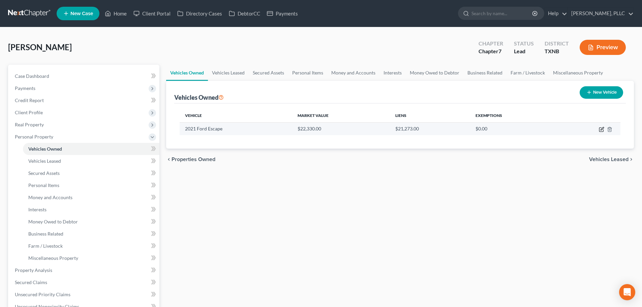
click at [604, 129] on icon "button" at bounding box center [601, 129] width 5 height 5
select select "0"
select select "5"
select select "0"
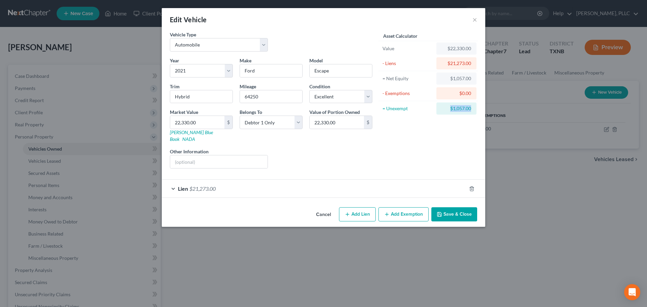
drag, startPoint x: 447, startPoint y: 112, endPoint x: 480, endPoint y: 110, distance: 33.1
click at [480, 110] on div "Asset Calculator Value $22,330.00 - Liens $21,273.00 = Net Equity $1,057.00 - E…" at bounding box center [428, 102] width 105 height 143
copy div "$1,057.00"
click at [396, 207] on button "Add Exemption" at bounding box center [404, 214] width 50 height 14
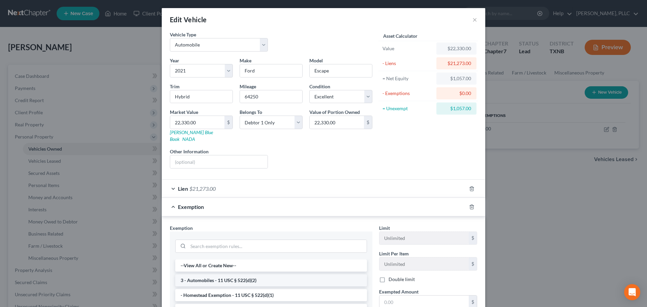
click at [254, 274] on li "3 - Automobiles - 11 USC § 522(d)(2)" at bounding box center [271, 280] width 192 height 12
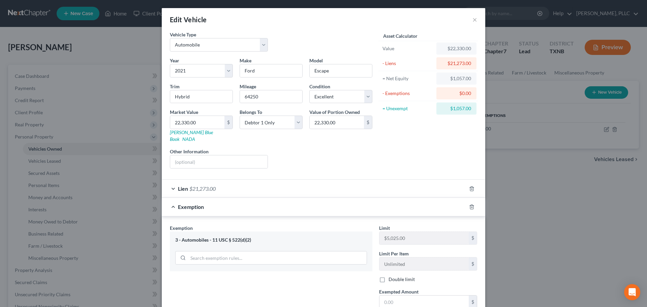
scroll to position [34, 0]
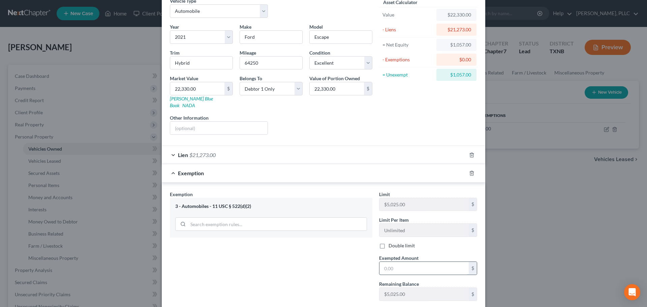
click at [417, 262] on input "text" at bounding box center [424, 268] width 89 height 13
paste input "$1,057.00"
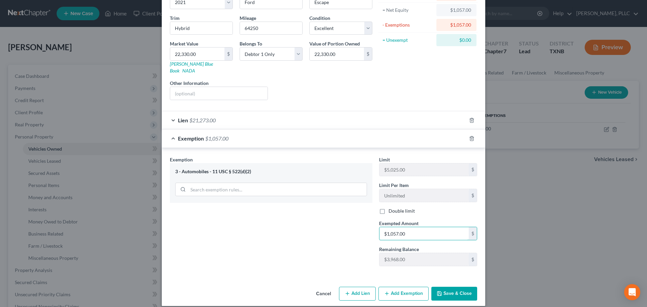
scroll to position [69, 0]
type input "$1,057.00"
click at [445, 287] on button "Save & Close" at bounding box center [454, 294] width 46 height 14
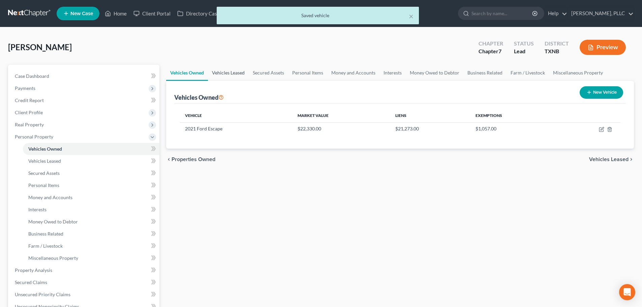
click at [236, 74] on link "Vehicles Leased" at bounding box center [228, 73] width 41 height 16
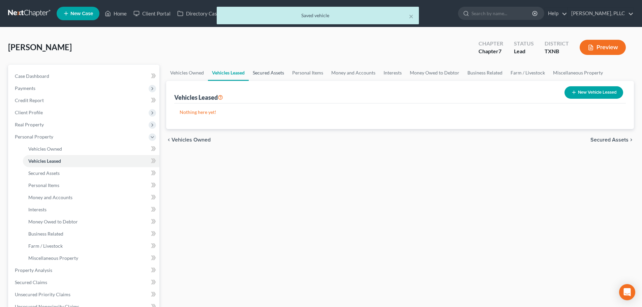
click at [274, 71] on link "Secured Assets" at bounding box center [268, 73] width 39 height 16
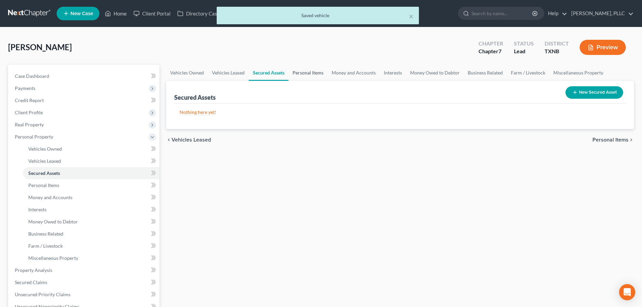
click at [304, 75] on link "Personal Items" at bounding box center [308, 73] width 39 height 16
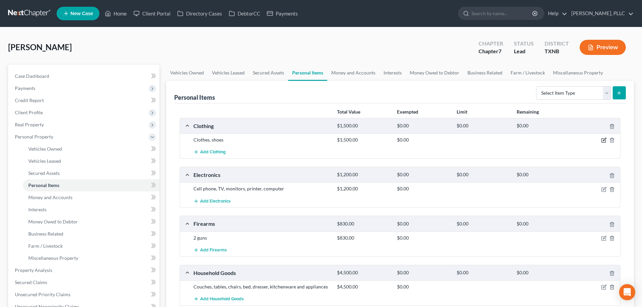
click at [604, 141] on icon "button" at bounding box center [604, 139] width 3 height 3
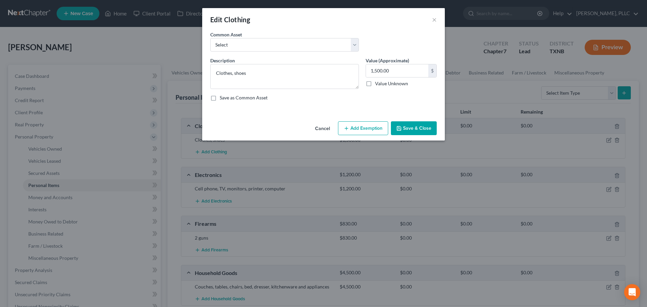
click at [358, 128] on button "Add Exemption" at bounding box center [363, 128] width 50 height 14
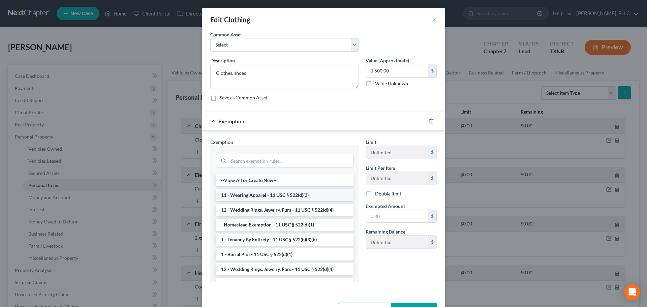
click at [264, 196] on li "11 - Wearing Apparel - 11 USC § 522(d)(3)" at bounding box center [285, 195] width 138 height 12
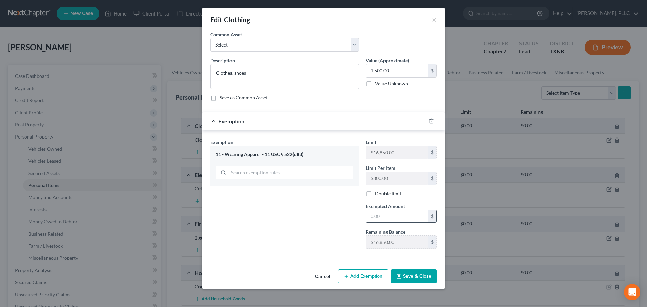
click at [386, 211] on input "text" at bounding box center [397, 216] width 62 height 13
type input "1,500"
click at [406, 279] on button "Save & Close" at bounding box center [414, 276] width 46 height 14
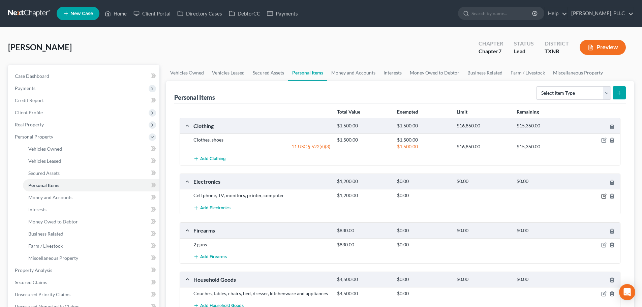
click at [602, 197] on icon "button" at bounding box center [603, 196] width 5 height 5
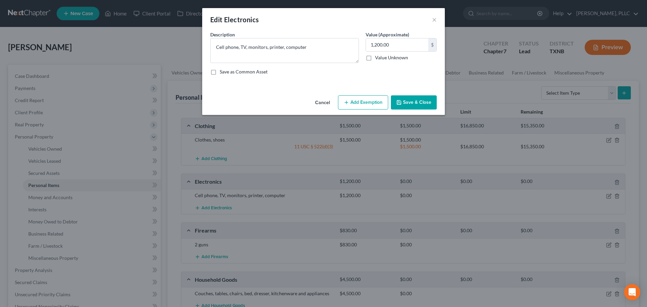
click at [353, 103] on button "Add Exemption" at bounding box center [363, 102] width 50 height 14
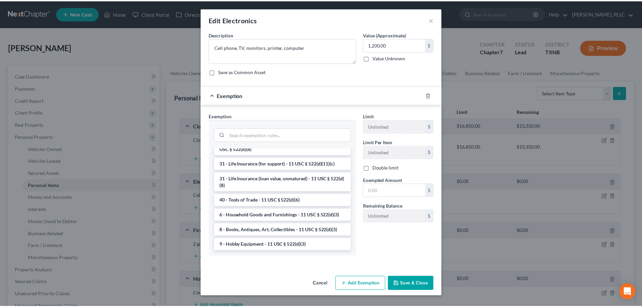
scroll to position [539, 0]
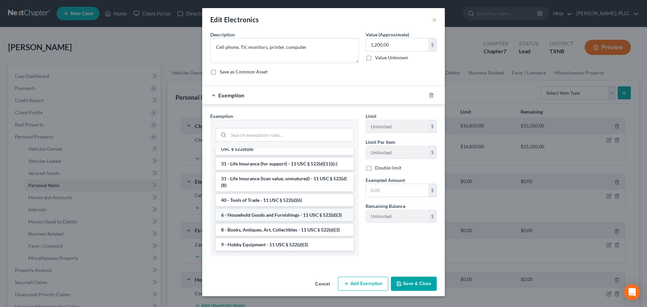
click at [258, 216] on li "6 - Household Goods and Furnishings - 11 USC § 522(d)(3)" at bounding box center [285, 215] width 138 height 12
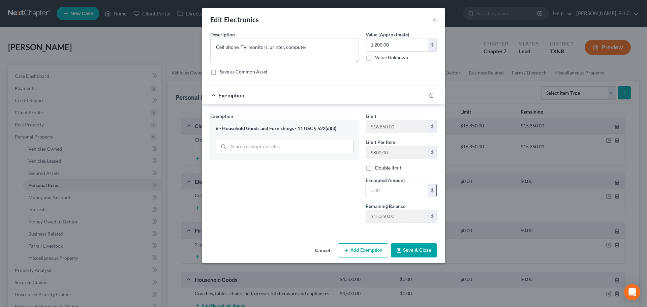
click at [376, 188] on input "text" at bounding box center [397, 190] width 62 height 13
type input "1,200"
click at [408, 251] on button "Save & Close" at bounding box center [414, 250] width 46 height 14
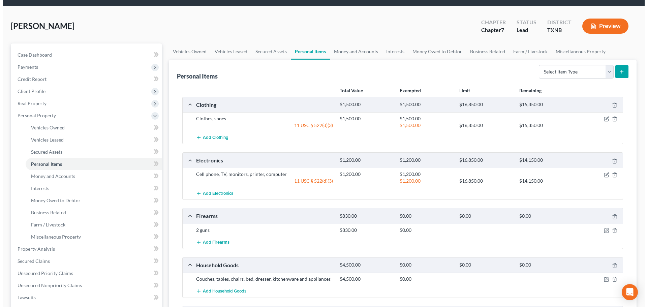
scroll to position [67, 0]
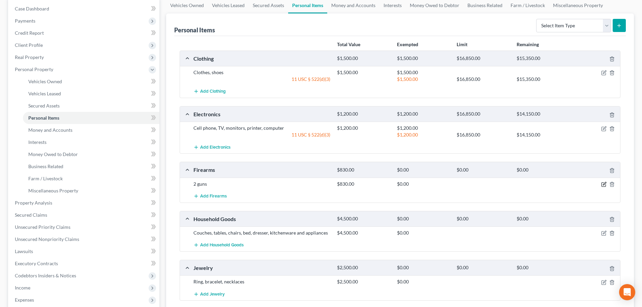
click at [605, 183] on icon "button" at bounding box center [603, 184] width 5 height 5
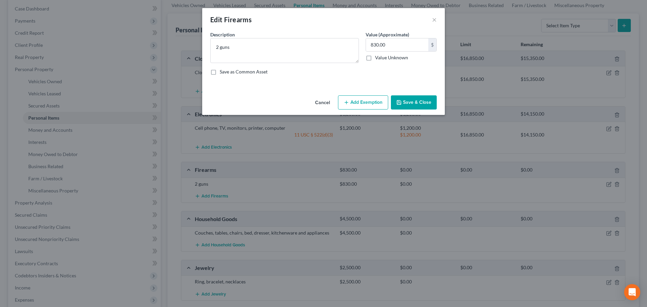
click at [354, 101] on button "Add Exemption" at bounding box center [363, 102] width 50 height 14
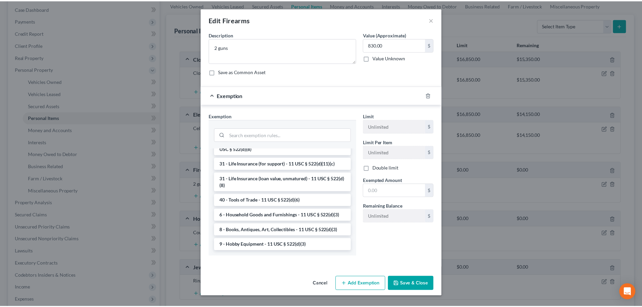
scroll to position [542, 0]
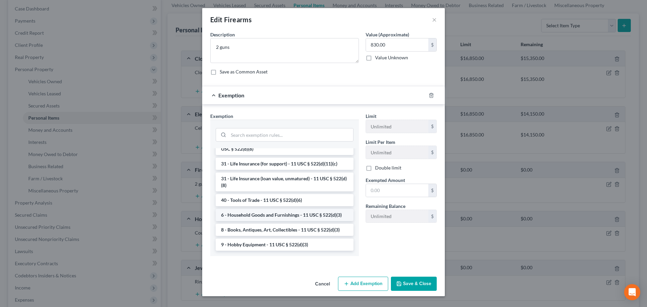
click at [260, 214] on li "6 - Household Goods and Furnishings - 11 USC § 522(d)(3)" at bounding box center [285, 215] width 138 height 12
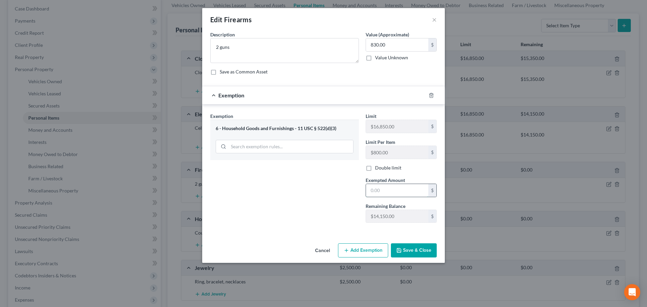
click at [384, 192] on input "text" at bounding box center [397, 190] width 62 height 13
type input "830"
click at [412, 250] on button "Save & Close" at bounding box center [414, 250] width 46 height 14
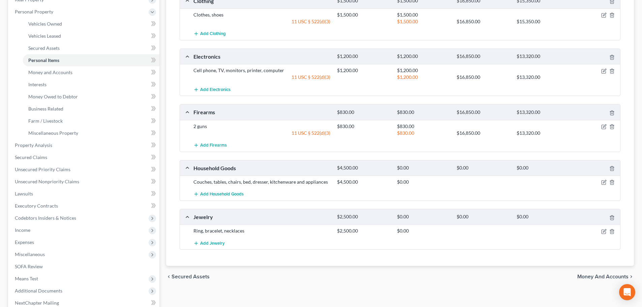
scroll to position [135, 0]
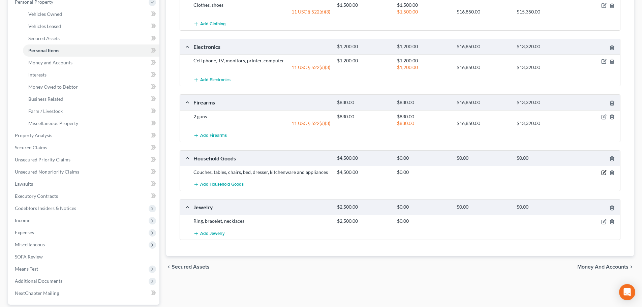
click at [604, 171] on icon "button" at bounding box center [603, 172] width 5 height 5
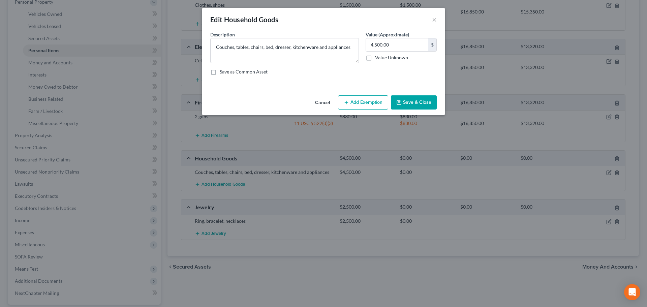
click at [371, 103] on button "Add Exemption" at bounding box center [363, 102] width 50 height 14
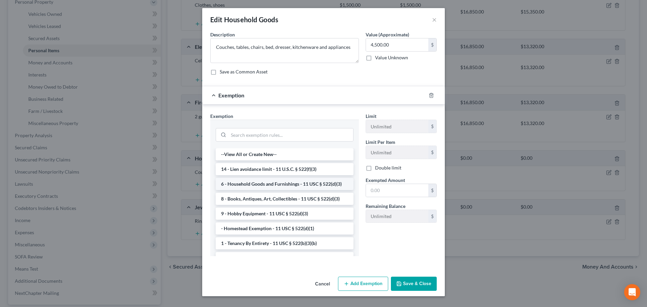
click at [272, 183] on li "6 - Household Goods and Furnishings - 11 USC § 522(d)(3)" at bounding box center [285, 184] width 138 height 12
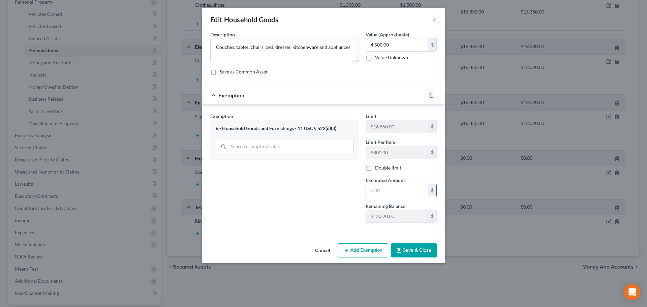
click at [392, 189] on input "text" at bounding box center [397, 190] width 62 height 13
type input "4,500"
click at [414, 250] on button "Save & Close" at bounding box center [414, 250] width 46 height 14
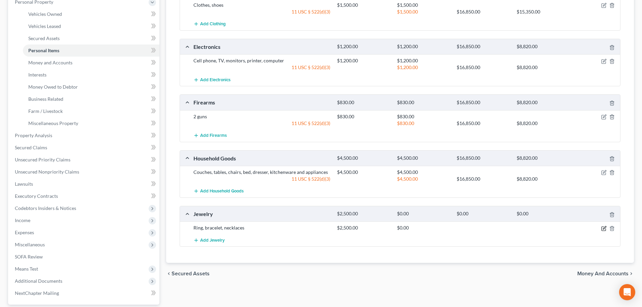
click at [606, 229] on icon "button" at bounding box center [603, 228] width 5 height 5
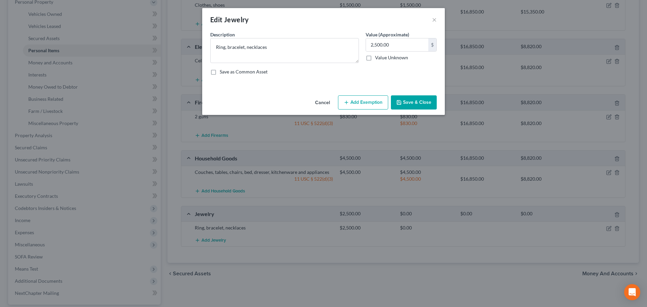
click at [372, 104] on button "Add Exemption" at bounding box center [363, 102] width 50 height 14
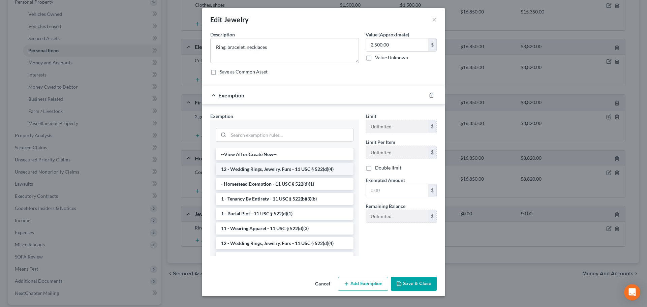
click at [272, 170] on li "12 - Wedding Rings, Jewelry, Furs - 11 USC § 522(d)(4)" at bounding box center [285, 169] width 138 height 12
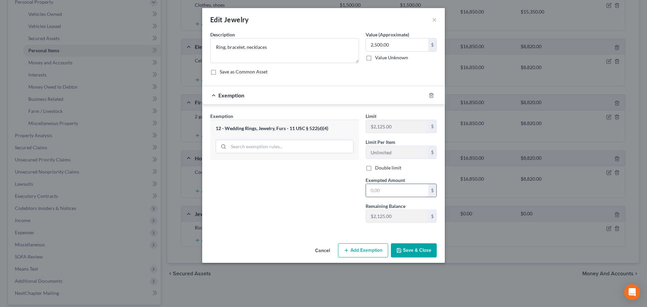
click at [382, 190] on input "text" at bounding box center [397, 190] width 62 height 13
drag, startPoint x: 388, startPoint y: 192, endPoint x: 353, endPoint y: 191, distance: 35.1
click at [353, 191] on div "Exemption Set must be selected for CA. Exemption * 12 - Wedding Rings, Jewelry,…" at bounding box center [323, 171] width 233 height 116
type input "2,000"
click at [404, 43] on input "2,500.00" at bounding box center [397, 44] width 62 height 13
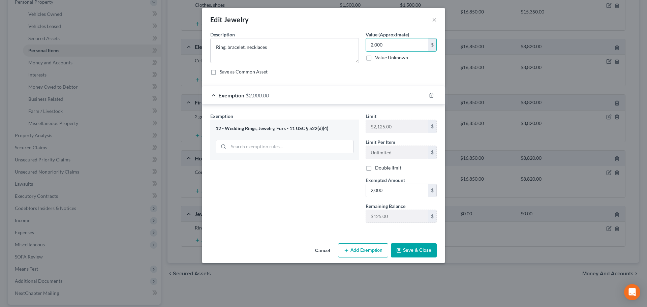
type input "2,000"
click at [409, 249] on button "Save & Close" at bounding box center [414, 250] width 46 height 14
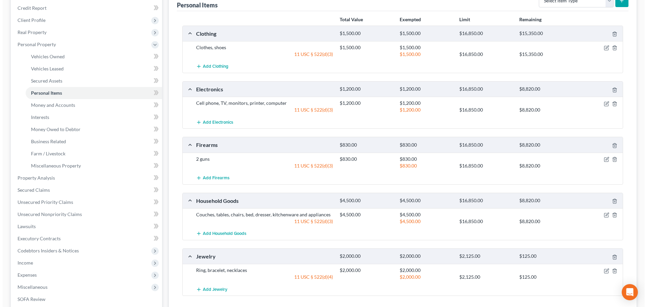
scroll to position [0, 0]
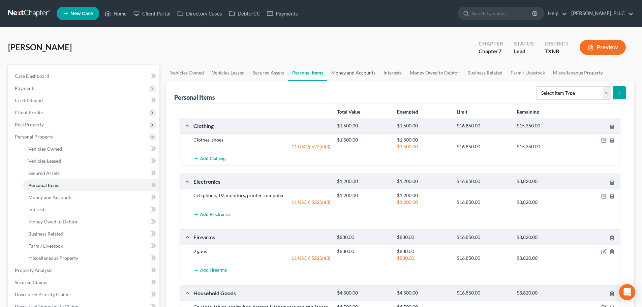
click at [354, 74] on link "Money and Accounts" at bounding box center [353, 73] width 52 height 16
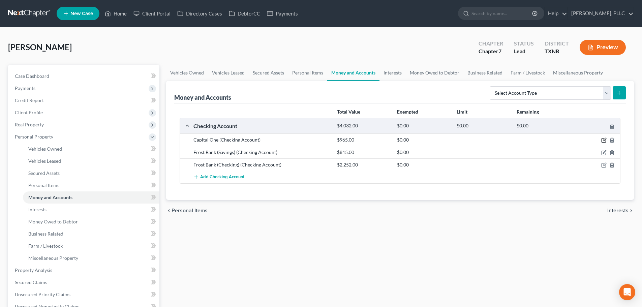
click at [603, 140] on icon "button" at bounding box center [603, 140] width 5 height 5
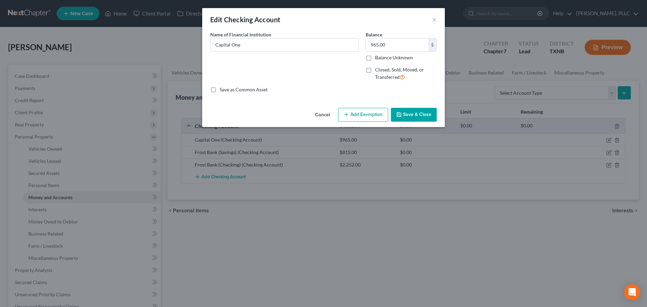
click at [366, 114] on button "Add Exemption" at bounding box center [363, 115] width 50 height 14
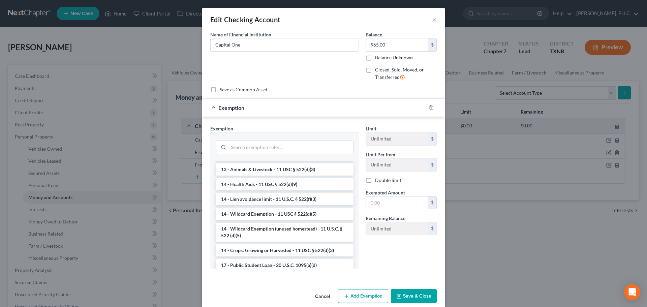
scroll to position [135, 0]
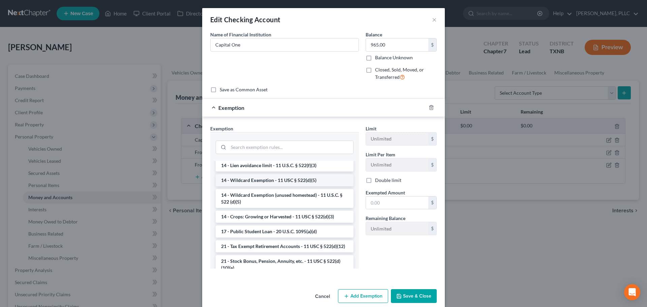
click at [280, 179] on li "14 - Wildcard Exemption - 11 USC § 522(d)(5)" at bounding box center [285, 180] width 138 height 12
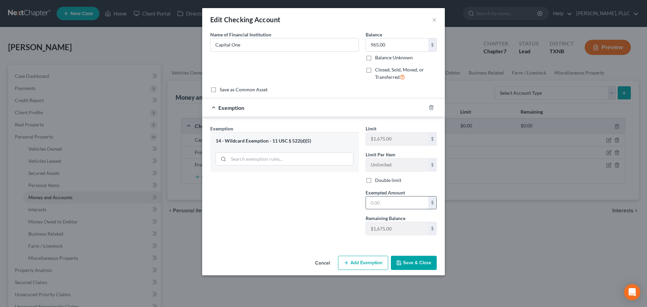
click at [395, 200] on input "text" at bounding box center [397, 203] width 62 height 13
type input "965.00"
click at [415, 266] on button "Save & Close" at bounding box center [414, 263] width 46 height 14
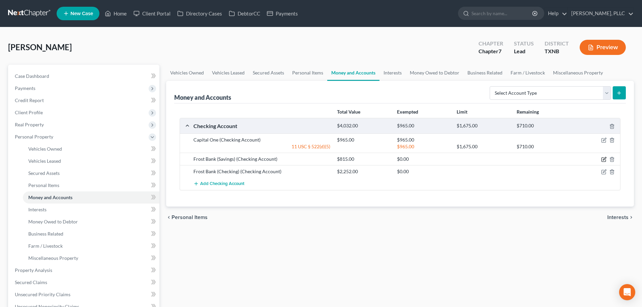
click at [605, 160] on icon "button" at bounding box center [603, 159] width 5 height 5
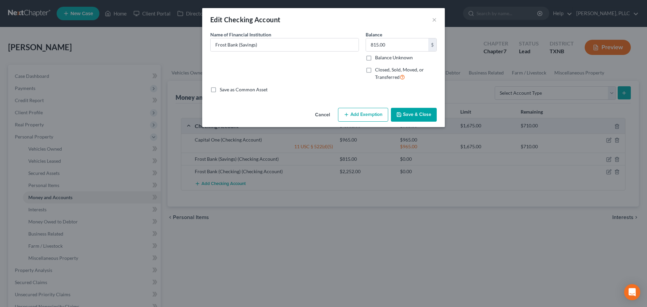
click at [369, 114] on button "Add Exemption" at bounding box center [363, 115] width 50 height 14
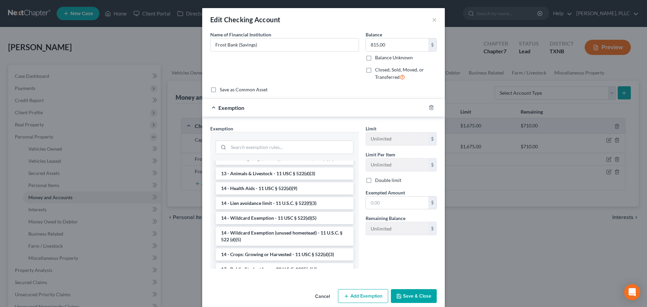
scroll to position [85, 0]
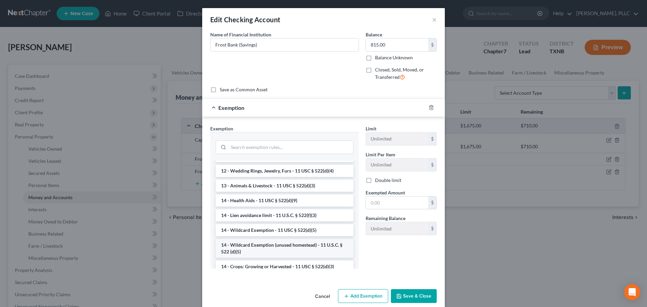
click at [273, 245] on li "14 - Wildcard Exemption (unused homestead) - 11 U.S.C. § 522 (d)(5)" at bounding box center [285, 248] width 138 height 19
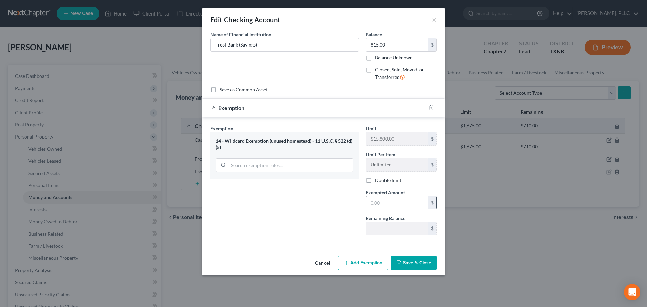
click at [395, 204] on input "text" at bounding box center [397, 203] width 62 height 13
type input "815.00"
click at [416, 264] on button "Save & Close" at bounding box center [414, 263] width 46 height 14
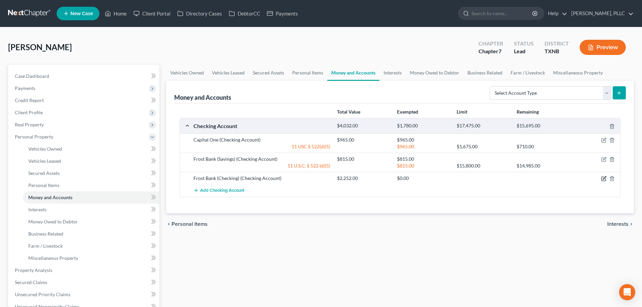
click at [604, 179] on icon "button" at bounding box center [604, 178] width 3 height 3
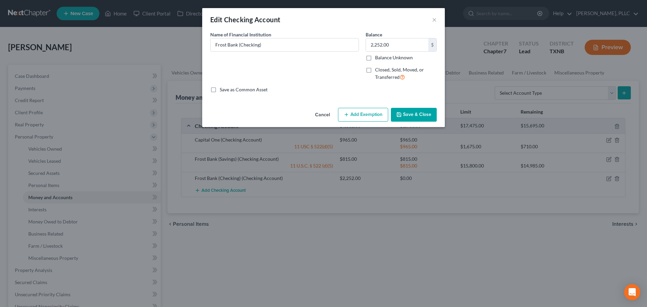
click at [364, 115] on button "Add Exemption" at bounding box center [363, 115] width 50 height 14
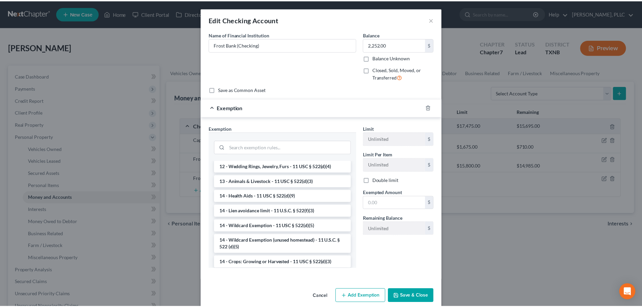
scroll to position [101, 0]
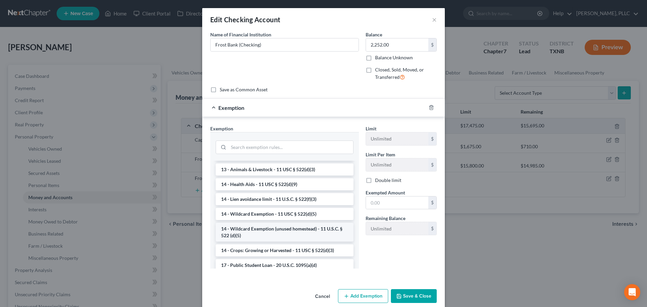
click at [276, 228] on li "14 - Wildcard Exemption (unused homestead) - 11 U.S.C. § 522 (d)(5)" at bounding box center [285, 232] width 138 height 19
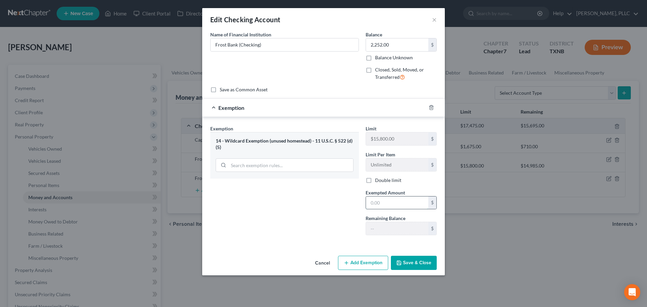
click at [389, 205] on input "text" at bounding box center [397, 203] width 62 height 13
type input "2,252.00"
click at [408, 261] on button "Save & Close" at bounding box center [414, 263] width 46 height 14
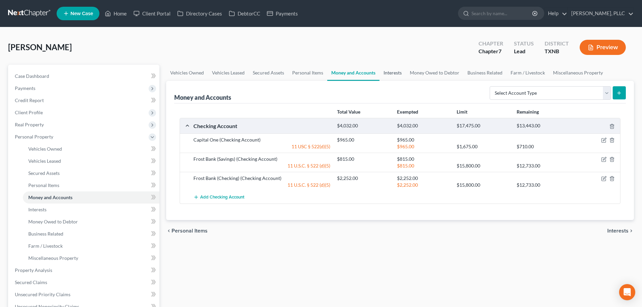
click at [390, 74] on link "Interests" at bounding box center [393, 73] width 26 height 16
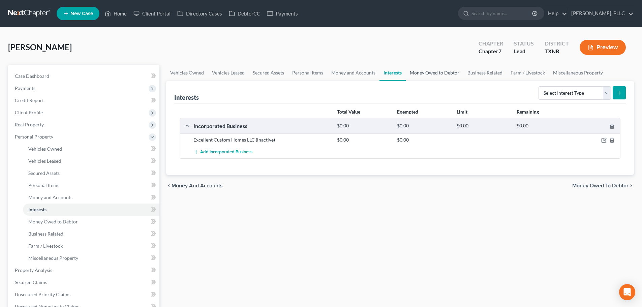
click at [423, 74] on link "Money Owed to Debtor" at bounding box center [435, 73] width 58 height 16
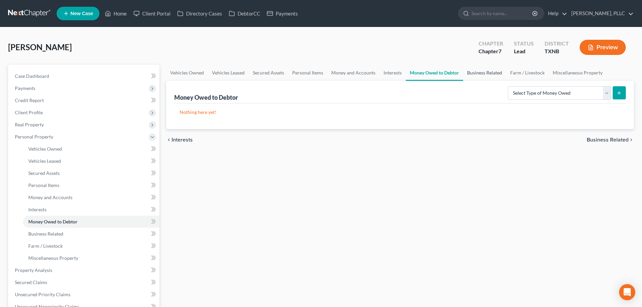
click at [475, 73] on link "Business Related" at bounding box center [484, 73] width 43 height 16
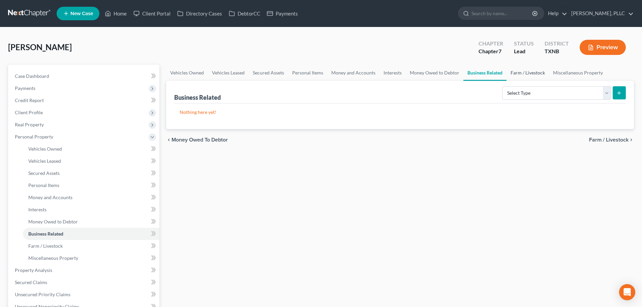
click at [512, 73] on link "Farm / Livestock" at bounding box center [528, 73] width 42 height 16
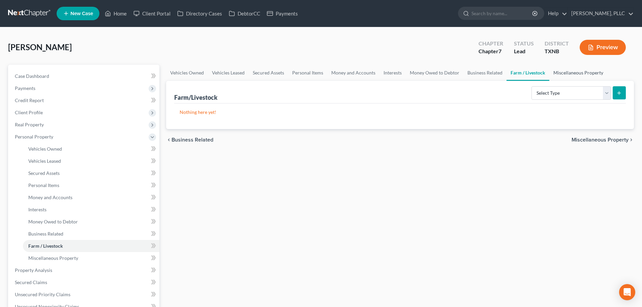
click at [559, 76] on link "Miscellaneous Property" at bounding box center [578, 73] width 58 height 16
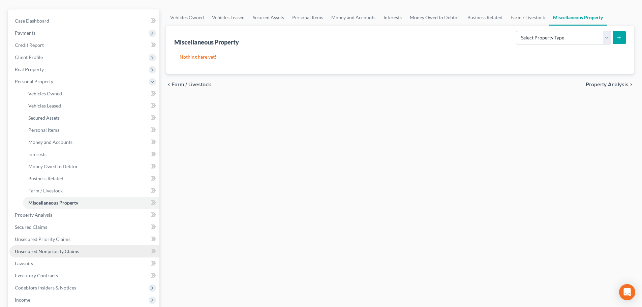
scroll to position [67, 0]
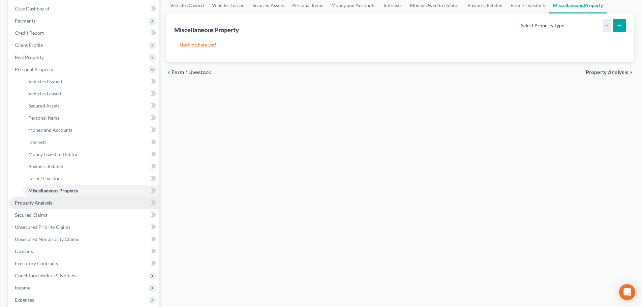
click at [51, 204] on span "Property Analysis" at bounding box center [33, 203] width 37 height 6
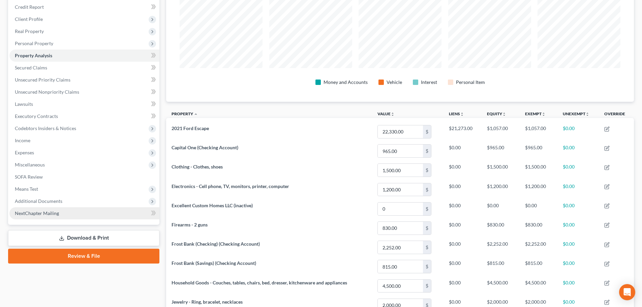
scroll to position [101, 0]
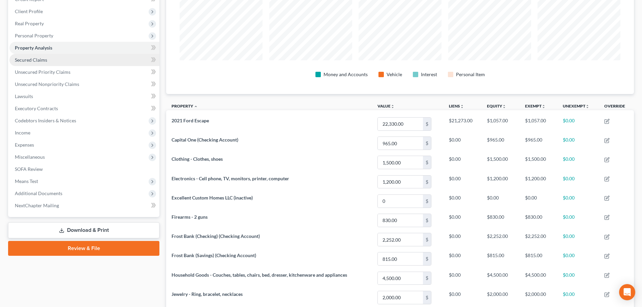
click at [35, 62] on span "Secured Claims" at bounding box center [31, 60] width 32 height 6
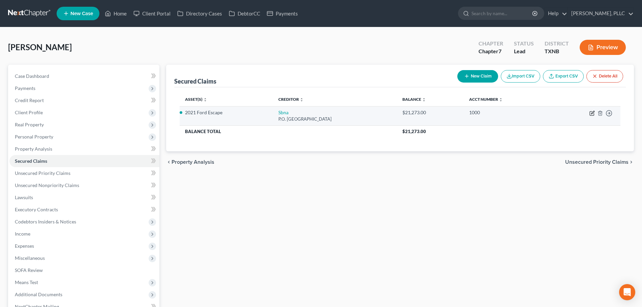
click at [592, 112] on icon "button" at bounding box center [592, 112] width 3 height 3
select select "45"
select select "2"
select select "0"
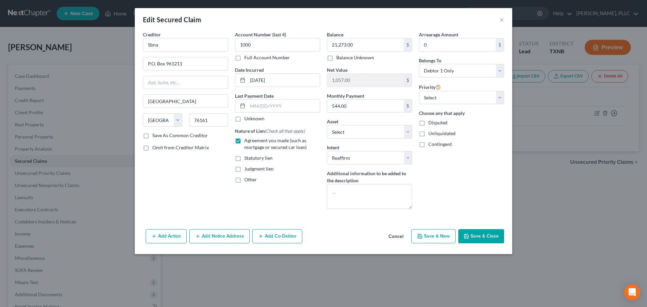
click at [244, 119] on label "Unknown" at bounding box center [254, 118] width 20 height 7
click at [247, 119] on input "Unknown" at bounding box center [249, 117] width 4 height 4
checkbox input "true"
click at [471, 239] on button "Save & Close" at bounding box center [481, 236] width 46 height 14
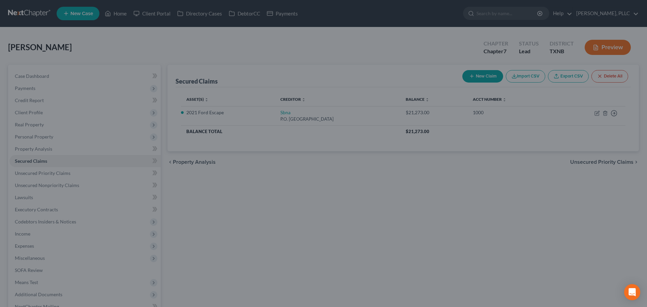
select select "5"
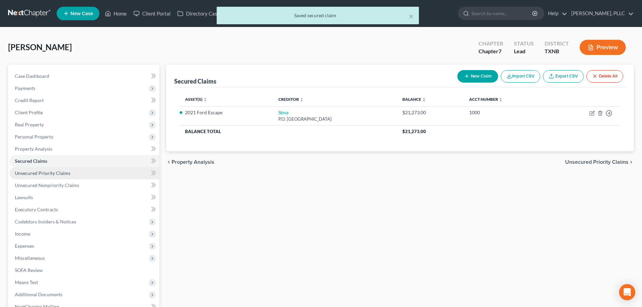
click at [56, 172] on span "Unsecured Priority Claims" at bounding box center [43, 173] width 56 height 6
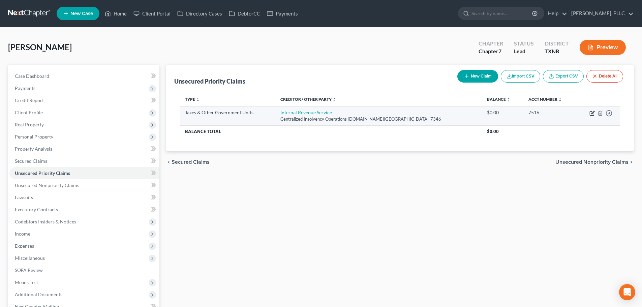
click at [590, 112] on icon "button" at bounding box center [592, 114] width 4 height 4
select select "0"
select select "39"
select select "3"
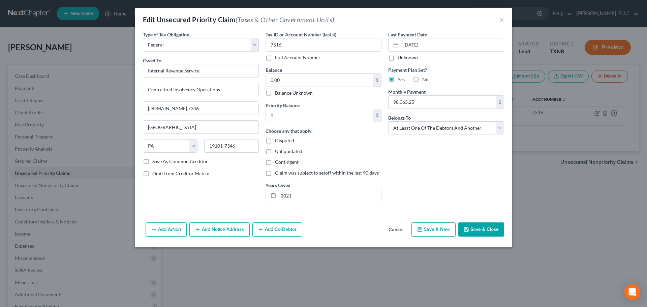
click at [489, 231] on button "Save & Close" at bounding box center [481, 229] width 46 height 14
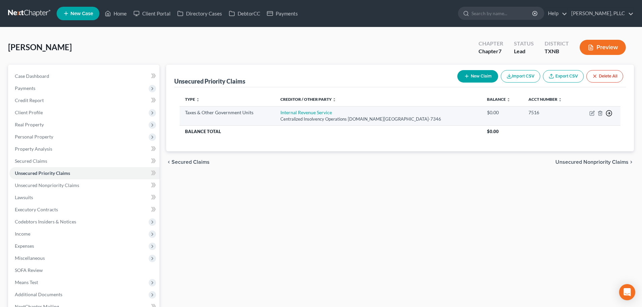
click at [610, 114] on icon "button" at bounding box center [609, 113] width 7 height 7
click at [577, 130] on link "Move to F" at bounding box center [578, 129] width 56 height 11
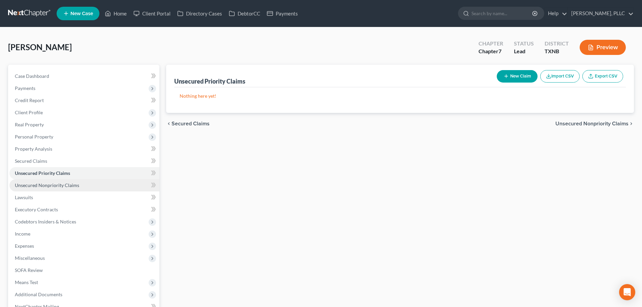
click at [36, 186] on span "Unsecured Nonpriority Claims" at bounding box center [47, 185] width 64 height 6
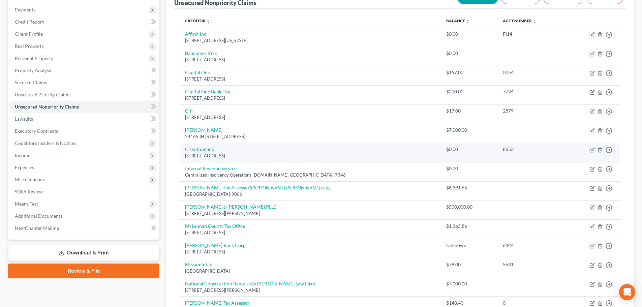
scroll to position [67, 0]
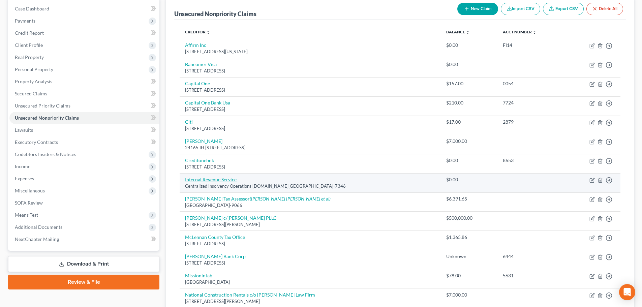
click at [228, 178] on link "Internal Revenue Service" at bounding box center [211, 180] width 52 height 6
select select "39"
select select "3"
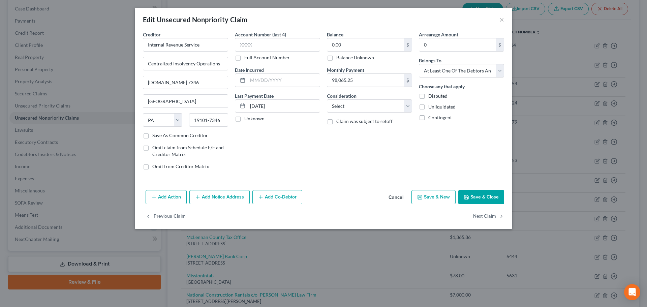
click at [480, 196] on button "Save & Close" at bounding box center [481, 197] width 46 height 14
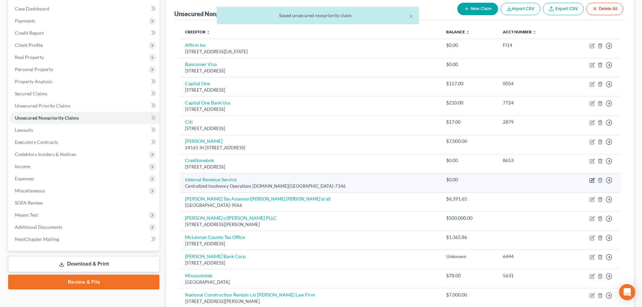
click at [591, 180] on icon "button" at bounding box center [592, 180] width 5 height 5
select select "39"
select select "3"
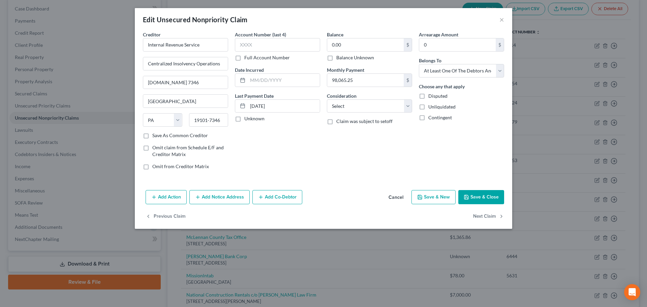
click at [488, 170] on div "Arrearage Amount 0 $ Belongs To * Select Debtor 1 Only Debtor 2 Only Debtor 1 A…" at bounding box center [462, 103] width 92 height 144
click at [500, 20] on button "×" at bounding box center [502, 20] width 5 height 8
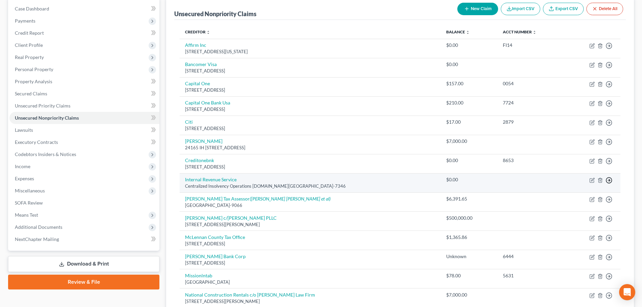
click at [607, 181] on icon "button" at bounding box center [609, 180] width 7 height 7
click at [589, 196] on link "Move to E" at bounding box center [578, 196] width 56 height 11
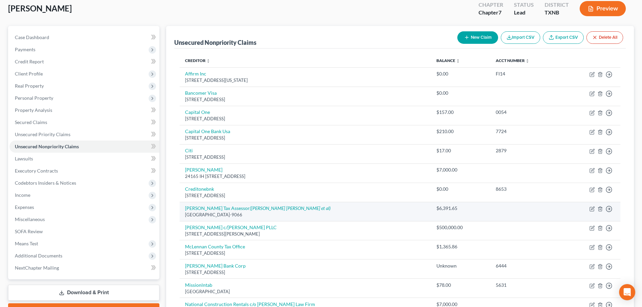
scroll to position [25, 0]
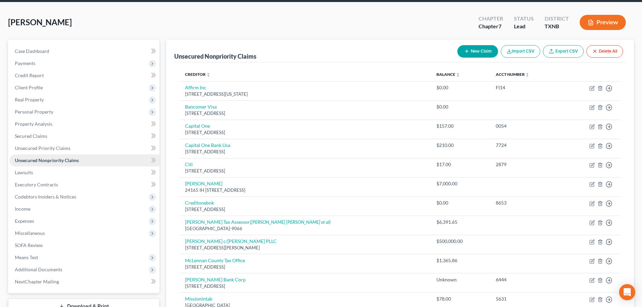
click at [40, 162] on span "Unsecured Nonpriority Claims" at bounding box center [47, 160] width 64 height 6
click at [43, 151] on link "Unsecured Priority Claims" at bounding box center [84, 148] width 150 height 12
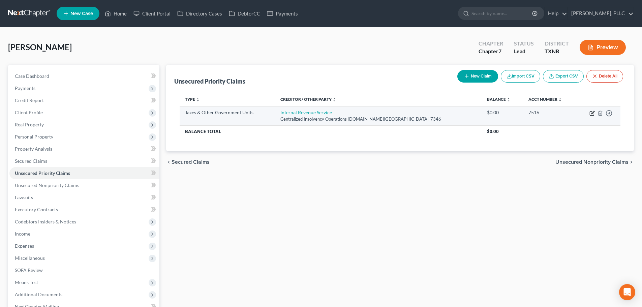
click at [593, 113] on icon "button" at bounding box center [592, 112] width 3 height 3
select select "0"
select select "39"
select select "3"
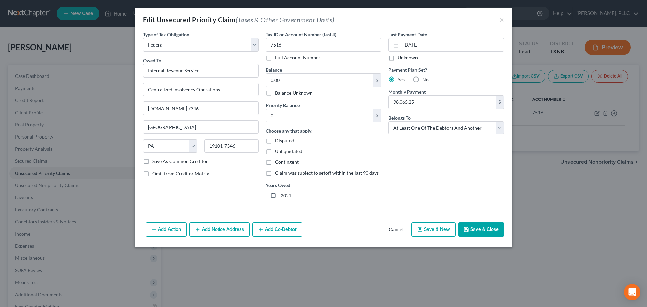
click at [461, 72] on label "Payment Plan Set?" at bounding box center [446, 69] width 116 height 7
click at [474, 230] on button "Save & Close" at bounding box center [481, 229] width 46 height 14
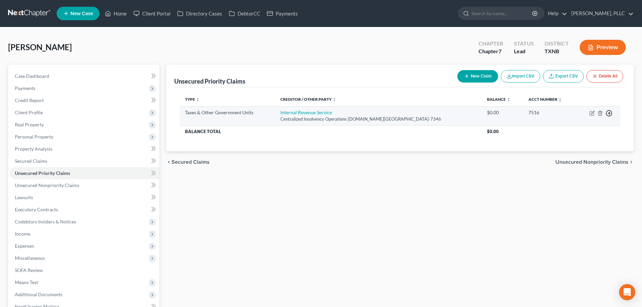
click at [608, 113] on icon "button" at bounding box center [609, 113] width 7 height 7
click at [587, 127] on link "Move to F" at bounding box center [578, 129] width 56 height 11
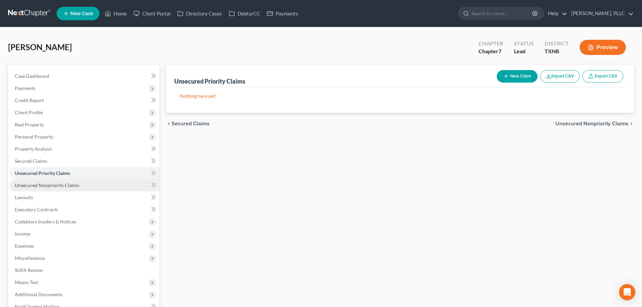
click at [47, 185] on span "Unsecured Nonpriority Claims" at bounding box center [47, 185] width 64 height 6
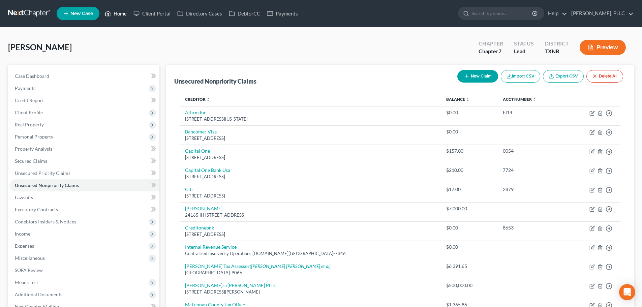
click at [117, 15] on link "Home" at bounding box center [115, 13] width 29 height 12
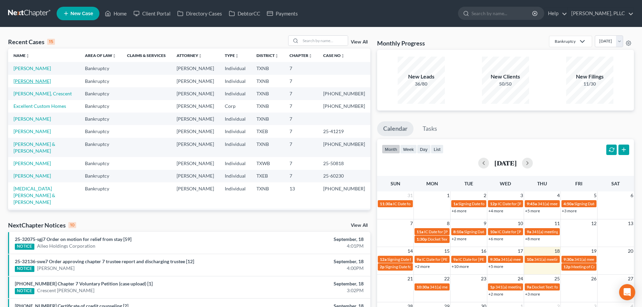
click at [32, 80] on link "[PERSON_NAME]" at bounding box center [31, 81] width 37 height 6
select select "4"
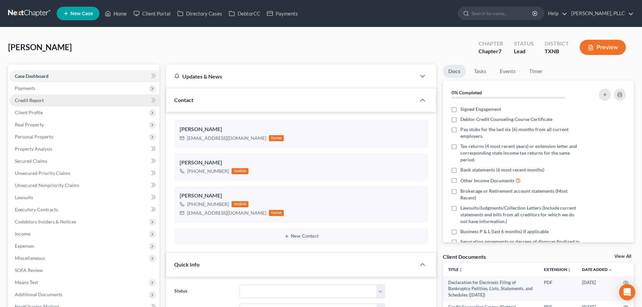
scroll to position [219, 0]
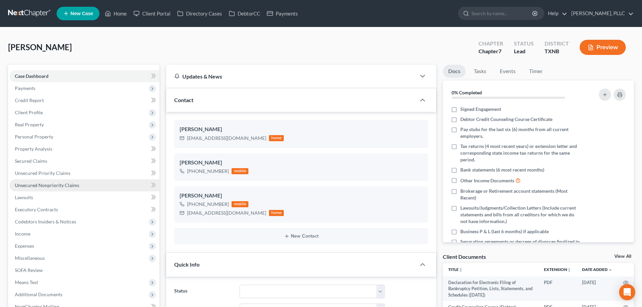
click at [48, 187] on span "Unsecured Nonpriority Claims" at bounding box center [47, 185] width 64 height 6
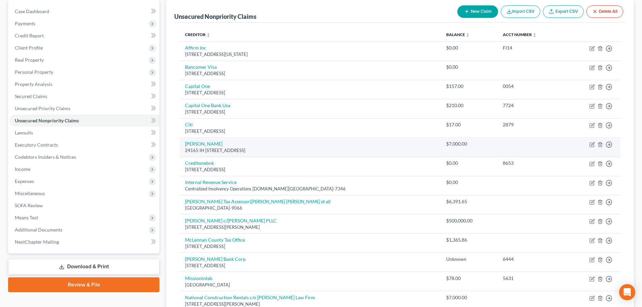
scroll to position [67, 0]
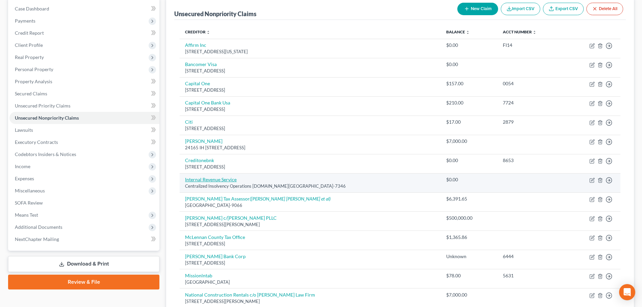
click at [220, 180] on link "Internal Revenue Service" at bounding box center [211, 180] width 52 height 6
select select "39"
select select "3"
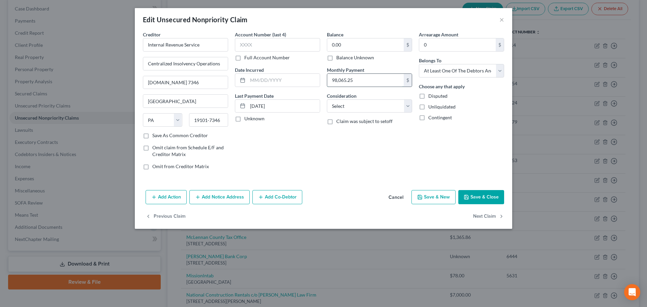
click at [362, 81] on input "98,065.25" at bounding box center [365, 80] width 77 height 13
click at [406, 109] on select "Select Cable / Satellite Services Collection Agency Credit Card Debt Debt Couns…" at bounding box center [369, 105] width 85 height 13
select select "7"
click at [327, 99] on select "Select Cable / Satellite Services Collection Agency Credit Card Debt Debt Couns…" at bounding box center [369, 105] width 85 height 13
click at [292, 82] on input "text" at bounding box center [284, 80] width 72 height 13
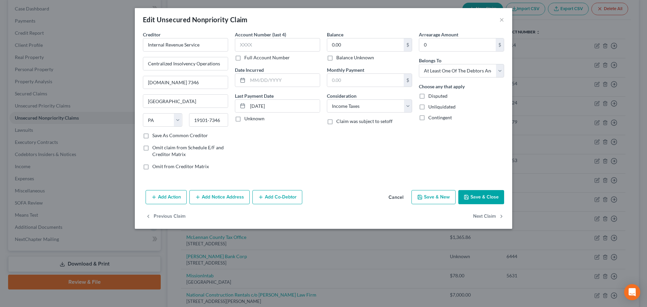
click at [274, 143] on div "Account Number (last 4) Full Account Number Date Incurred Last Payment Date 12/…" at bounding box center [278, 103] width 92 height 144
click at [321, 153] on div "Account Number (last 4) Full Account Number Date Incurred Last Payment Date 12/…" at bounding box center [278, 103] width 92 height 144
click at [304, 136] on div "Account Number (last 4) Full Account Number Date Incurred Last Payment Date 12/…" at bounding box center [278, 103] width 92 height 144
click at [479, 197] on button "Save & Close" at bounding box center [481, 197] width 46 height 14
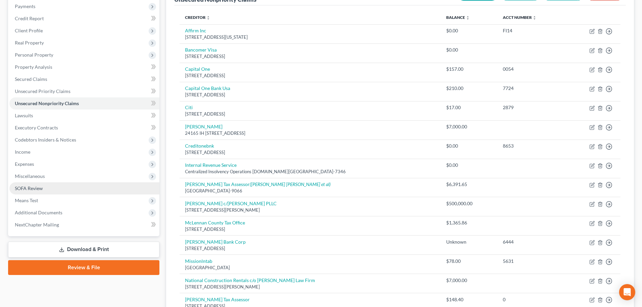
scroll to position [101, 0]
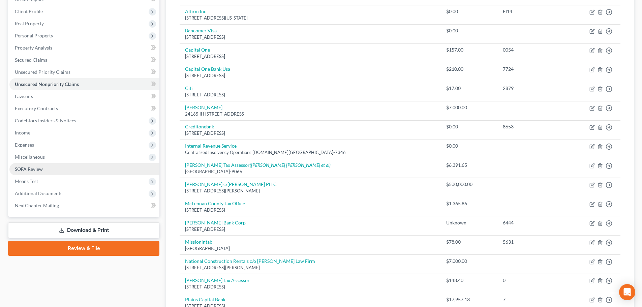
click at [32, 170] on span "SOFA Review" at bounding box center [29, 169] width 28 height 6
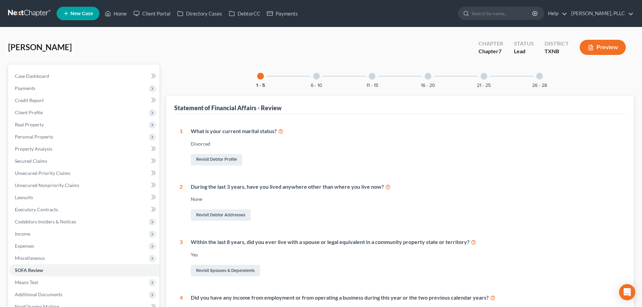
click at [316, 80] on div "6 - 10" at bounding box center [316, 76] width 23 height 23
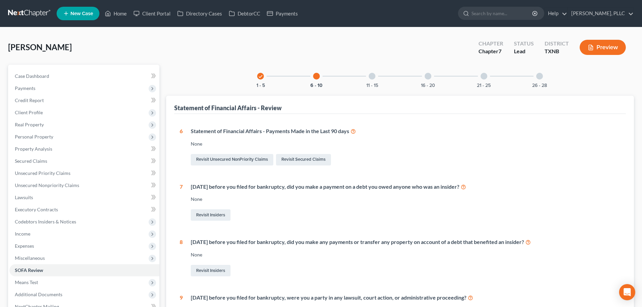
click at [372, 76] on div at bounding box center [372, 76] width 7 height 7
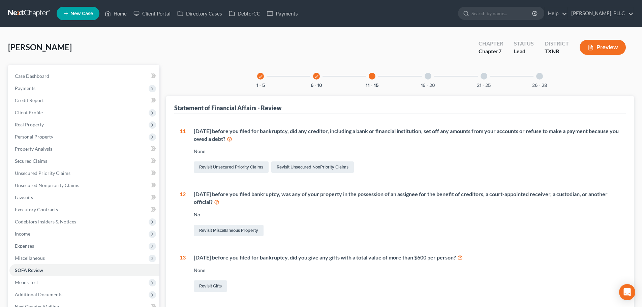
click at [427, 77] on div at bounding box center [428, 76] width 7 height 7
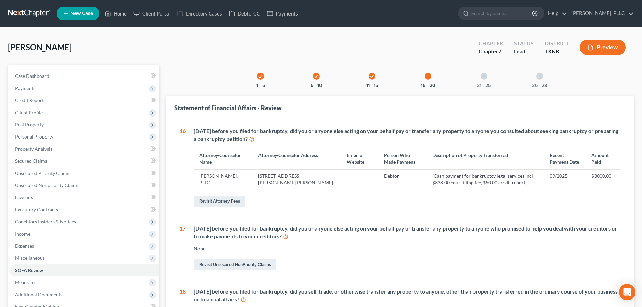
click at [484, 76] on div at bounding box center [484, 76] width 7 height 7
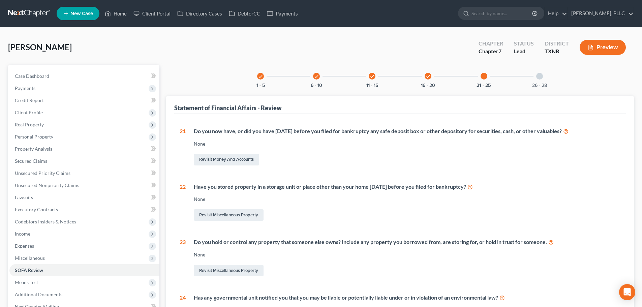
click at [540, 77] on div at bounding box center [539, 76] width 7 height 7
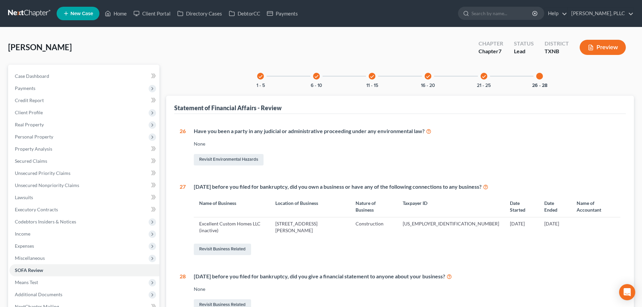
click at [501, 138] on div "Have you been a party in any judicial or administrative proceeding under any en…" at bounding box center [403, 146] width 435 height 39
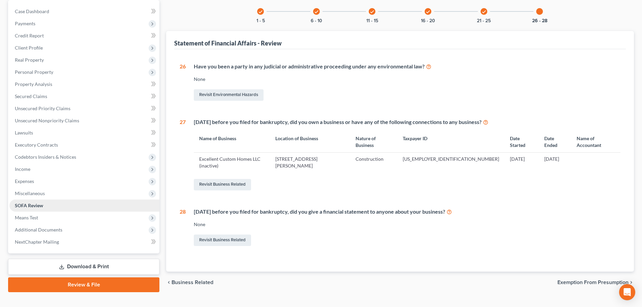
scroll to position [67, 0]
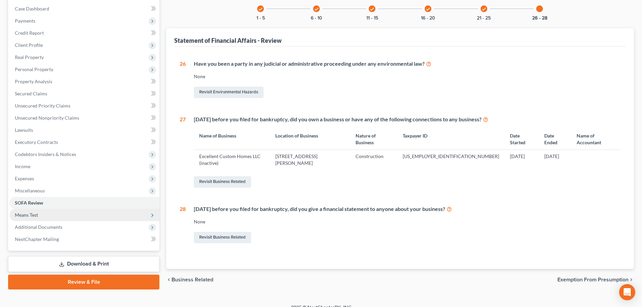
click at [51, 215] on span "Means Test" at bounding box center [84, 215] width 150 height 12
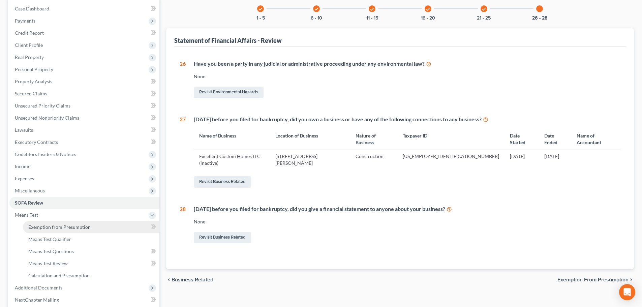
click at [54, 226] on span "Exemption from Presumption" at bounding box center [59, 227] width 62 height 6
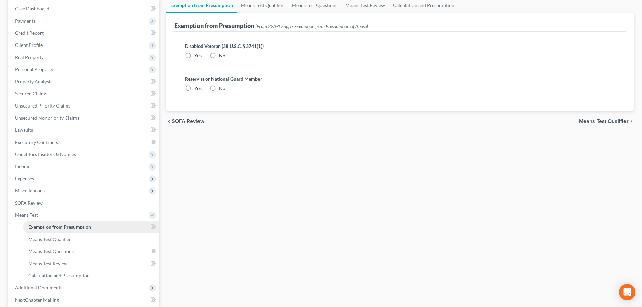
scroll to position [1, 0]
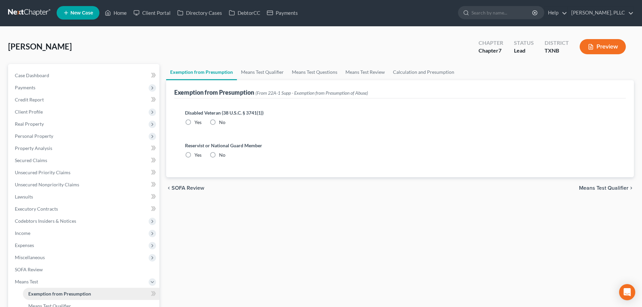
radio input "true"
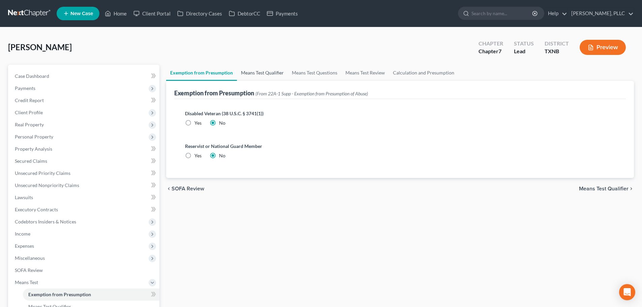
click at [270, 72] on link "Means Test Qualifier" at bounding box center [262, 73] width 51 height 16
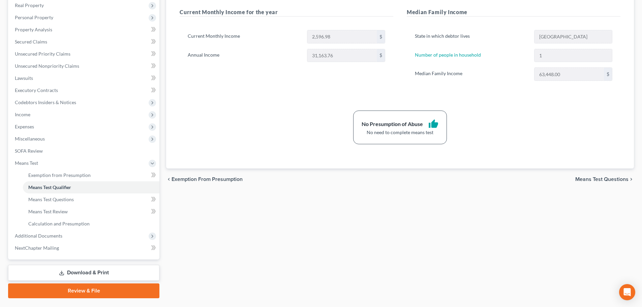
scroll to position [136, 0]
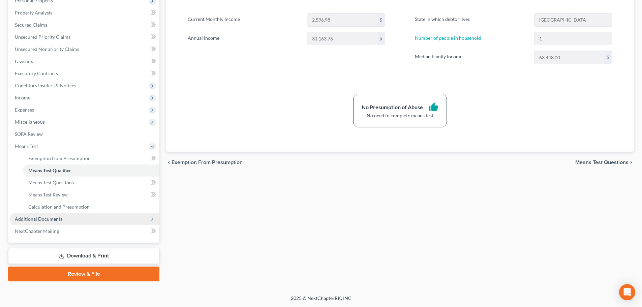
click at [59, 220] on span "Additional Documents" at bounding box center [39, 219] width 48 height 6
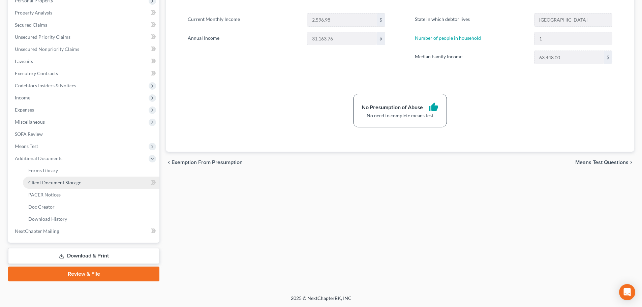
click at [59, 183] on span "Client Document Storage" at bounding box center [54, 183] width 53 height 6
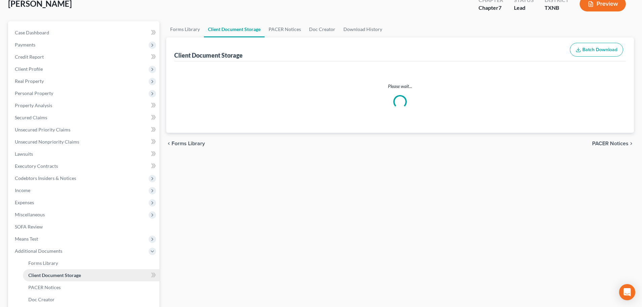
select select "6"
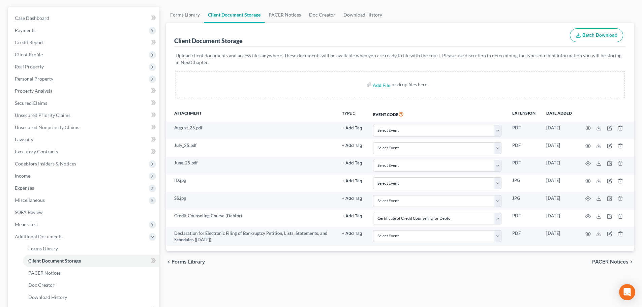
scroll to position [67, 0]
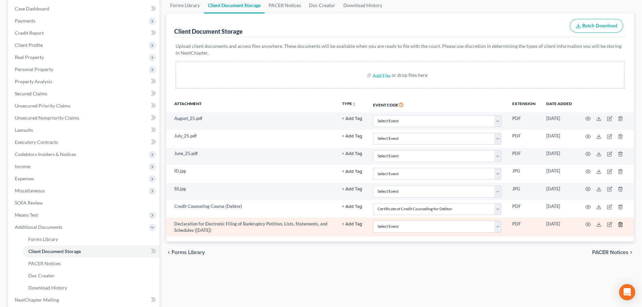
click at [621, 225] on icon "button" at bounding box center [620, 224] width 5 height 5
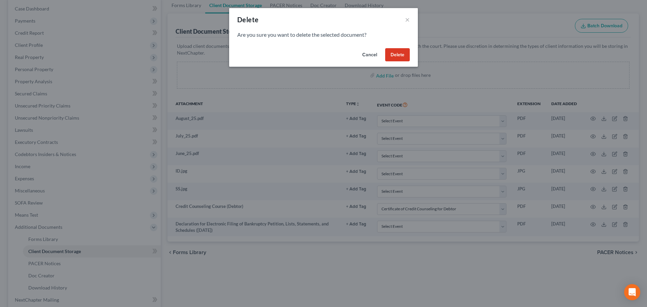
click at [400, 58] on button "Delete" at bounding box center [397, 54] width 25 height 13
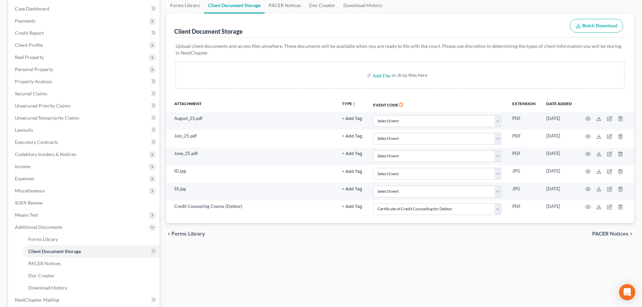
select select "6"
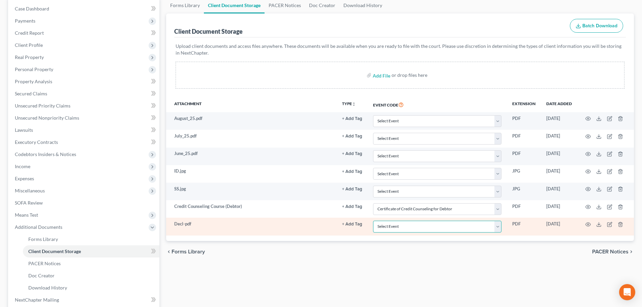
click at [469, 225] on select "Select Event 20 Largest unsecured creditors Amended petition Attachment to Volu…" at bounding box center [437, 227] width 128 height 12
select select "19"
click at [373, 221] on select "Select Event 20 Largest unsecured creditors Amended petition Attachment to Volu…" at bounding box center [437, 227] width 128 height 12
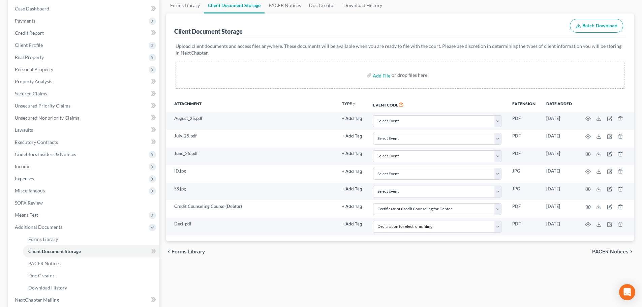
click at [436, 255] on div "chevron_left Forms Library PACER Notices chevron_right" at bounding box center [400, 252] width 468 height 22
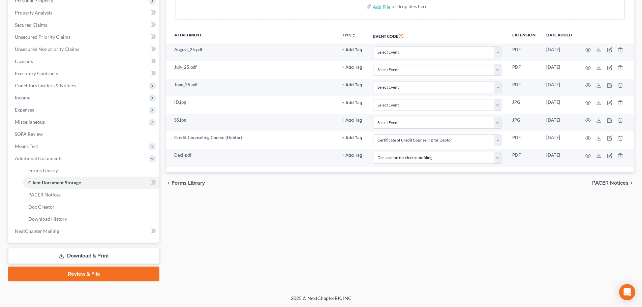
scroll to position [0, 0]
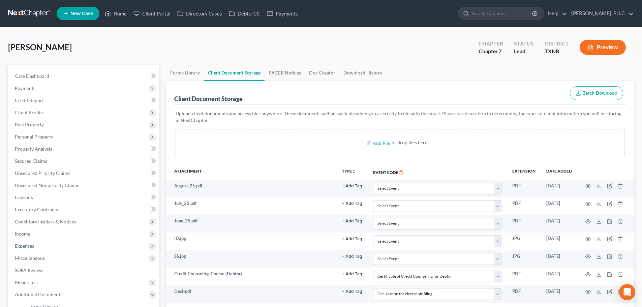
click at [182, 49] on div "Garcia, Oscar Upgraded Chapter Chapter 7 Status Lead District TXNB Preview" at bounding box center [321, 49] width 626 height 29
click at [134, 51] on div "Garcia, Oscar Upgraded Chapter Chapter 7 Status Lead District TXNB Preview" at bounding box center [321, 49] width 626 height 29
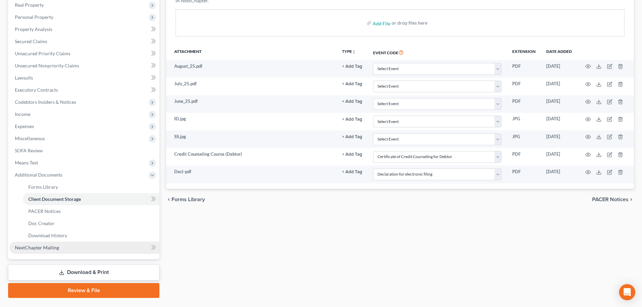
scroll to position [136, 0]
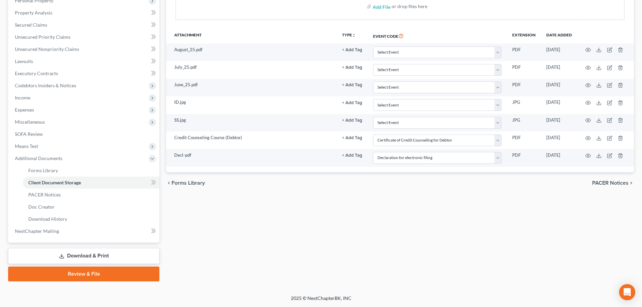
click at [87, 256] on link "Download & Print" at bounding box center [83, 256] width 151 height 16
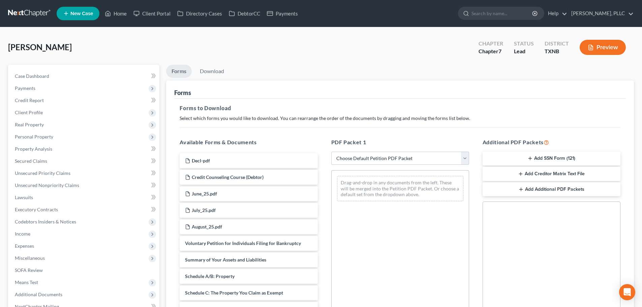
click at [552, 159] on button "Add SSN Form (121)" at bounding box center [552, 159] width 138 height 14
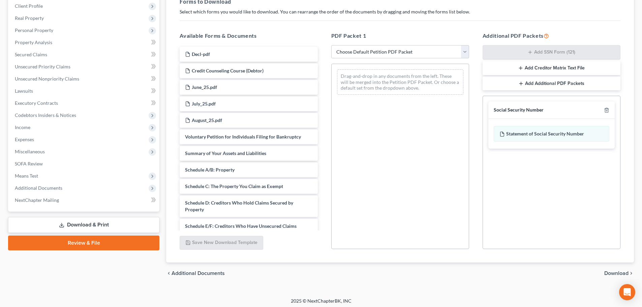
scroll to position [109, 0]
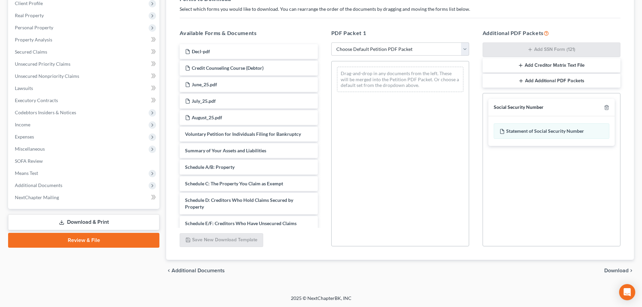
click at [609, 271] on span "Download" at bounding box center [616, 270] width 24 height 5
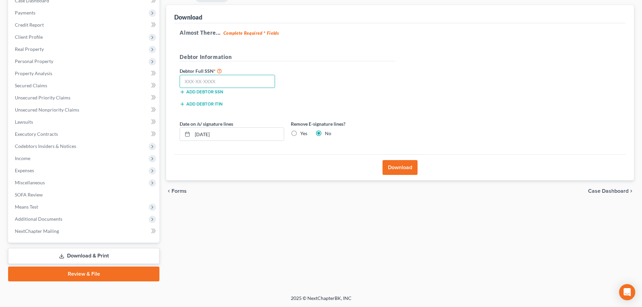
click at [223, 79] on input "text" at bounding box center [227, 81] width 95 height 13
type input "597-81-7516"
click at [395, 166] on button "Download" at bounding box center [400, 167] width 35 height 15
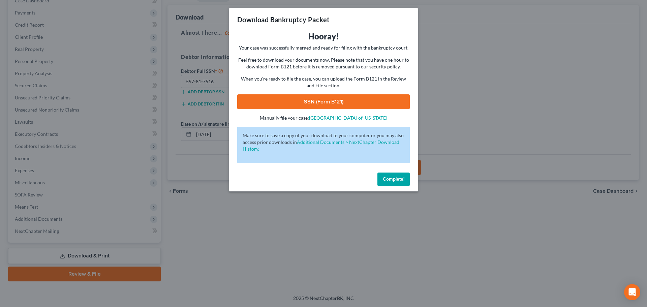
click at [350, 99] on link "SSN (Form B121)" at bounding box center [323, 101] width 173 height 15
click at [391, 180] on span "Complete!" at bounding box center [394, 179] width 22 height 6
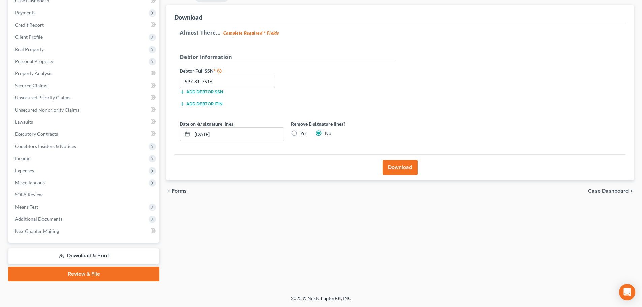
click at [108, 277] on link "Review & File" at bounding box center [83, 274] width 151 height 15
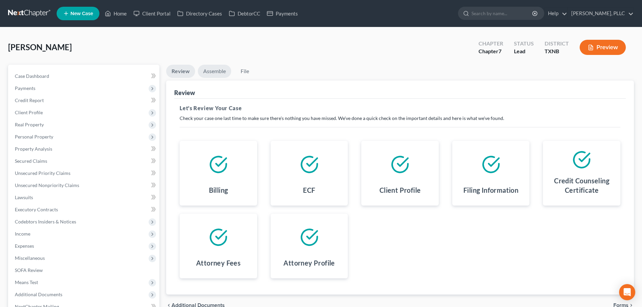
click at [217, 72] on link "Assemble" at bounding box center [214, 71] width 33 height 13
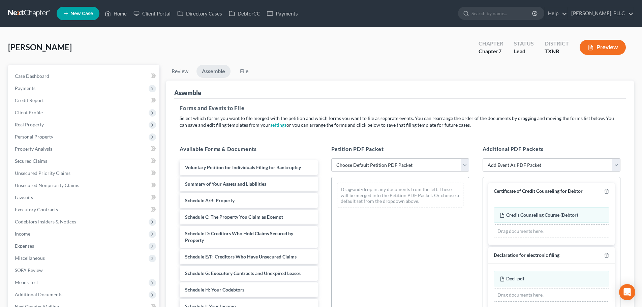
click at [356, 163] on select "Choose Default Petition PDF Packet Complete Bankruptcy Petition (all forms and …" at bounding box center [400, 164] width 138 height 13
select select "0"
click at [331, 158] on select "Choose Default Petition PDF Packet Complete Bankruptcy Petition (all forms and …" at bounding box center [400, 164] width 138 height 13
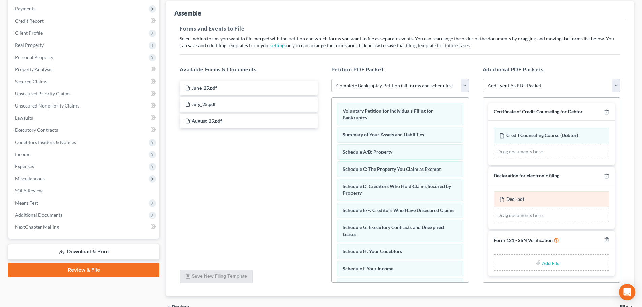
scroll to position [101, 0]
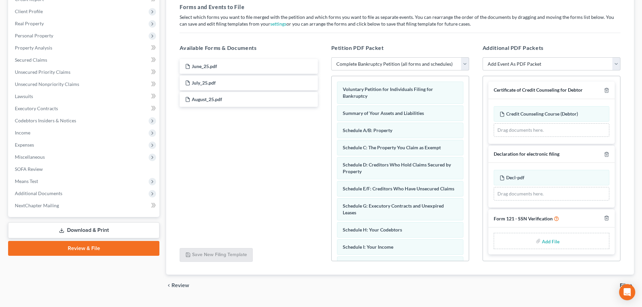
click at [547, 241] on input "file" at bounding box center [550, 241] width 16 height 12
type input "C:\fakepath\Decl.pdf"
click at [605, 219] on icon "button" at bounding box center [606, 218] width 3 height 4
click at [596, 65] on select "Add Event As PDF Packet Amended petition Certificate of Credit Counseling for D…" at bounding box center [552, 63] width 138 height 13
select select "13"
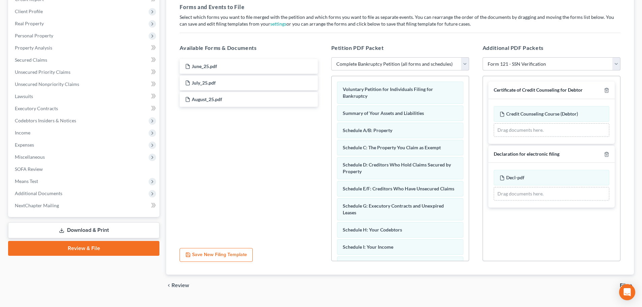
click at [483, 57] on select "Add Event As PDF Packet Amended petition Certificate of Credit Counseling for D…" at bounding box center [552, 63] width 138 height 13
select select
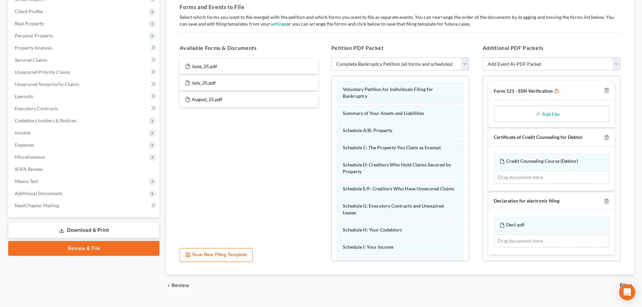
click at [552, 113] on input "file" at bounding box center [550, 114] width 16 height 12
type input "C:\fakepath\SSN Ver.pdf"
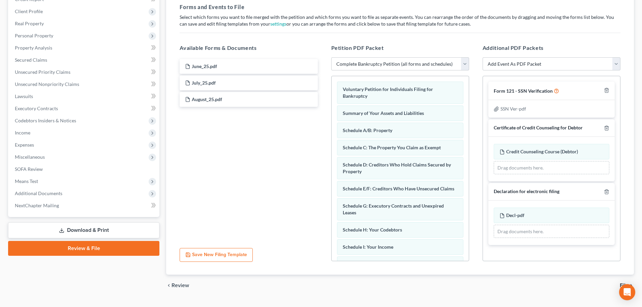
scroll to position [116, 0]
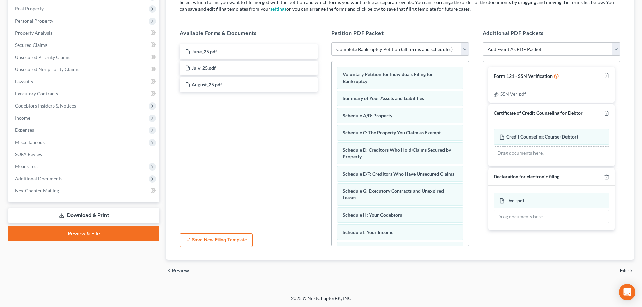
click at [625, 270] on span "File" at bounding box center [624, 270] width 9 height 5
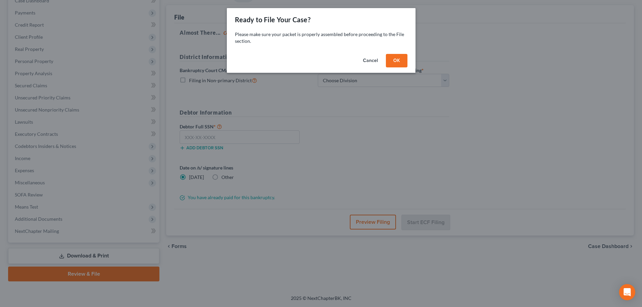
scroll to position [76, 0]
click at [392, 62] on button "OK" at bounding box center [399, 60] width 22 height 13
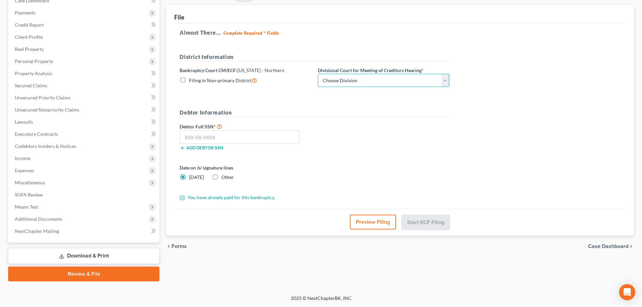
click at [381, 83] on select "Choose Division [PERSON_NAME] [GEOGRAPHIC_DATA] [GEOGRAPHIC_DATA] [GEOGRAPHIC_D…" at bounding box center [383, 80] width 131 height 13
select select "3"
click at [318, 74] on select "Choose Division [PERSON_NAME] [GEOGRAPHIC_DATA] [GEOGRAPHIC_DATA] [GEOGRAPHIC_D…" at bounding box center [383, 80] width 131 height 13
click at [268, 136] on input "text" at bounding box center [240, 136] width 120 height 13
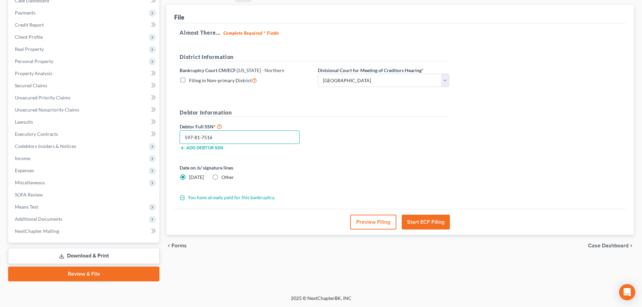
type input "597-81-7516"
click at [430, 222] on button "Start ECF Filing" at bounding box center [426, 222] width 48 height 15
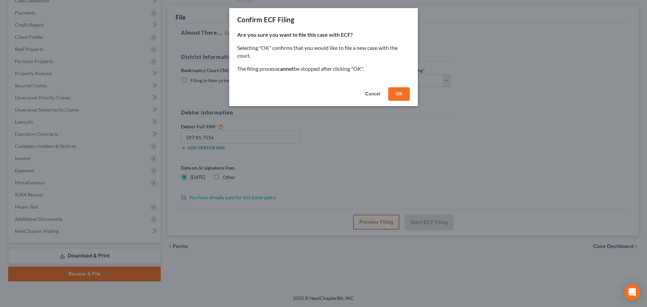
click at [403, 97] on button "OK" at bounding box center [399, 93] width 22 height 13
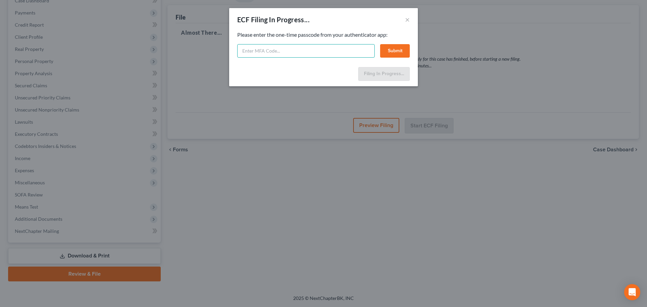
click at [288, 54] on input "text" at bounding box center [306, 50] width 138 height 13
paste input "771895"
type input "771895"
click at [392, 53] on button "Submit" at bounding box center [395, 50] width 30 height 13
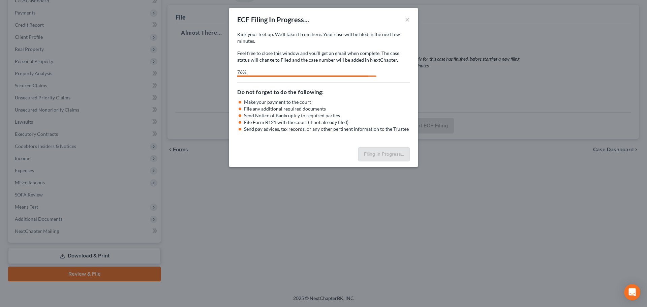
select select "3"
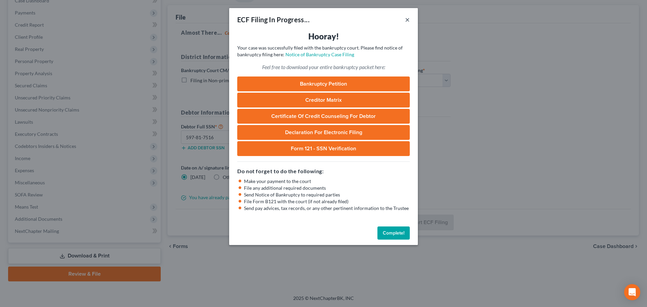
click at [409, 21] on button "×" at bounding box center [407, 20] width 5 height 8
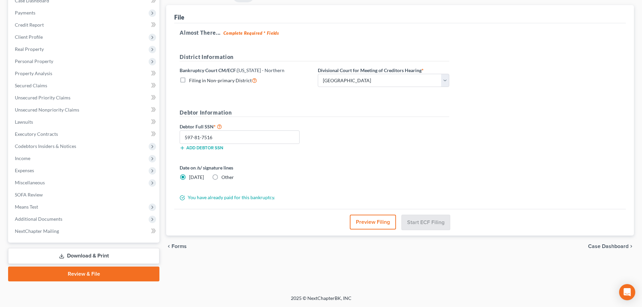
click at [464, 154] on div "Almost There... Complete Required * Fields District Information Bankruptcy Cour…" at bounding box center [400, 116] width 452 height 186
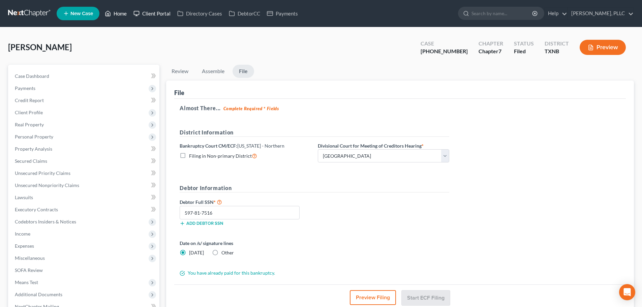
drag, startPoint x: 119, startPoint y: 12, endPoint x: 146, endPoint y: 19, distance: 28.4
click at [119, 12] on link "Home" at bounding box center [115, 13] width 29 height 12
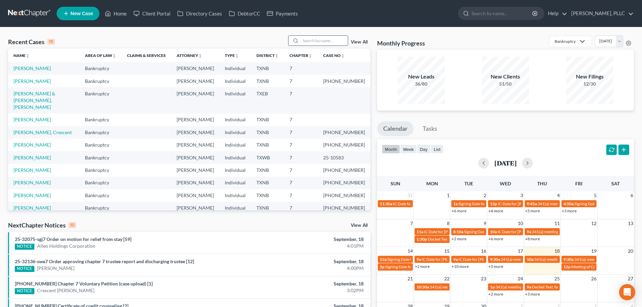
click at [328, 41] on input "search" at bounding box center [324, 41] width 47 height 10
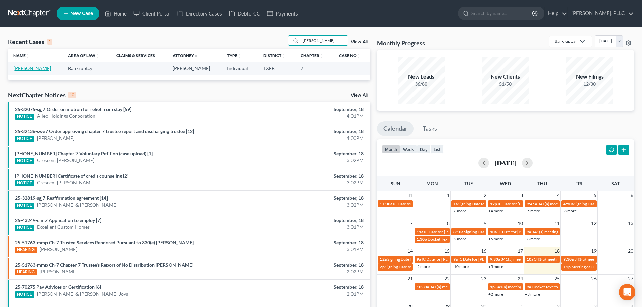
type input "noyd"
click at [32, 69] on link "Noyd, Karen" at bounding box center [31, 68] width 37 height 6
select select "4"
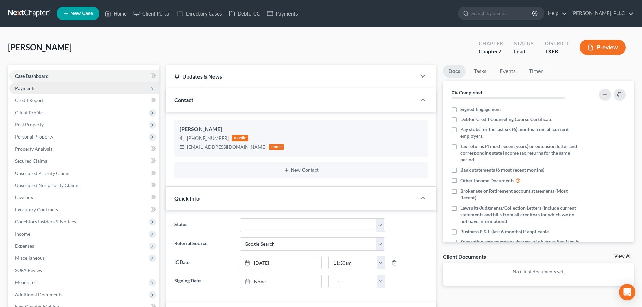
click at [35, 87] on span "Payments" at bounding box center [25, 88] width 21 height 6
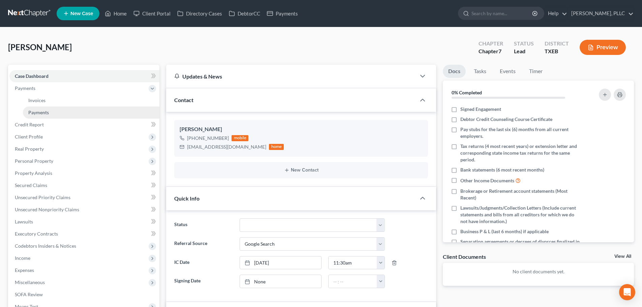
click at [44, 111] on span "Payments" at bounding box center [38, 113] width 21 height 6
